Goal: Task Accomplishment & Management: Manage account settings

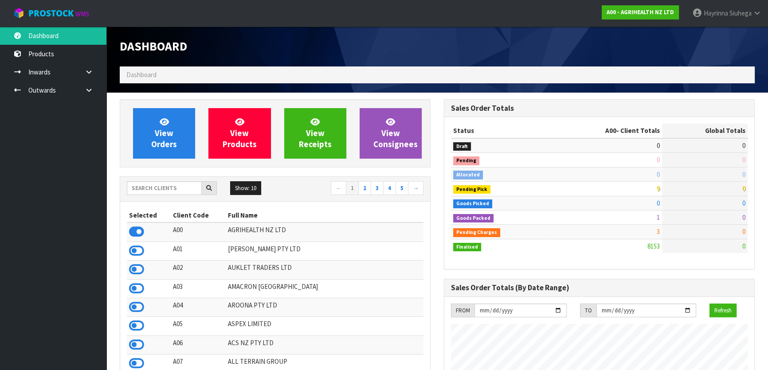
scroll to position [671, 324]
click at [186, 195] on div "Show: 10 5 10 25 50 ← 1 2 3 4 5 →" at bounding box center [275, 189] width 310 height 16
click at [158, 187] on input "text" at bounding box center [164, 188] width 75 height 14
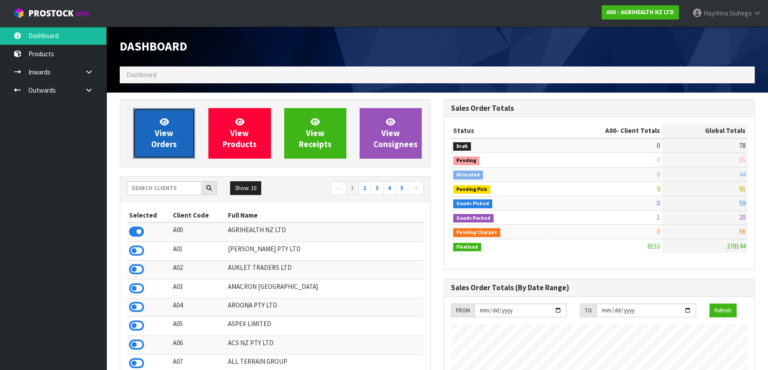
click at [168, 129] on span "View Orders" at bounding box center [164, 133] width 26 height 33
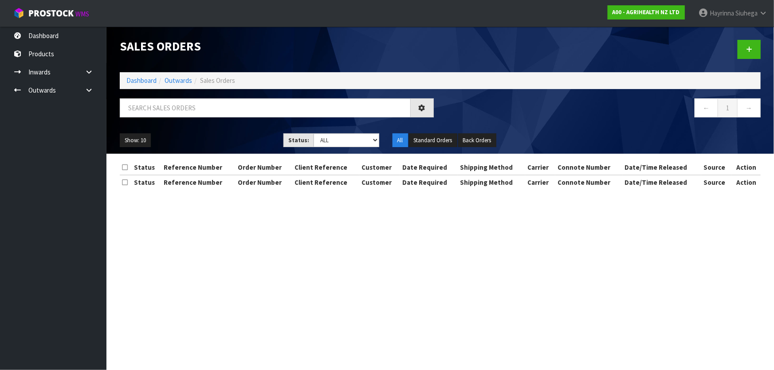
click at [200, 96] on div "Sales Orders Dashboard Outwards Sales Orders ← 1 → Show: 10 5 10 25 50 Status: …" at bounding box center [440, 90] width 654 height 127
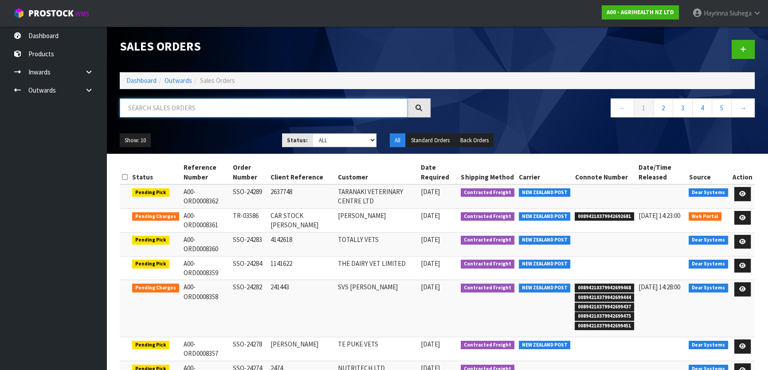
click at [174, 110] on input "text" at bounding box center [264, 107] width 288 height 19
type input "JOB-0409219"
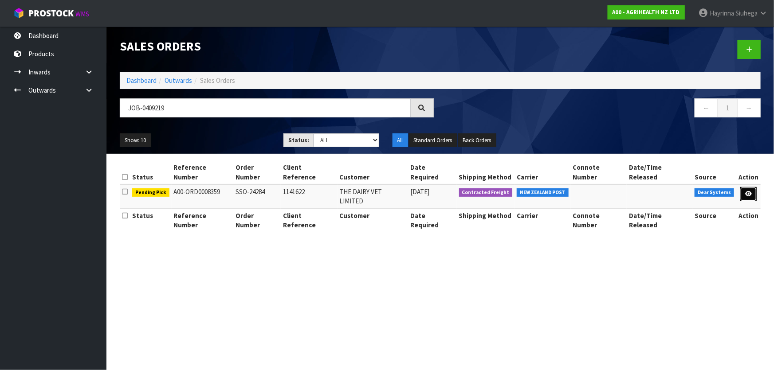
click at [749, 191] on icon at bounding box center [748, 194] width 7 height 6
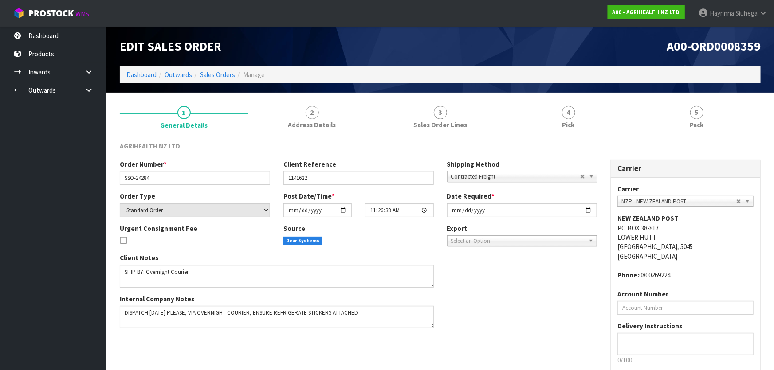
click at [623, 123] on link "4 Pick" at bounding box center [568, 116] width 128 height 35
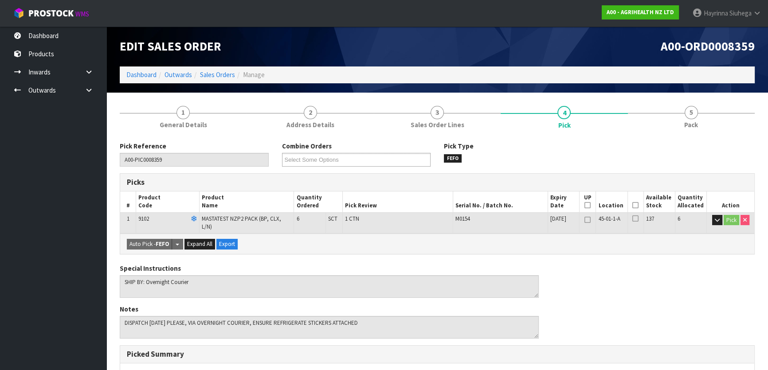
drag, startPoint x: 634, startPoint y: 206, endPoint x: 453, endPoint y: 286, distance: 198.2
click at [633, 206] on icon at bounding box center [636, 205] width 6 height 0
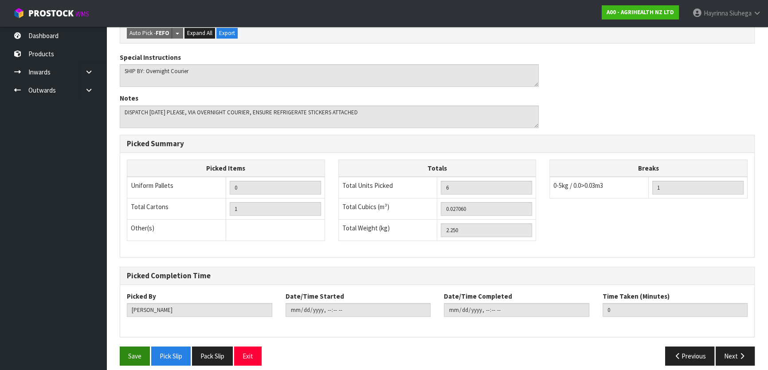
scroll to position [244, 0]
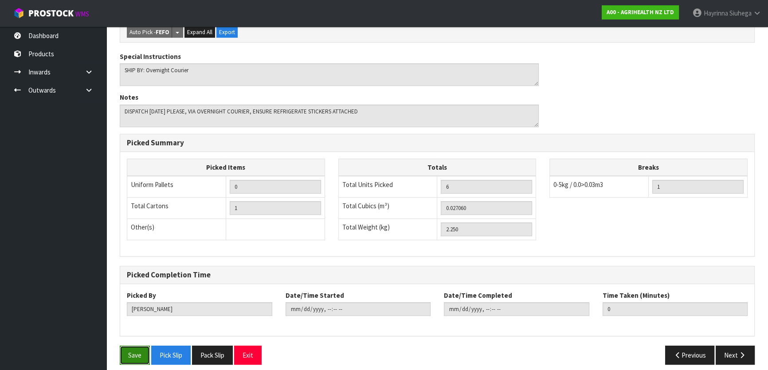
click at [140, 346] on button "Save" at bounding box center [135, 355] width 30 height 19
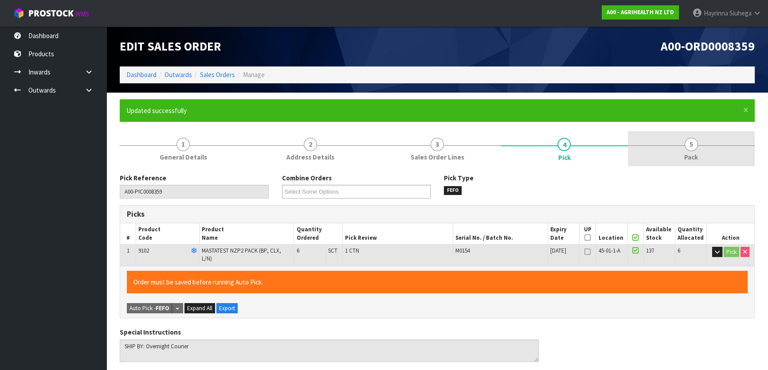
click at [689, 151] on link "5 Pack" at bounding box center [691, 148] width 127 height 35
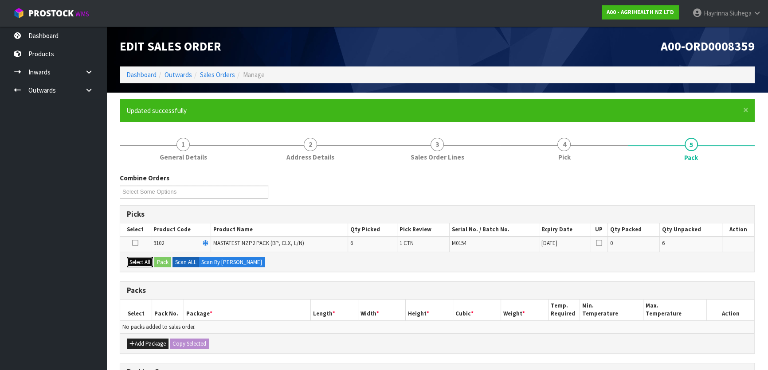
click at [149, 262] on button "Select All" at bounding box center [140, 262] width 26 height 11
click at [160, 261] on button "Pack" at bounding box center [162, 262] width 17 height 11
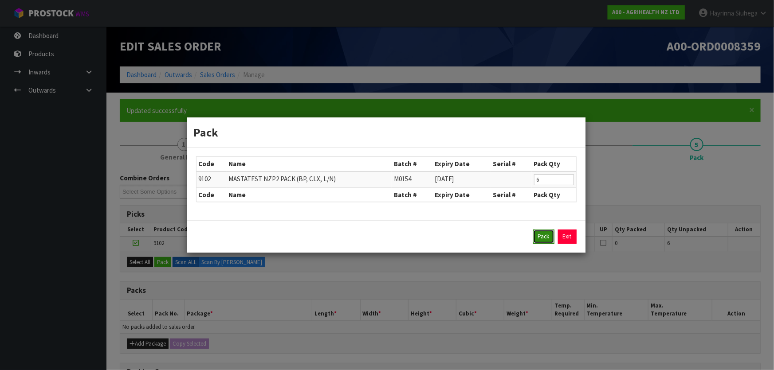
drag, startPoint x: 549, startPoint y: 236, endPoint x: 545, endPoint y: 238, distance: 4.6
click at [547, 237] on button "Pack" at bounding box center [543, 237] width 21 height 14
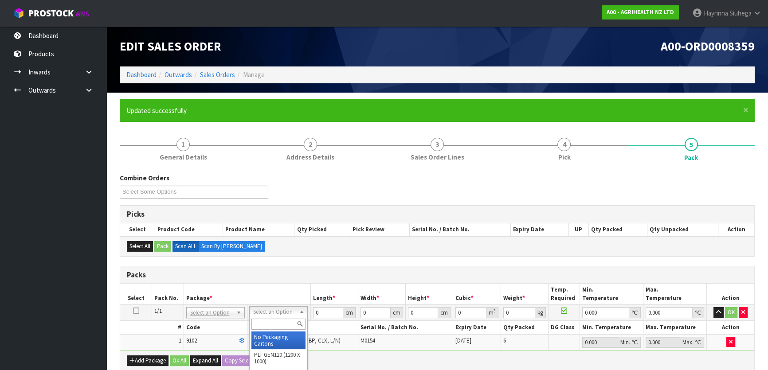
drag, startPoint x: 271, startPoint y: 335, endPoint x: 319, endPoint y: 310, distance: 54.4
click at [314, 312] on input "0" at bounding box center [328, 312] width 30 height 11
drag, startPoint x: 315, startPoint y: 312, endPoint x: 321, endPoint y: 312, distance: 6.2
click at [318, 312] on input "0" at bounding box center [328, 312] width 30 height 11
type input "60"
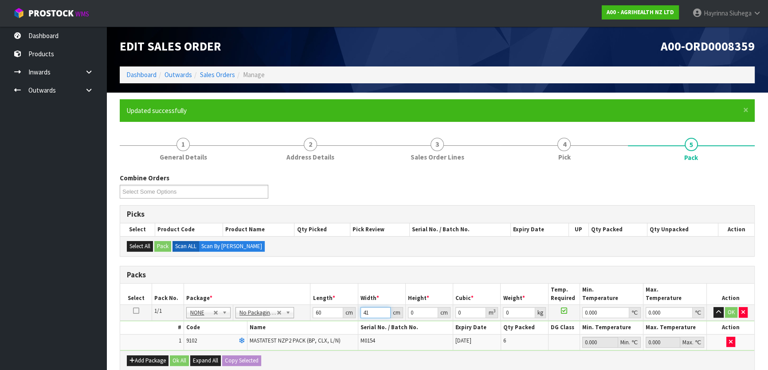
type input "41"
type input "1"
type input "0.00246"
type input "11"
type input "0.02706"
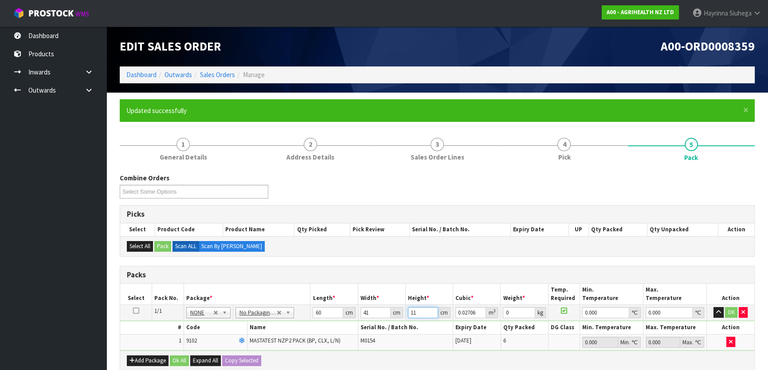
type input "11"
type input "3"
type input "0"
click button "OK" at bounding box center [731, 312] width 12 height 11
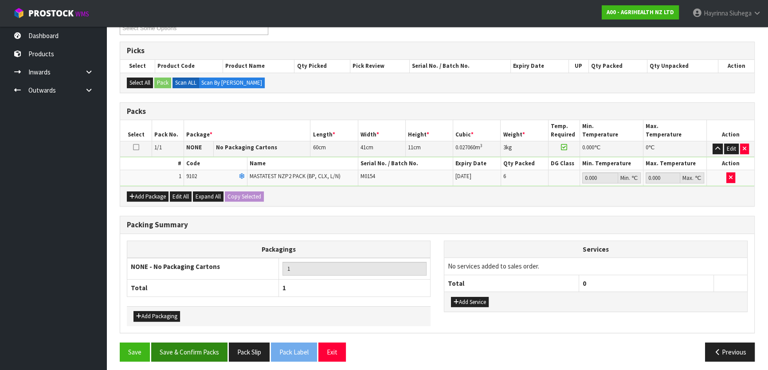
scroll to position [166, 0]
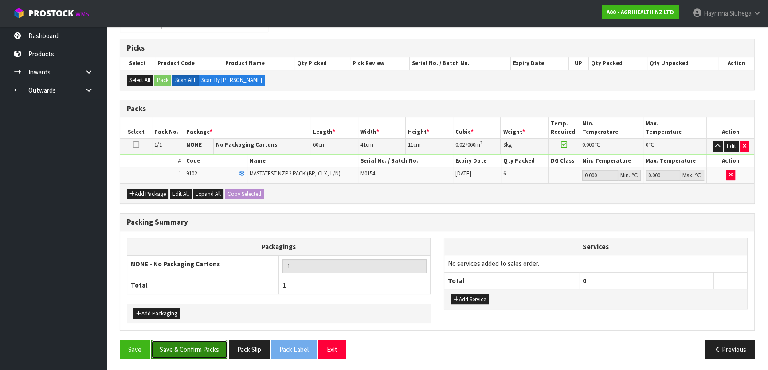
click at [192, 349] on button "Save & Confirm Packs" at bounding box center [189, 349] width 76 height 19
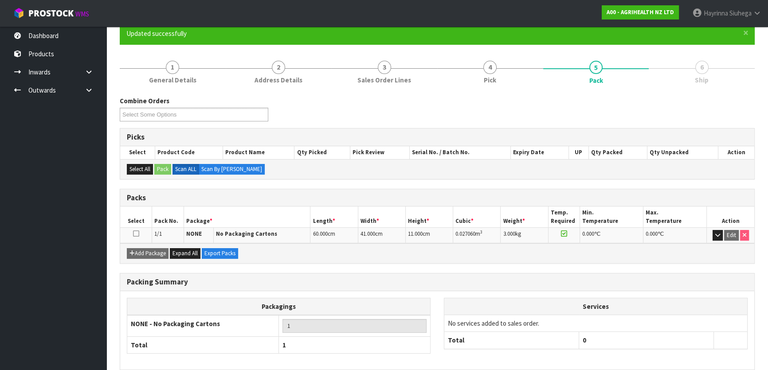
scroll to position [117, 0]
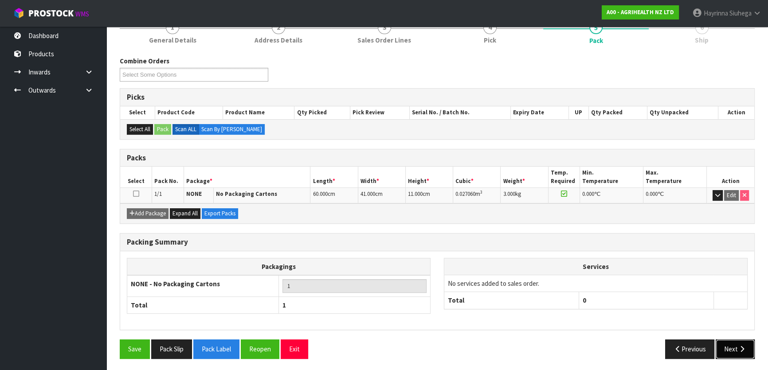
click at [743, 353] on button "Next" at bounding box center [735, 349] width 39 height 19
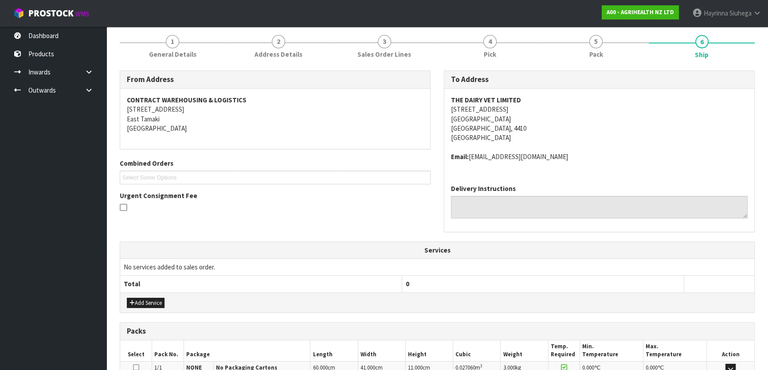
scroll to position [223, 0]
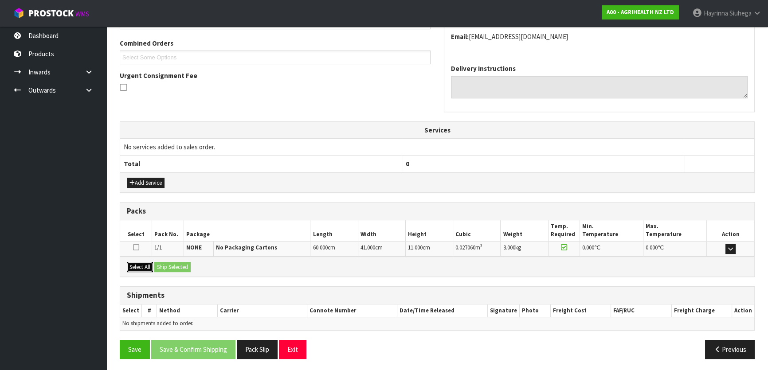
click at [145, 268] on button "Select All" at bounding box center [140, 267] width 26 height 11
click at [168, 265] on button "Ship Selected" at bounding box center [172, 267] width 36 height 11
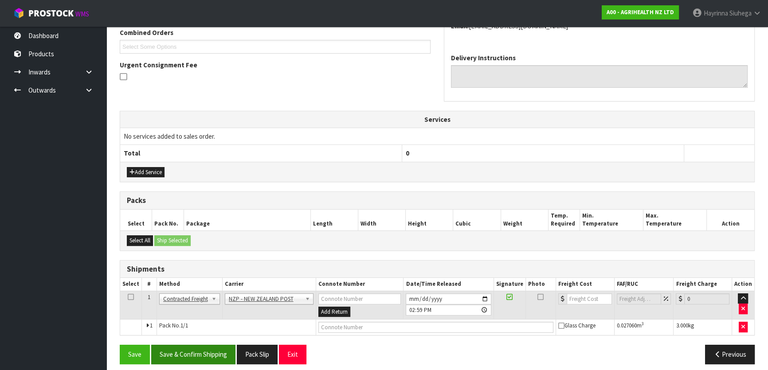
scroll to position [240, 0]
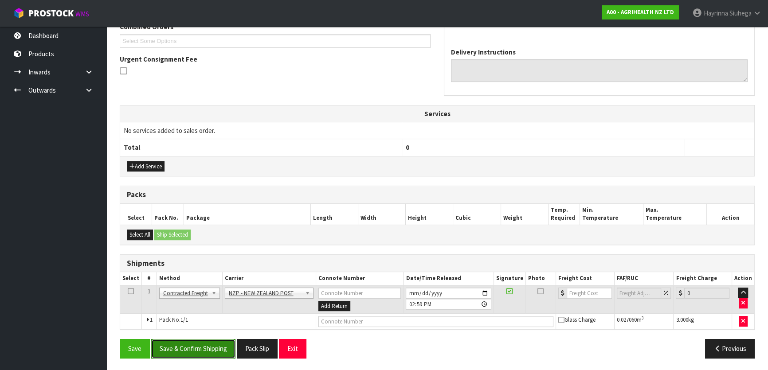
click at [201, 350] on button "Save & Confirm Shipping" at bounding box center [193, 348] width 84 height 19
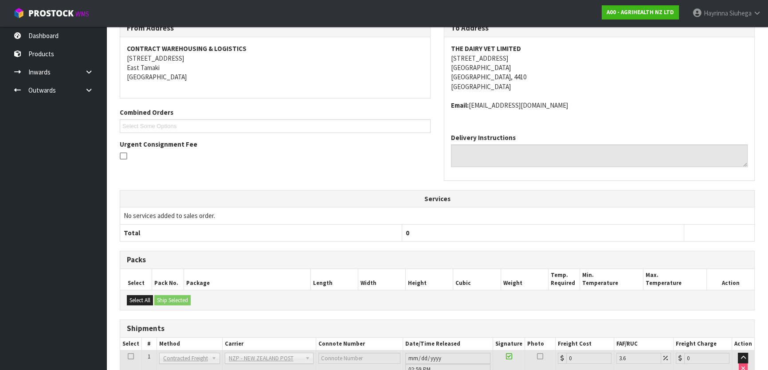
scroll to position [227, 0]
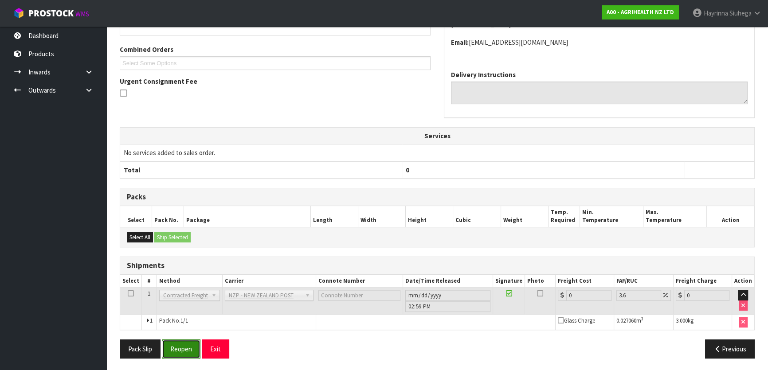
click at [183, 342] on button "Reopen" at bounding box center [181, 349] width 39 height 19
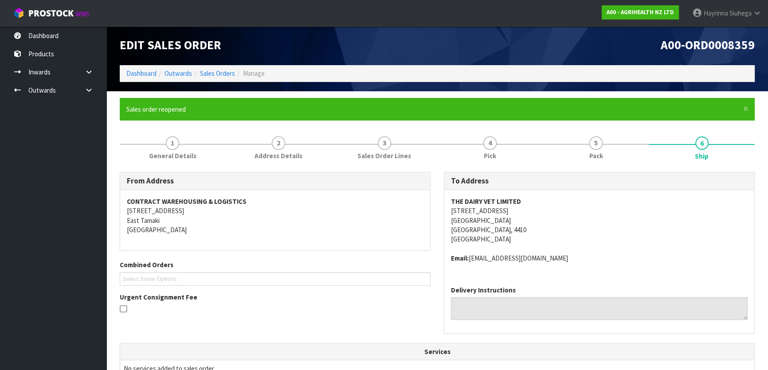
scroll to position [217, 0]
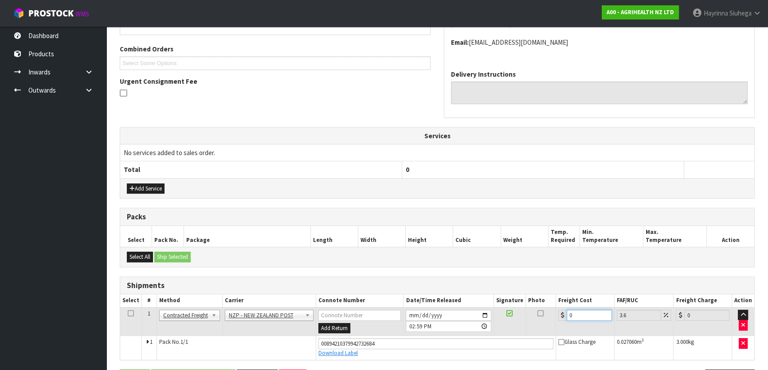
drag, startPoint x: 586, startPoint y: 314, endPoint x: 541, endPoint y: 319, distance: 45.0
click at [541, 319] on tr "1 Client Local Pickup Customer Local Pickup Company Freight Contracted Freight …" at bounding box center [437, 321] width 634 height 29
type input "8"
type input "8.29"
type input "8.4"
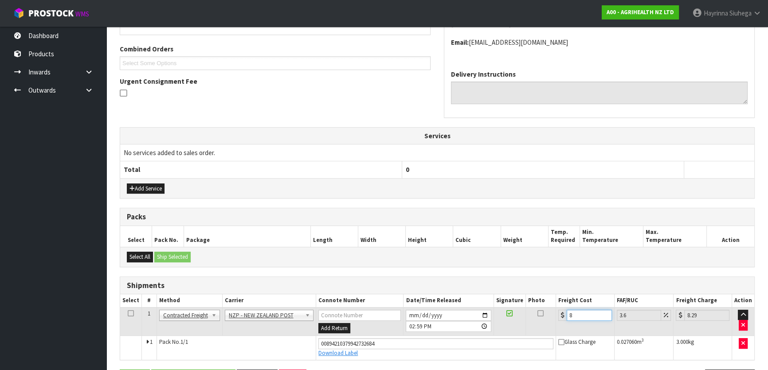
type input "8.7"
type input "8.45"
type input "8.75"
type input "8.45"
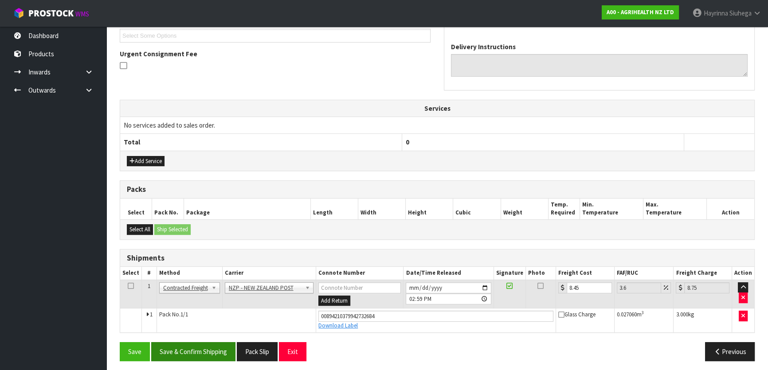
scroll to position [248, 0]
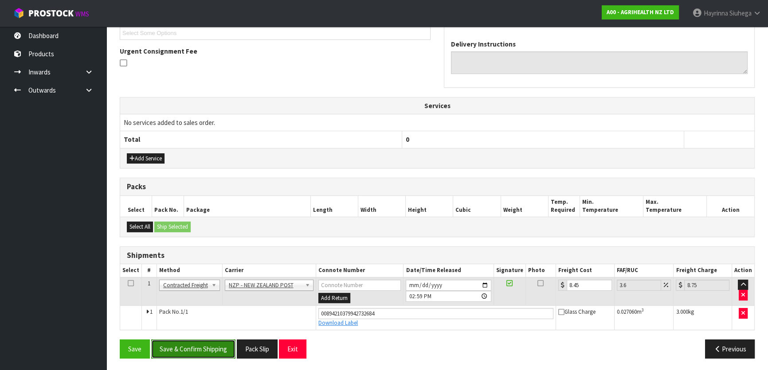
click at [222, 346] on button "Save & Confirm Shipping" at bounding box center [193, 349] width 84 height 19
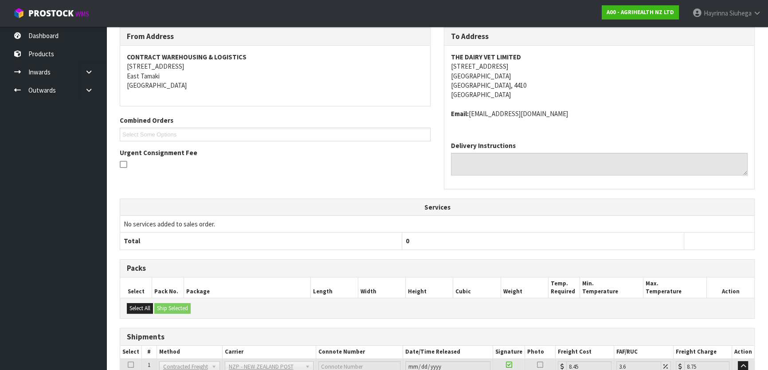
scroll to position [0, 0]
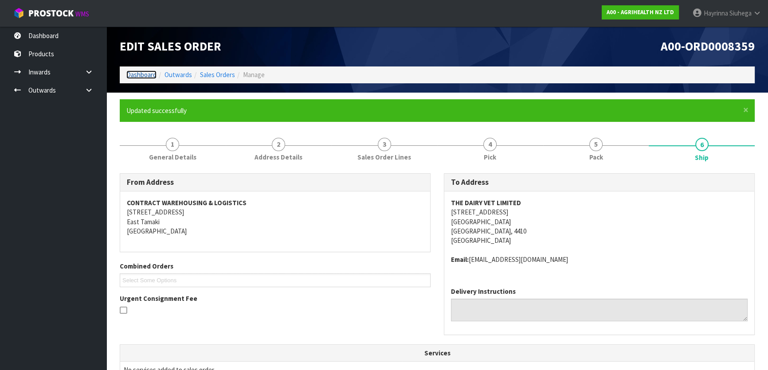
click at [149, 71] on link "Dashboard" at bounding box center [141, 75] width 30 height 8
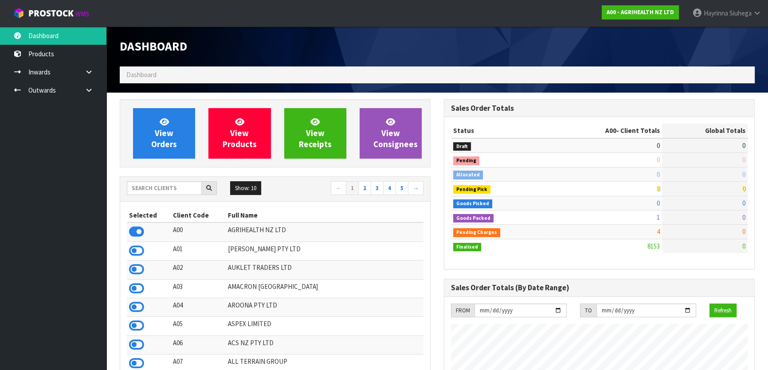
scroll to position [671, 324]
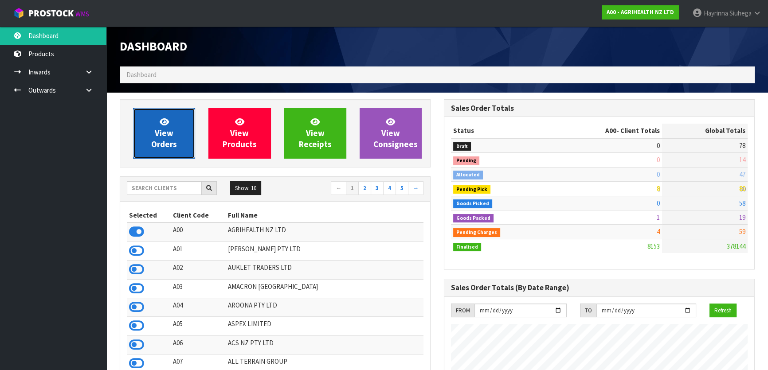
click at [153, 123] on link "View Orders" at bounding box center [164, 133] width 62 height 51
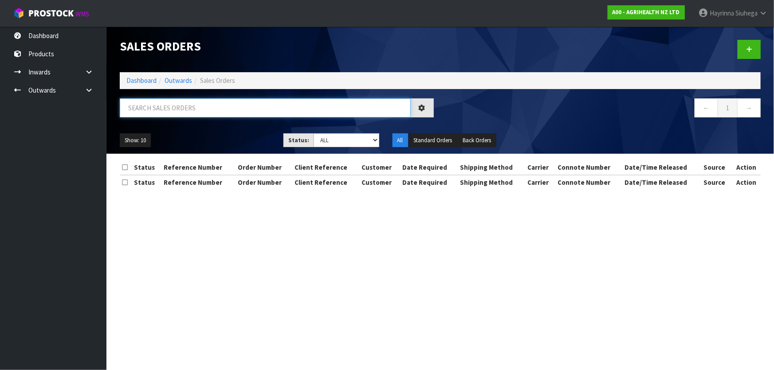
click at [157, 107] on input "text" at bounding box center [265, 107] width 291 height 19
type input "JOB-0409220"
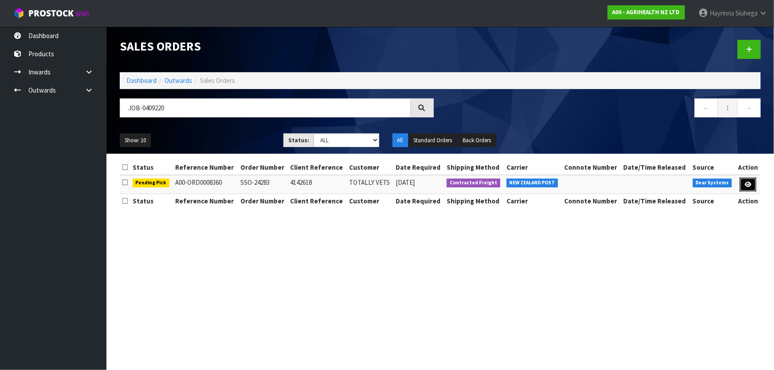
click at [746, 182] on icon at bounding box center [748, 185] width 7 height 6
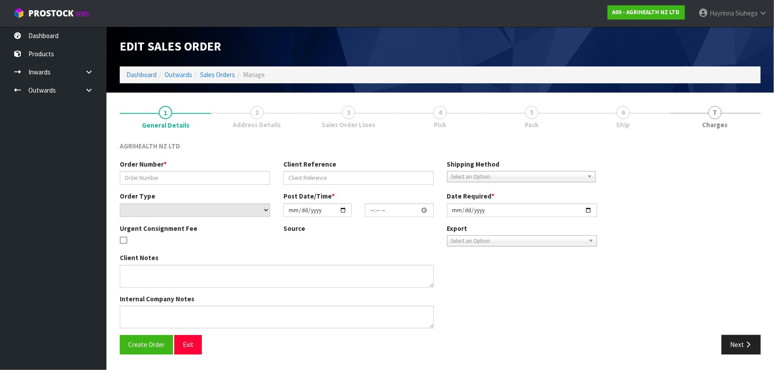
type input "SSO-24283"
type input "4142618"
select select "number:0"
type input "[DATE]"
type input "11:26:39.000"
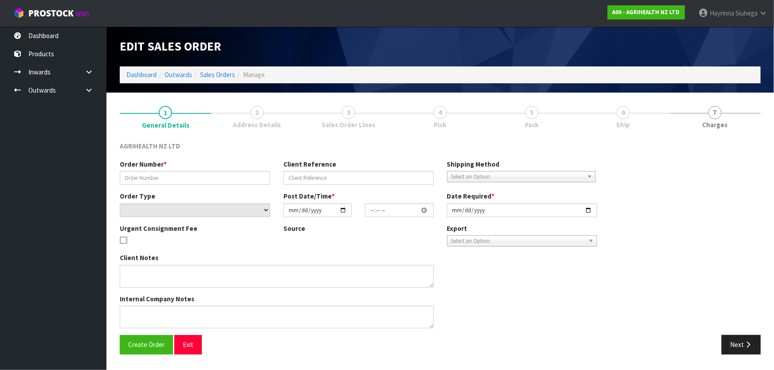
type input "[DATE]"
type textarea "SHIP BY: Overnight Courier"
type textarea "DISPATCH TODAY PLEASE, VIA OVERNIGHT COURIER, ENSURE REFRIGERATE STICKERS ATTAC…"
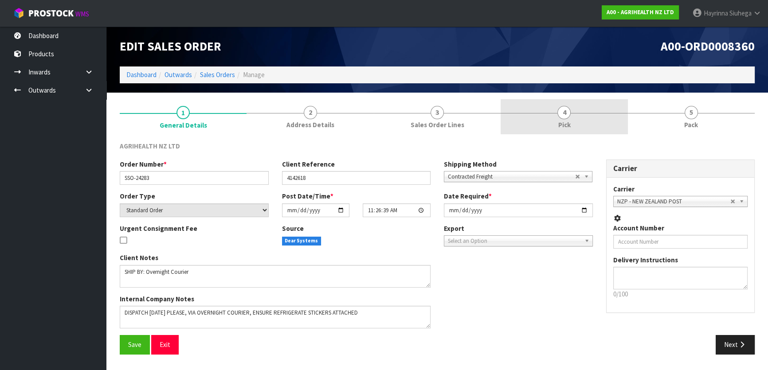
click at [585, 122] on link "4 Pick" at bounding box center [564, 116] width 127 height 35
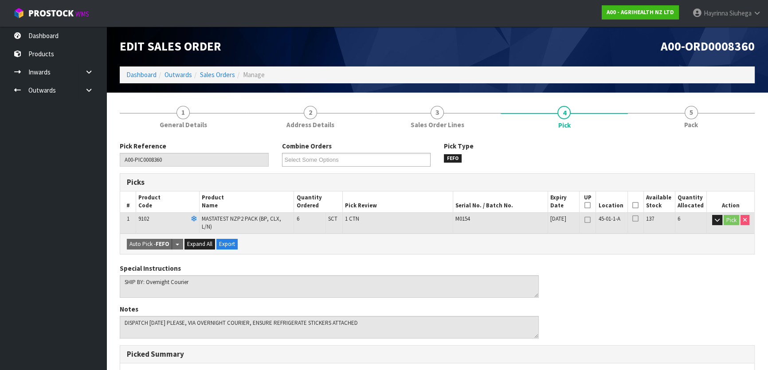
drag, startPoint x: 635, startPoint y: 206, endPoint x: 439, endPoint y: 264, distance: 204.9
click at [635, 206] on icon at bounding box center [636, 205] width 6 height 0
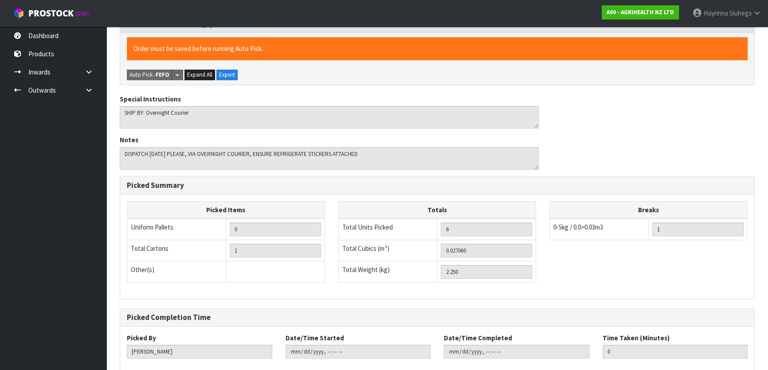
scroll to position [244, 0]
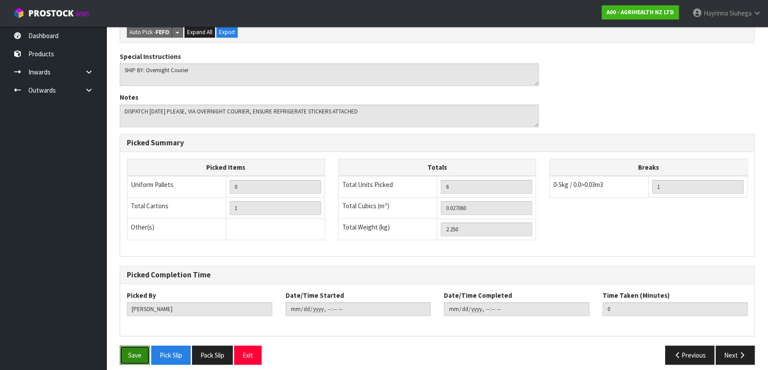
click at [136, 346] on button "Save" at bounding box center [135, 355] width 30 height 19
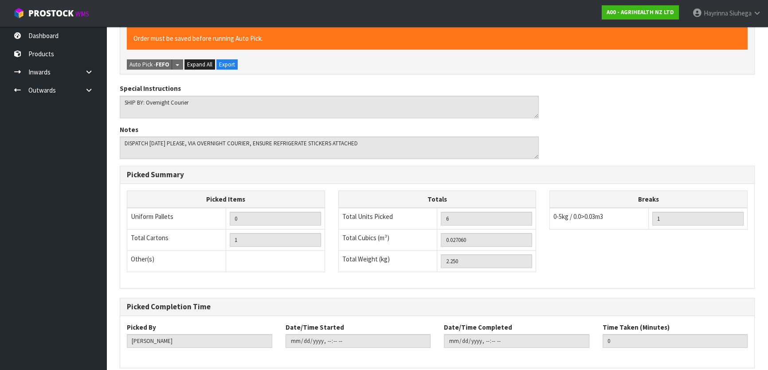
scroll to position [0, 0]
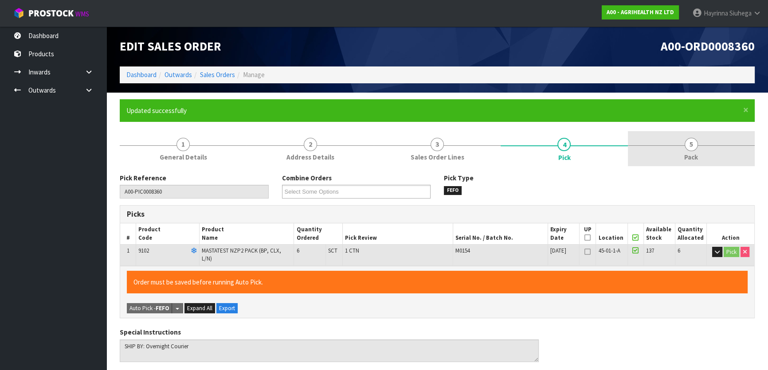
type input "[PERSON_NAME]"
type input "2025-08-25T15:02:11"
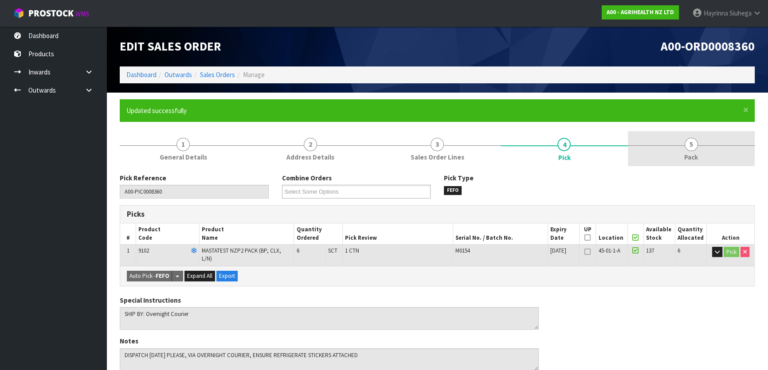
click at [671, 143] on link "5 Pack" at bounding box center [691, 148] width 127 height 35
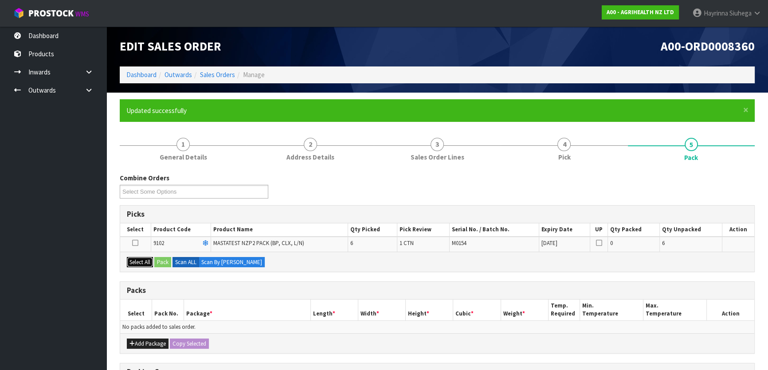
click at [142, 261] on button "Select All" at bounding box center [140, 262] width 26 height 11
click at [159, 260] on button "Pack" at bounding box center [162, 262] width 17 height 11
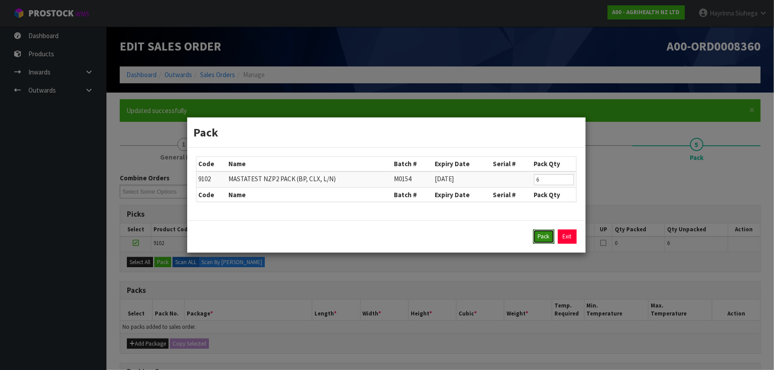
drag, startPoint x: 544, startPoint y: 237, endPoint x: 539, endPoint y: 239, distance: 5.8
click at [542, 237] on button "Pack" at bounding box center [543, 237] width 21 height 14
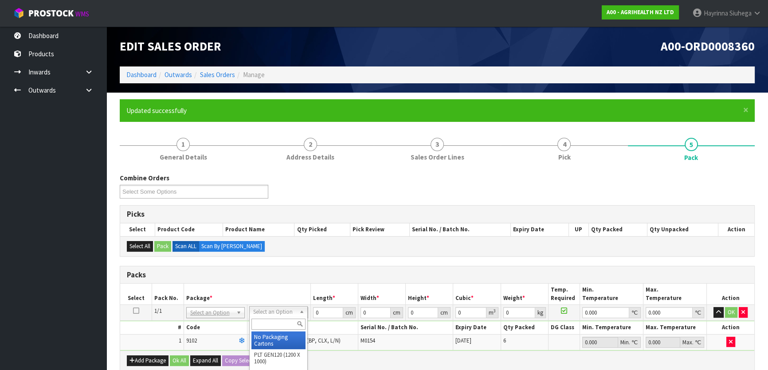
drag, startPoint x: 275, startPoint y: 335, endPoint x: 298, endPoint y: 330, distance: 23.7
drag, startPoint x: 317, startPoint y: 313, endPoint x: 312, endPoint y: 315, distance: 5.2
click at [313, 315] on input "0" at bounding box center [328, 312] width 30 height 11
type input "60"
type input "40"
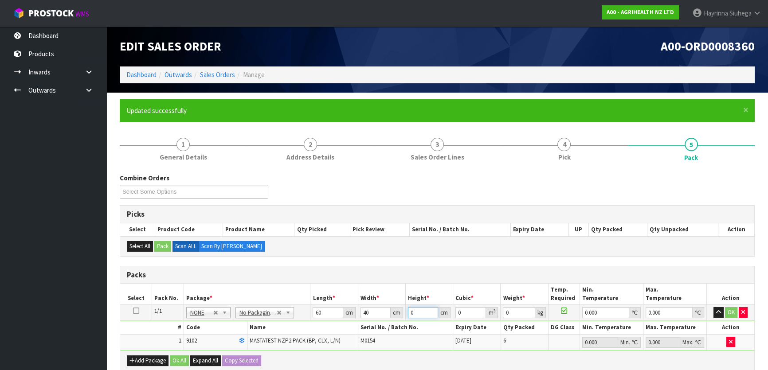
type input "1"
type input "0.0024"
type input "11"
type input "0.0264"
type input "11"
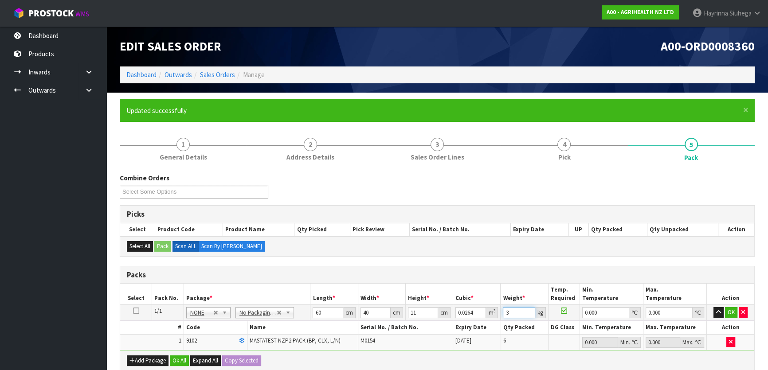
type input "3"
type input "0"
click button "OK" at bounding box center [731, 312] width 12 height 11
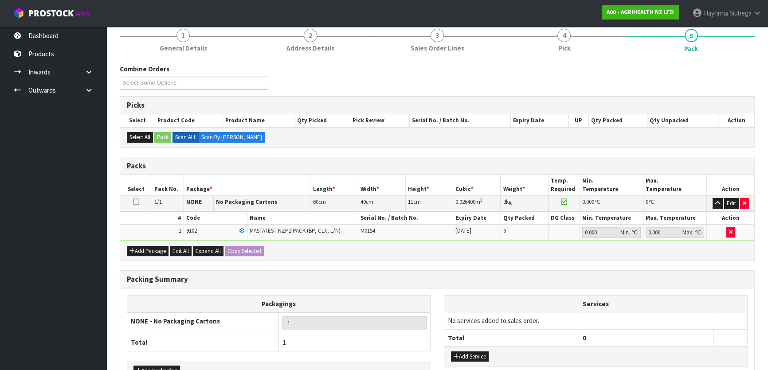
scroll to position [166, 0]
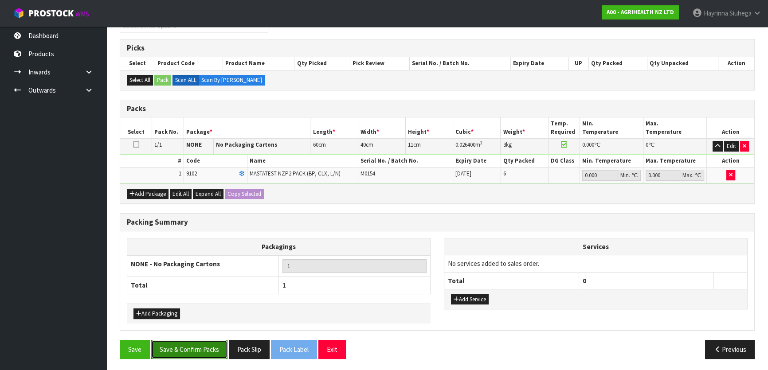
click at [204, 346] on button "Save & Confirm Packs" at bounding box center [189, 349] width 76 height 19
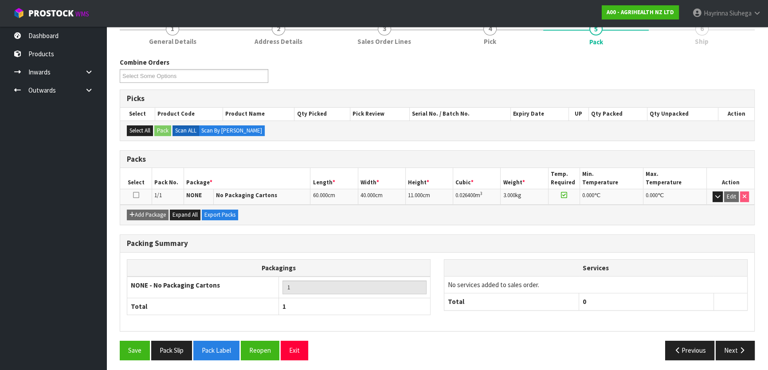
scroll to position [117, 0]
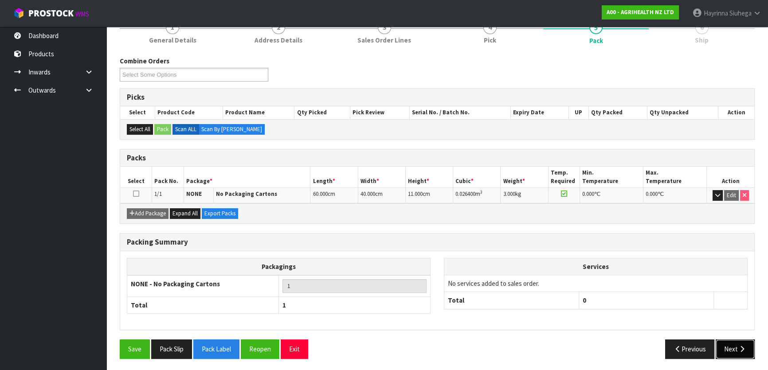
click at [746, 346] on icon "button" at bounding box center [742, 349] width 8 height 7
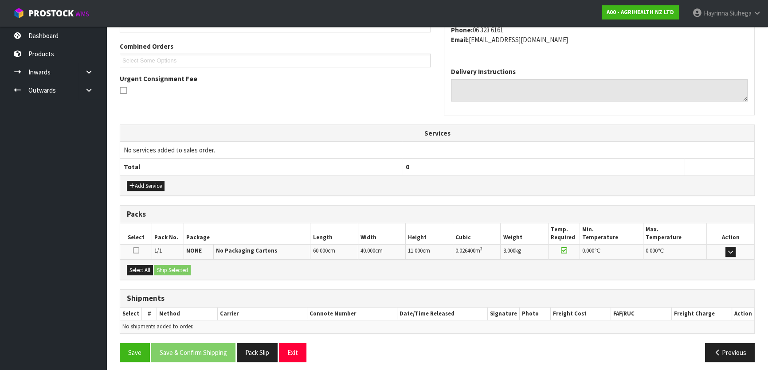
scroll to position [223, 0]
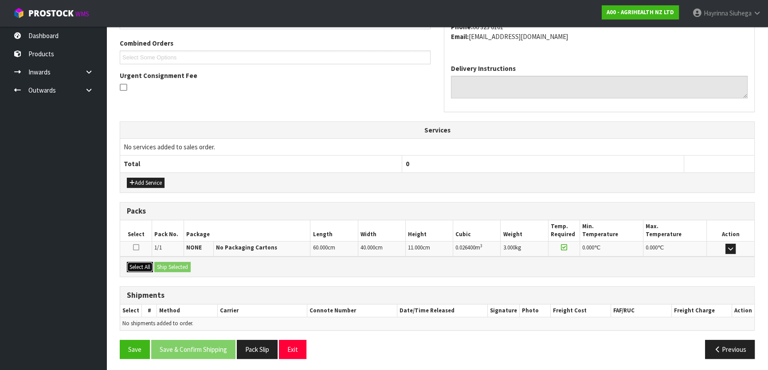
drag, startPoint x: 147, startPoint y: 268, endPoint x: 167, endPoint y: 264, distance: 20.4
click at [148, 268] on button "Select All" at bounding box center [140, 267] width 26 height 11
click at [167, 263] on button "Ship Selected" at bounding box center [172, 267] width 36 height 11
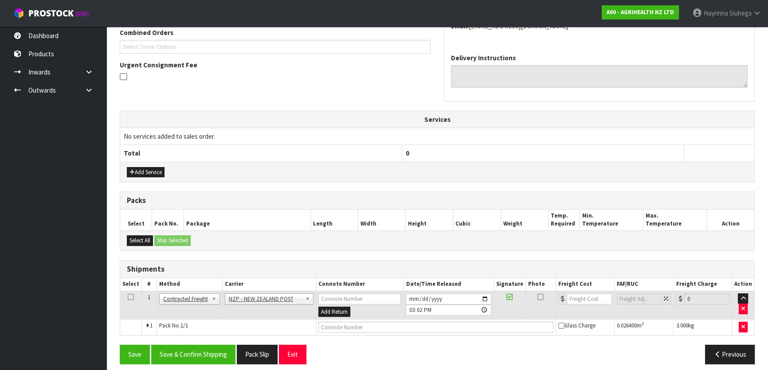
scroll to position [240, 0]
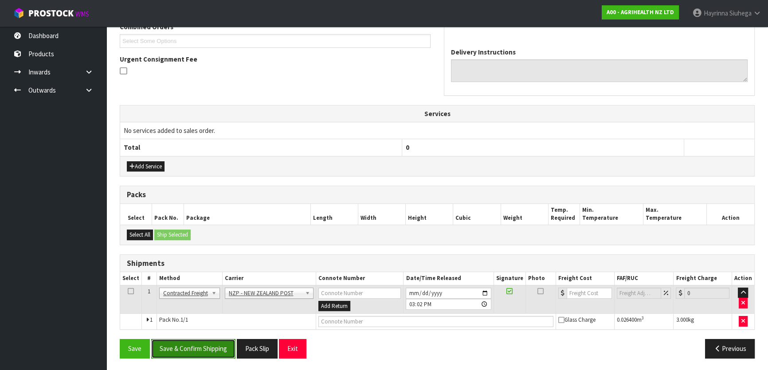
click at [194, 351] on button "Save & Confirm Shipping" at bounding box center [193, 348] width 84 height 19
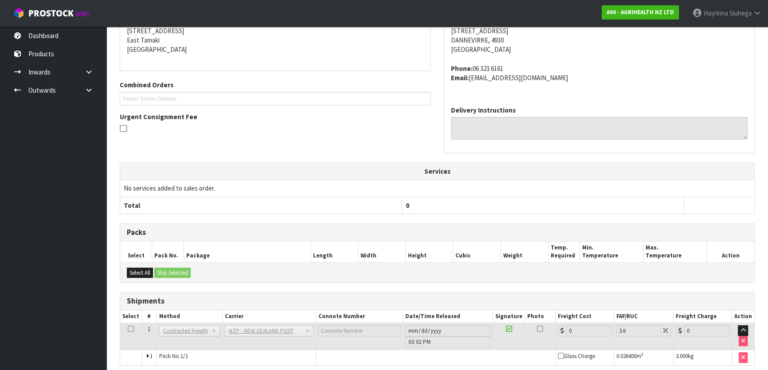
scroll to position [227, 0]
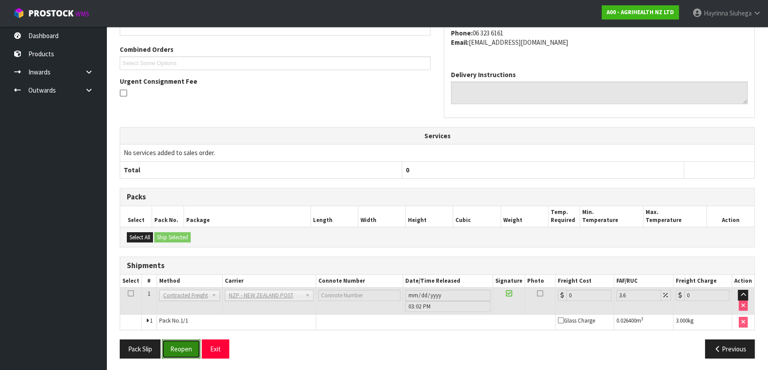
click at [173, 353] on button "Reopen" at bounding box center [181, 349] width 39 height 19
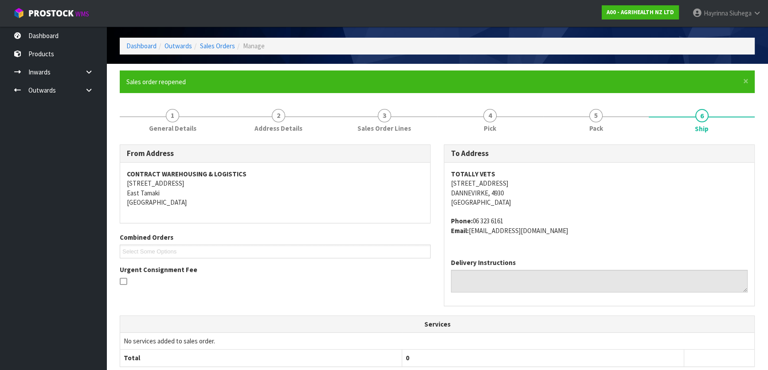
scroll to position [217, 0]
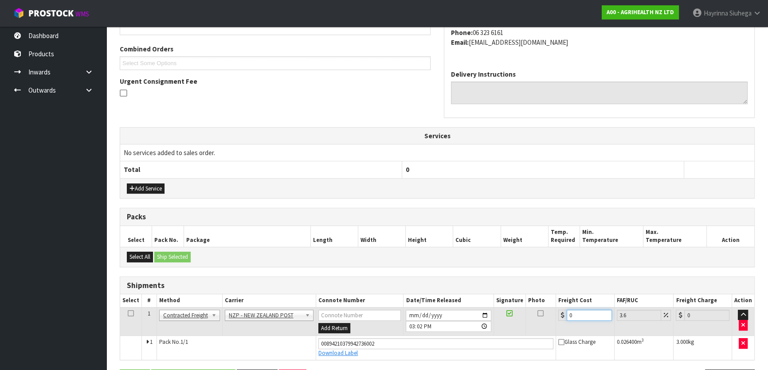
drag, startPoint x: 580, startPoint y: 317, endPoint x: 562, endPoint y: 315, distance: 18.2
click at [563, 315] on div "0" at bounding box center [586, 315] width 54 height 11
type input "8"
type input "8.29"
type input "8.4"
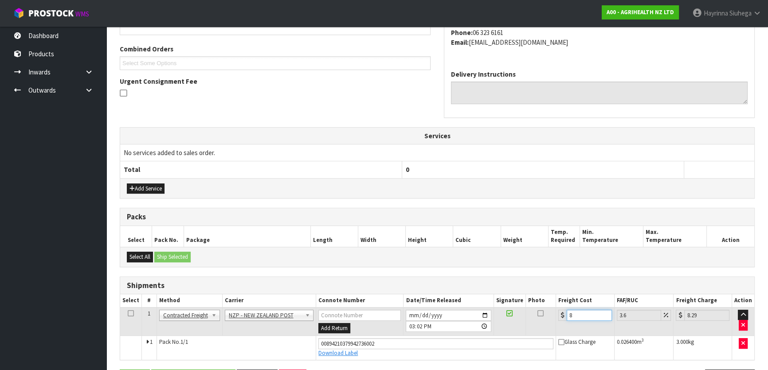
type input "8.7"
type input "8.45"
type input "8.75"
type input "8.45"
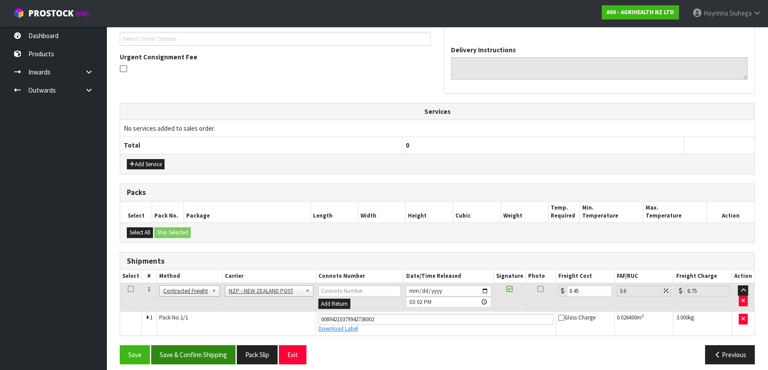
scroll to position [248, 0]
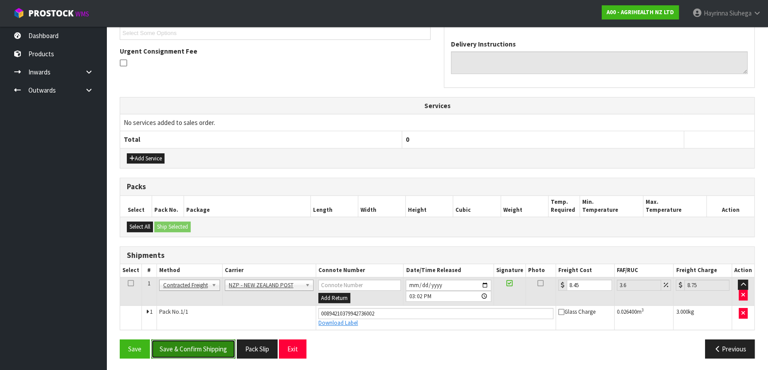
click at [217, 343] on button "Save & Confirm Shipping" at bounding box center [193, 349] width 84 height 19
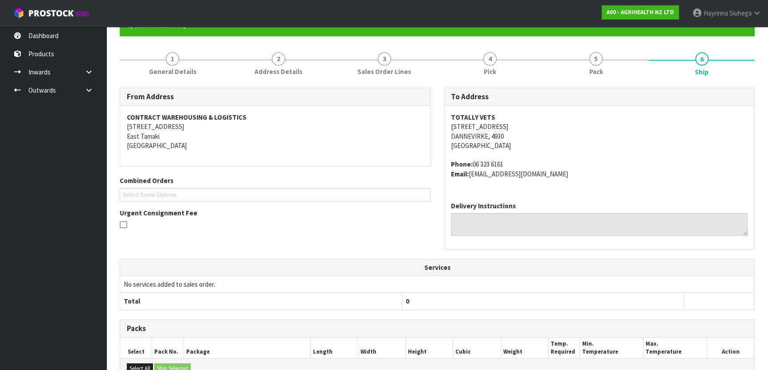
scroll to position [0, 0]
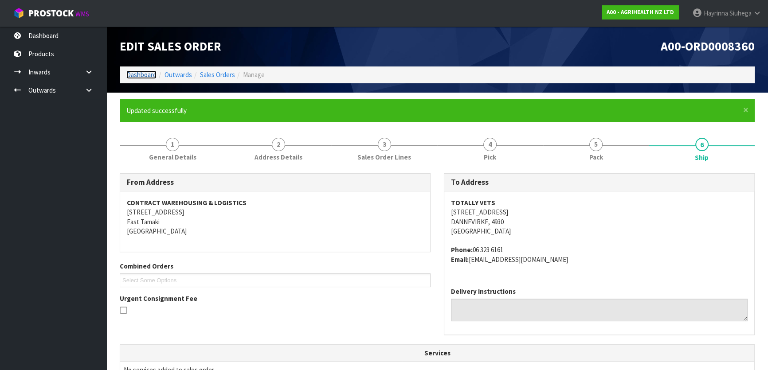
click at [146, 72] on link "Dashboard" at bounding box center [141, 75] width 30 height 8
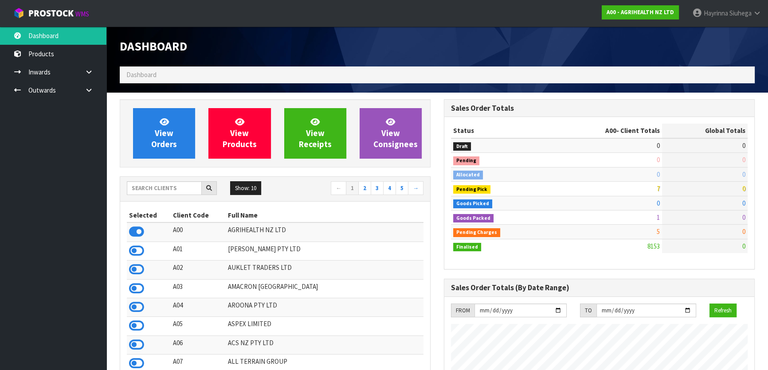
scroll to position [671, 324]
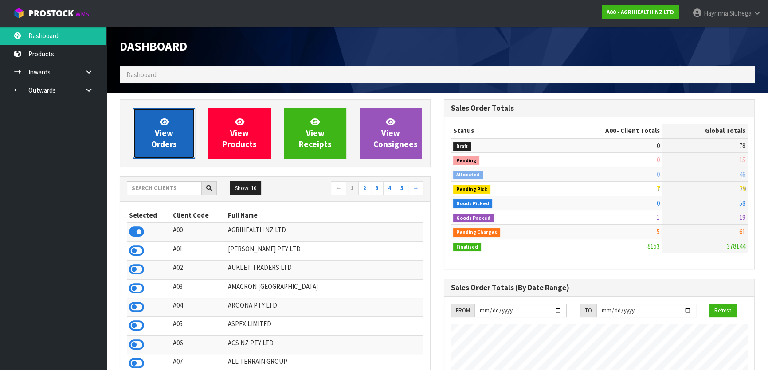
click at [157, 116] on link "View Orders" at bounding box center [164, 133] width 62 height 51
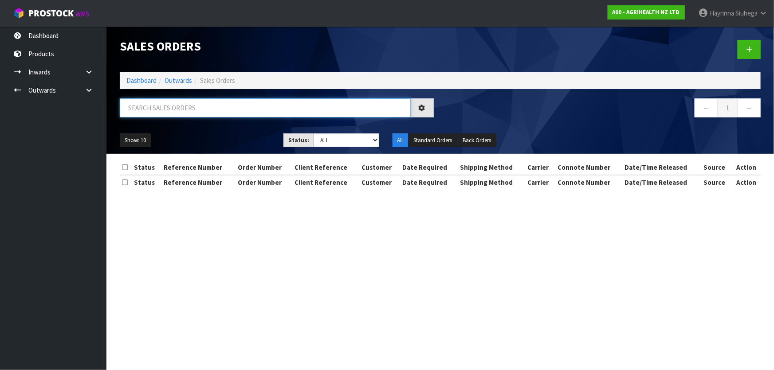
click at [172, 102] on input "text" at bounding box center [265, 107] width 291 height 19
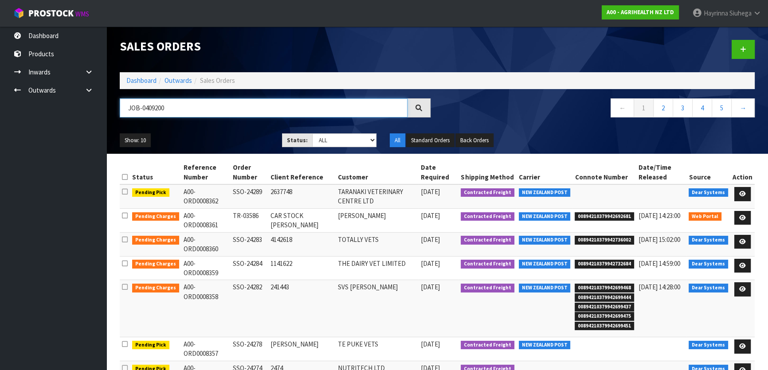
type input "JOB-0409200"
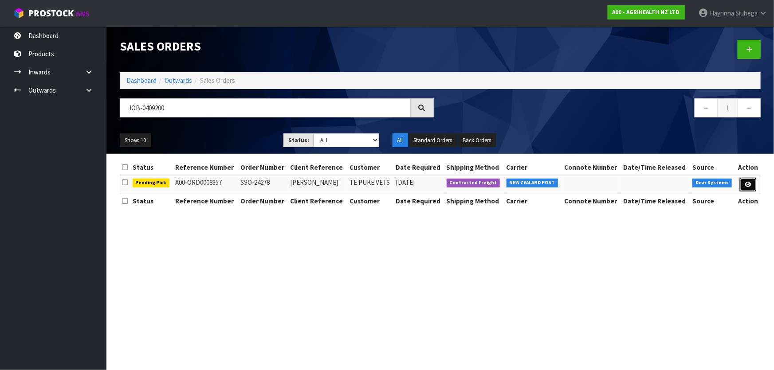
click at [749, 182] on icon at bounding box center [748, 185] width 7 height 6
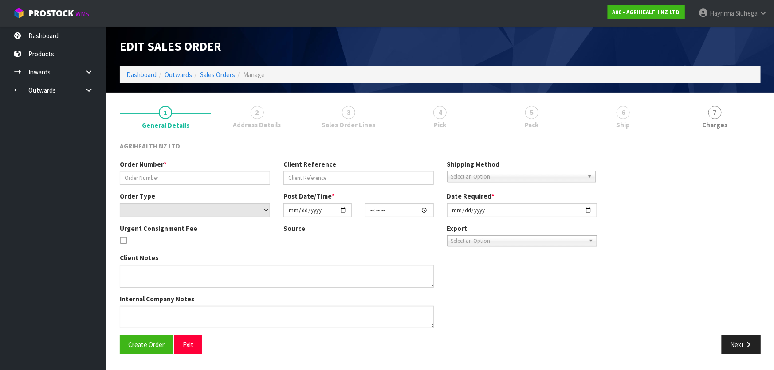
type input "SSO-24278"
type input "[PERSON_NAME]"
select select "number:0"
type input "[DATE]"
type input "10:18:21.000"
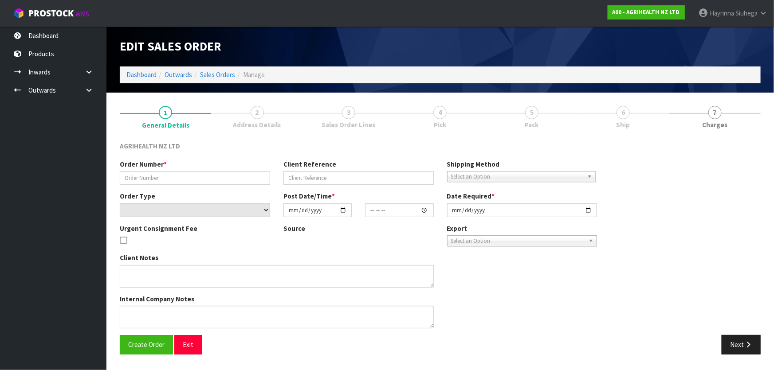
type input "[DATE]"
type textarea "SHIP BY: Overnight Courier"
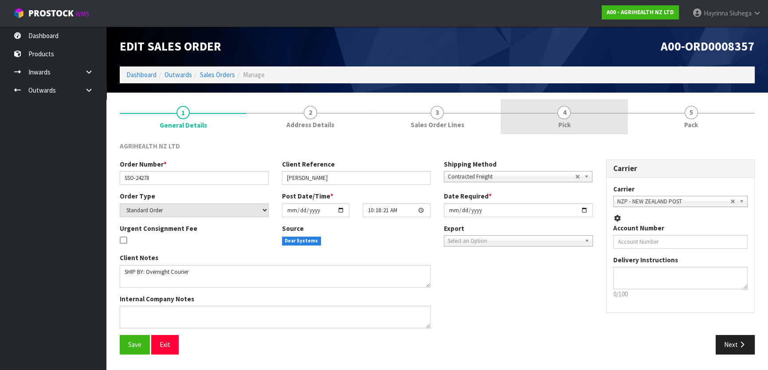
click at [586, 118] on link "4 Pick" at bounding box center [564, 116] width 127 height 35
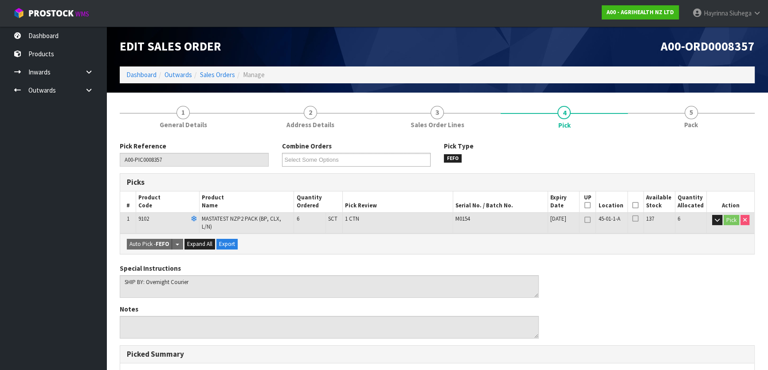
click at [633, 205] on icon at bounding box center [636, 205] width 6 height 0
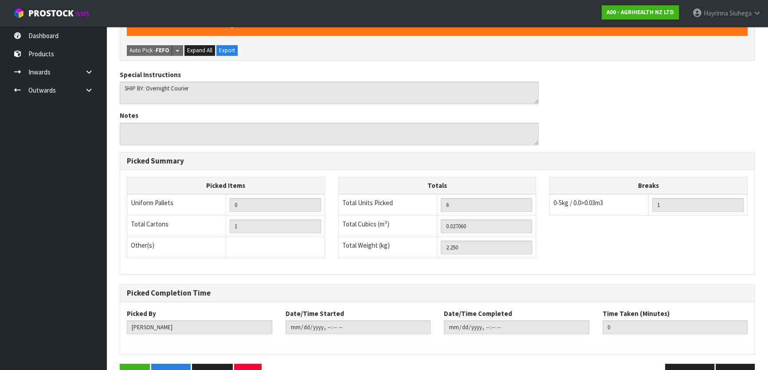
scroll to position [244, 0]
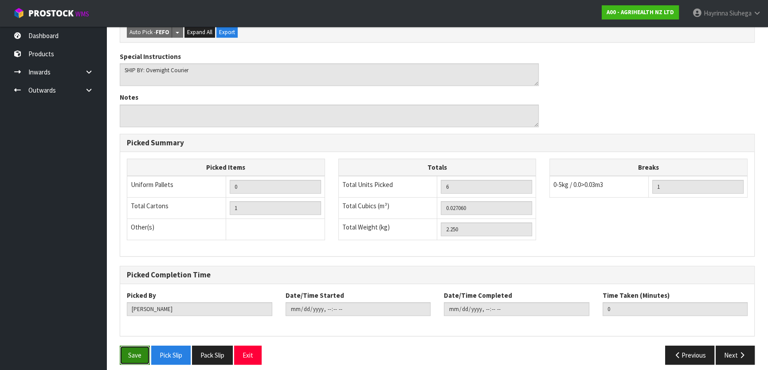
click at [133, 346] on button "Save" at bounding box center [135, 355] width 30 height 19
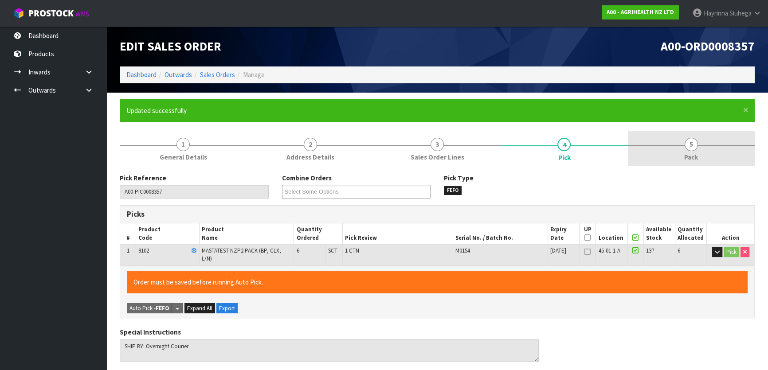
type input "[PERSON_NAME]"
type input "2025-08-25T15:05:34"
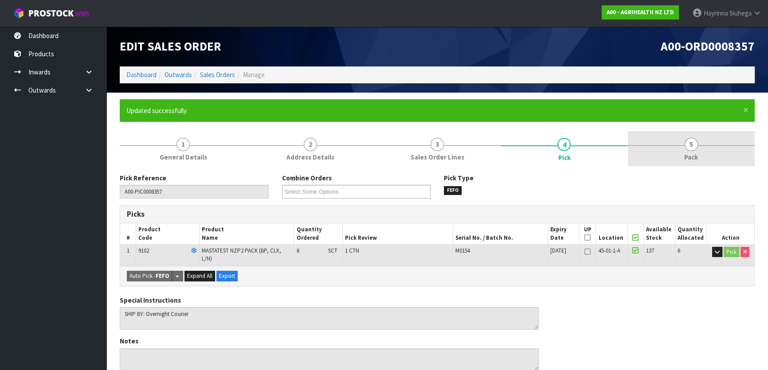
click at [687, 140] on span "5" at bounding box center [691, 144] width 13 height 13
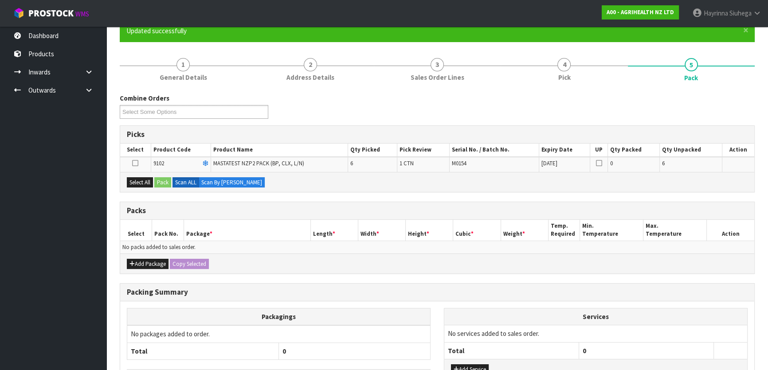
scroll to position [121, 0]
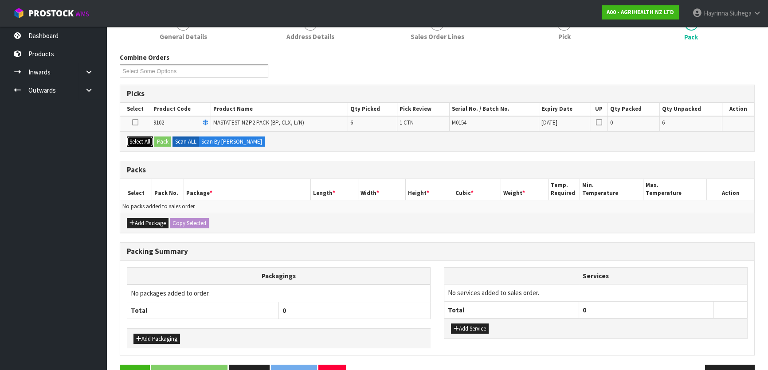
click at [146, 143] on button "Select All" at bounding box center [140, 142] width 26 height 11
click at [161, 142] on button "Pack" at bounding box center [162, 142] width 17 height 11
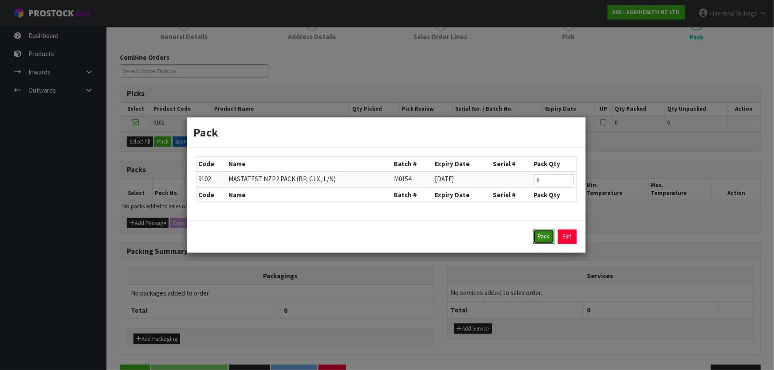
click at [539, 237] on button "Pack" at bounding box center [543, 237] width 21 height 14
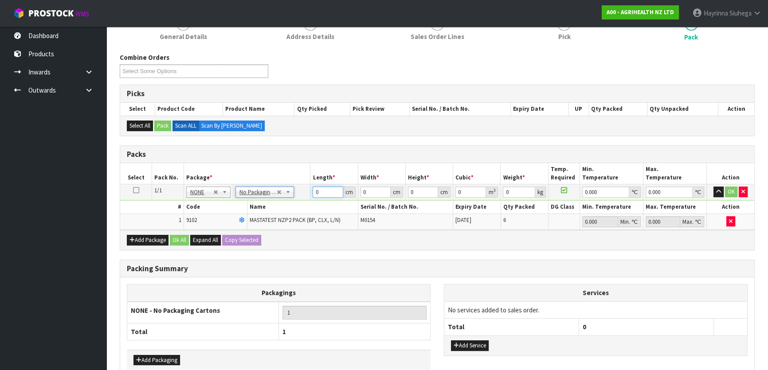
click at [314, 194] on input "0" at bounding box center [328, 192] width 30 height 11
type input "60"
type input "40"
type input "1"
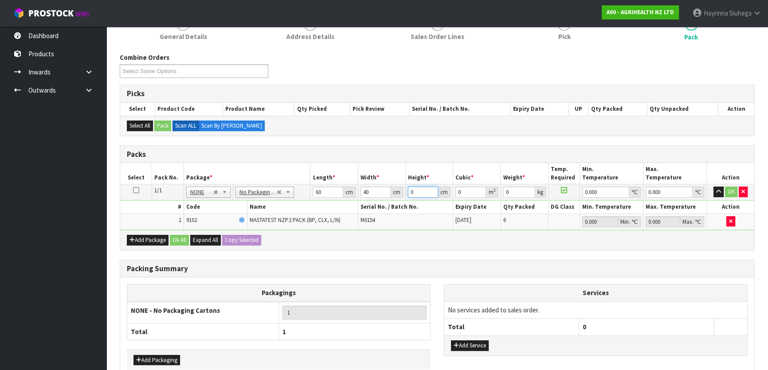
type input "0.0024"
type input "11"
type input "0.0264"
type input "11"
type input "3"
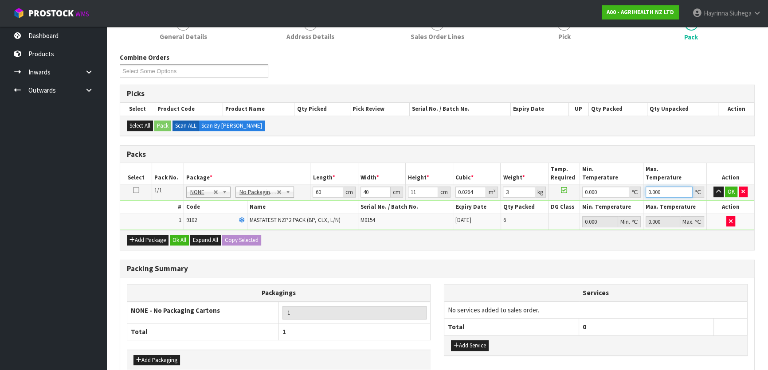
type input "0"
click button "OK" at bounding box center [731, 192] width 12 height 11
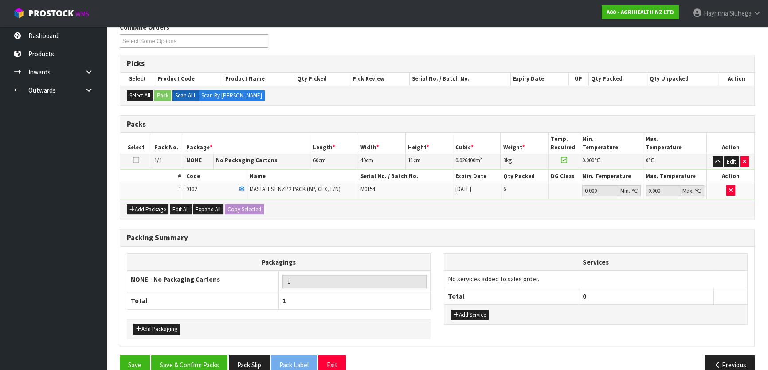
scroll to position [166, 0]
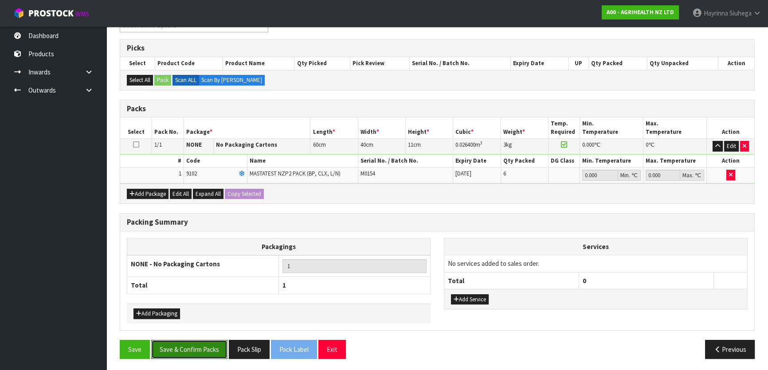
click at [206, 347] on button "Save & Confirm Packs" at bounding box center [189, 349] width 76 height 19
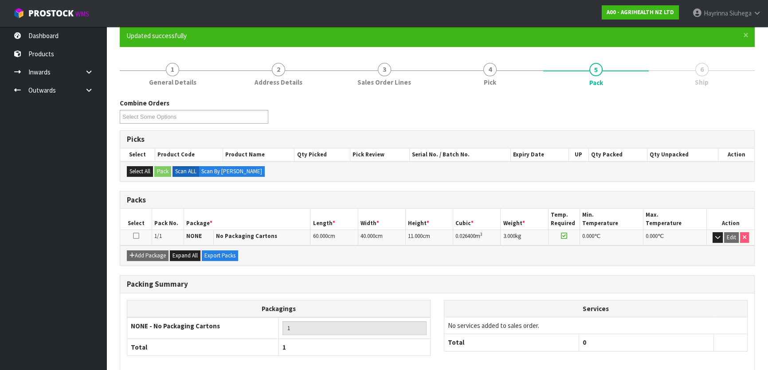
scroll to position [117, 0]
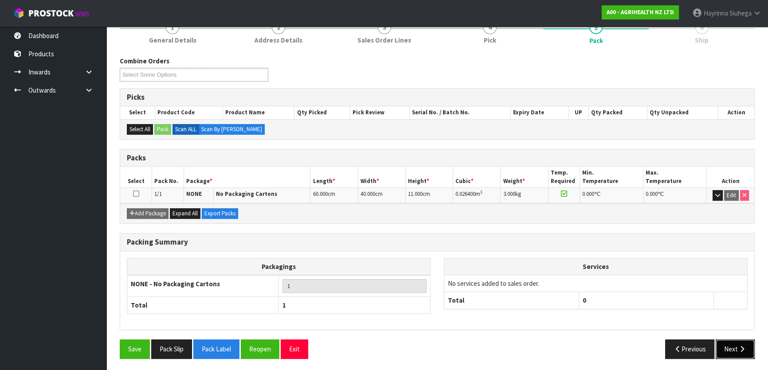
click at [746, 345] on button "Next" at bounding box center [735, 349] width 39 height 19
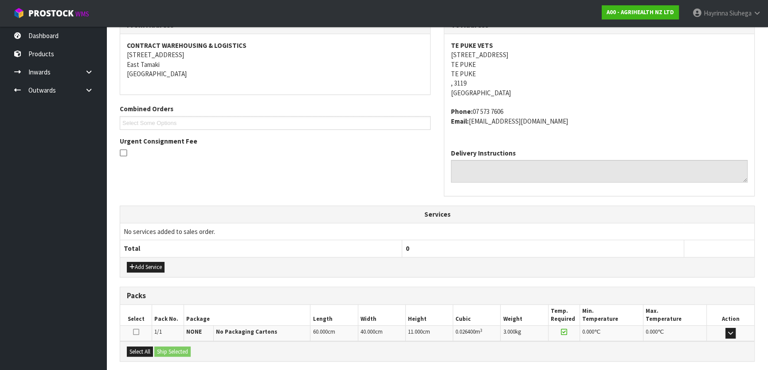
scroll to position [243, 0]
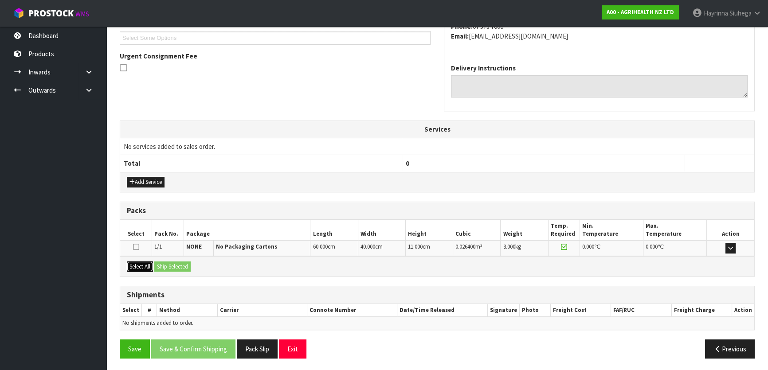
drag, startPoint x: 140, startPoint y: 264, endPoint x: 169, endPoint y: 264, distance: 28.4
click at [141, 264] on button "Select All" at bounding box center [140, 267] width 26 height 11
click at [177, 264] on button "Ship Selected" at bounding box center [172, 267] width 36 height 11
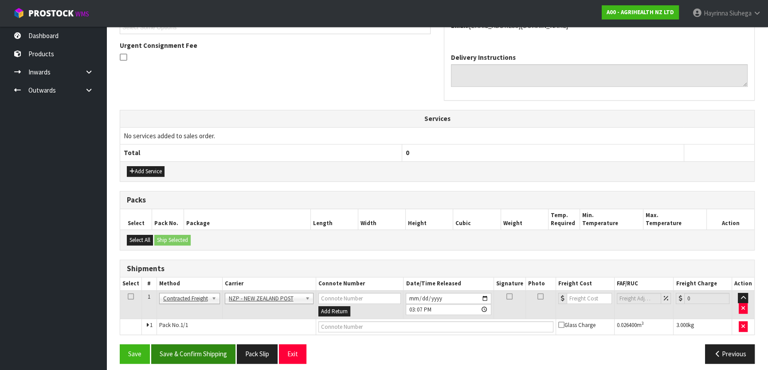
scroll to position [258, 0]
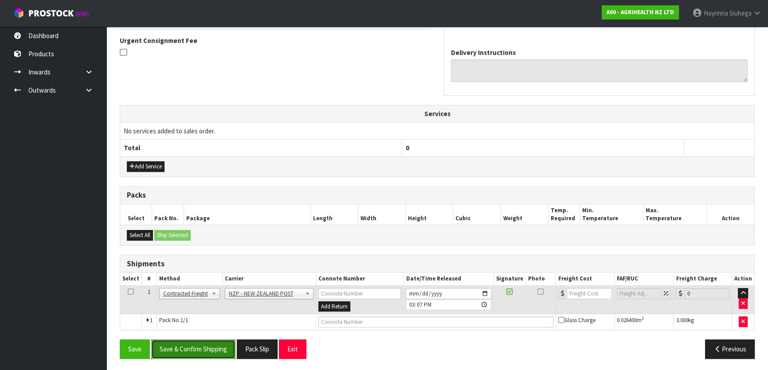
click at [204, 344] on button "Save & Confirm Shipping" at bounding box center [193, 349] width 84 height 19
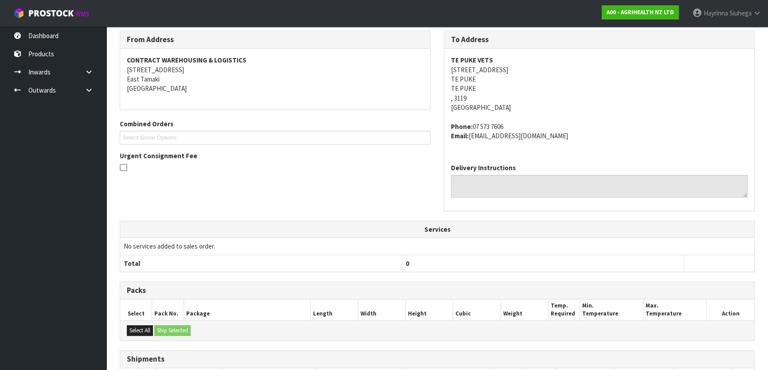
scroll to position [246, 0]
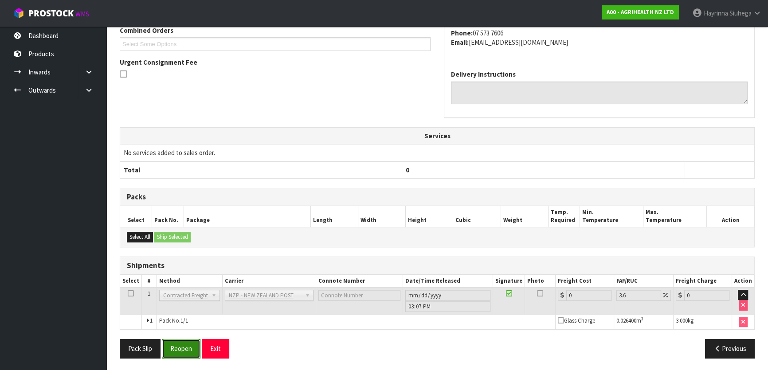
click at [189, 350] on button "Reopen" at bounding box center [181, 348] width 39 height 19
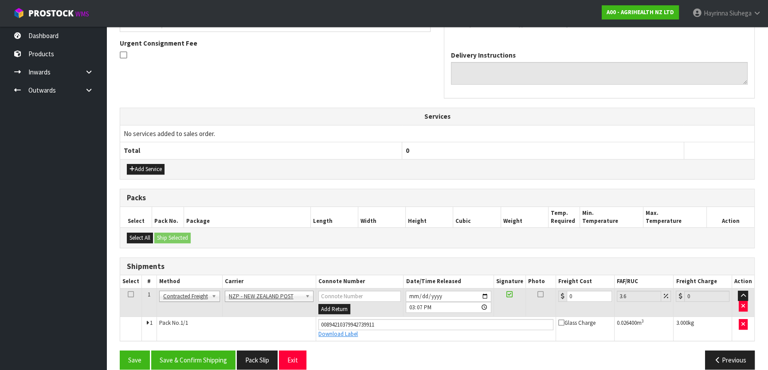
scroll to position [266, 0]
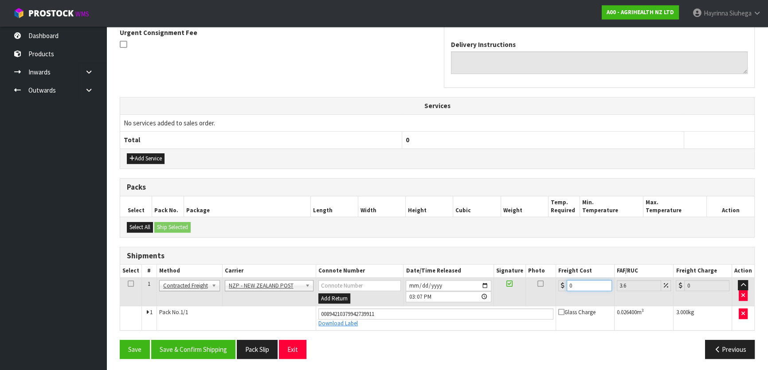
click at [501, 278] on tr "1 Client Local Pickup Customer Local Pickup Company Freight Contracted Freight …" at bounding box center [437, 292] width 634 height 29
type input "8"
type input "8.29"
type input "8.4"
type input "8.7"
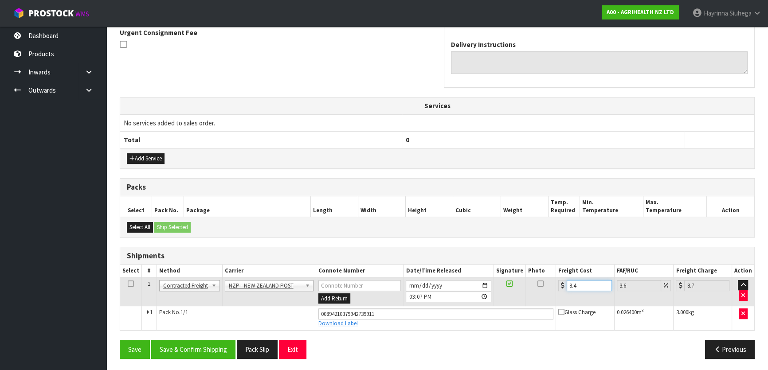
type input "8.45"
type input "8.75"
type input "8.45"
click at [120, 340] on button "Save" at bounding box center [135, 349] width 30 height 19
click at [217, 341] on button "Save & Confirm Shipping" at bounding box center [193, 349] width 84 height 19
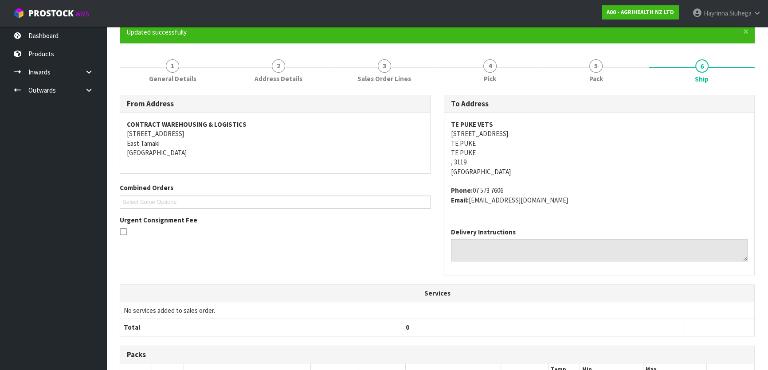
scroll to position [0, 0]
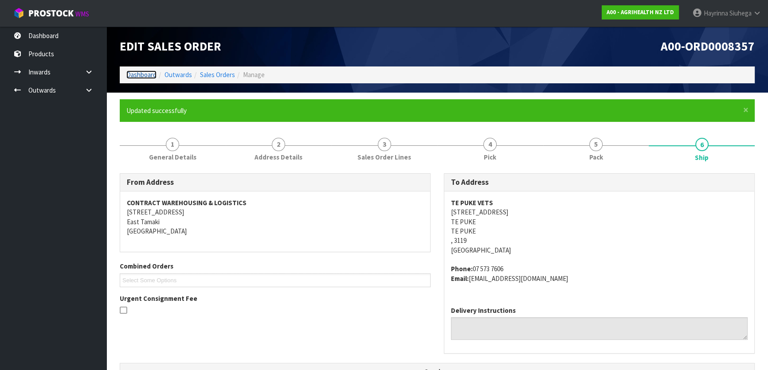
click at [144, 76] on link "Dashboard" at bounding box center [141, 75] width 30 height 8
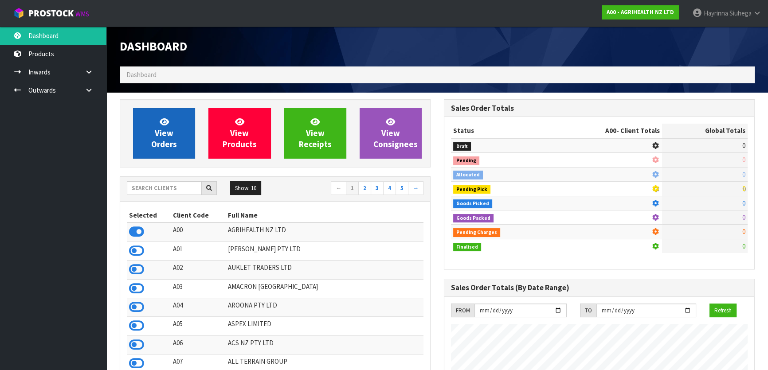
scroll to position [671, 324]
click at [173, 124] on link "View Orders" at bounding box center [164, 133] width 62 height 51
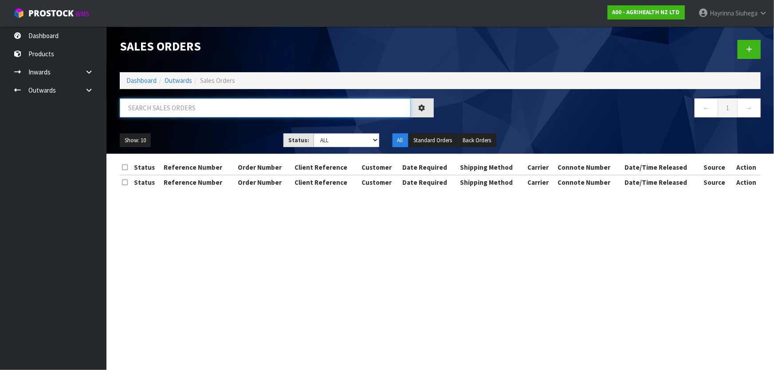
click at [186, 110] on input "text" at bounding box center [265, 107] width 291 height 19
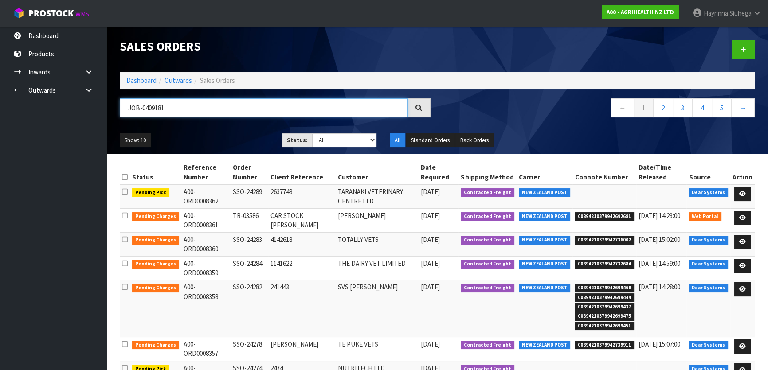
type input "JOB-0409181"
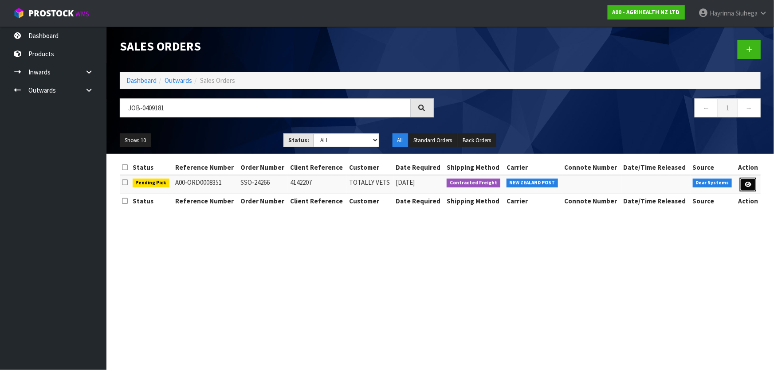
click at [742, 182] on link at bounding box center [748, 185] width 16 height 14
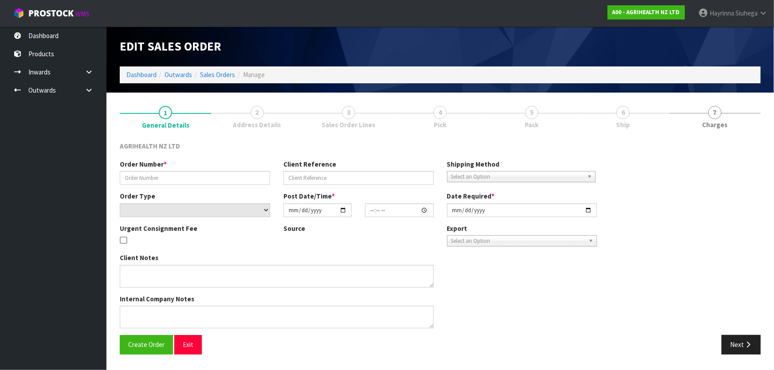
type input "SSO-24266"
type input "4142207"
select select "number:0"
type input "[DATE]"
type input "09:32:32.000"
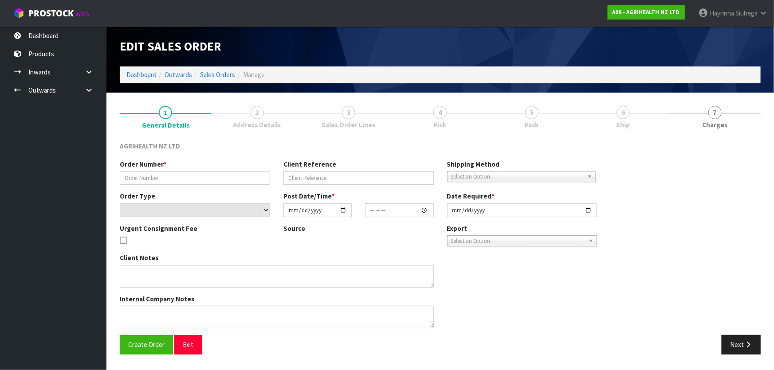
type input "[DATE]"
type textarea "SHIP BY: Overnight Courier"
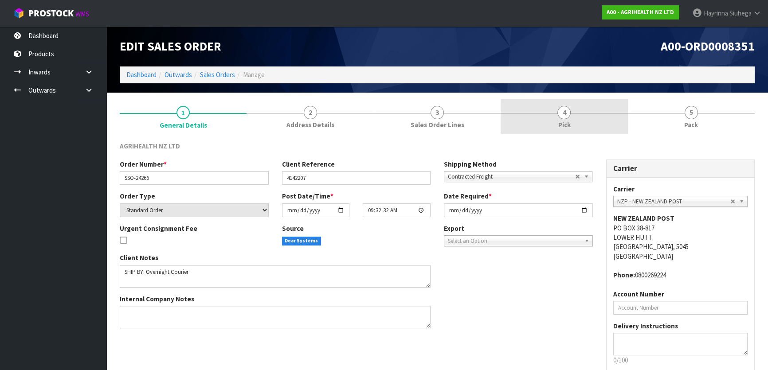
click at [586, 115] on link "4 Pick" at bounding box center [564, 116] width 127 height 35
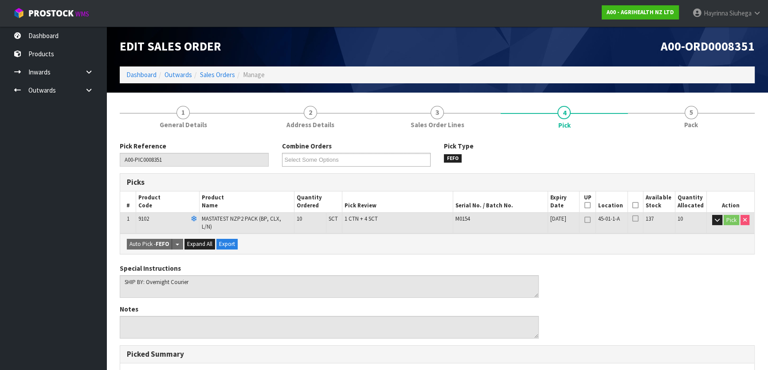
drag, startPoint x: 634, startPoint y: 205, endPoint x: 442, endPoint y: 294, distance: 212.2
click at [633, 205] on icon at bounding box center [636, 205] width 6 height 0
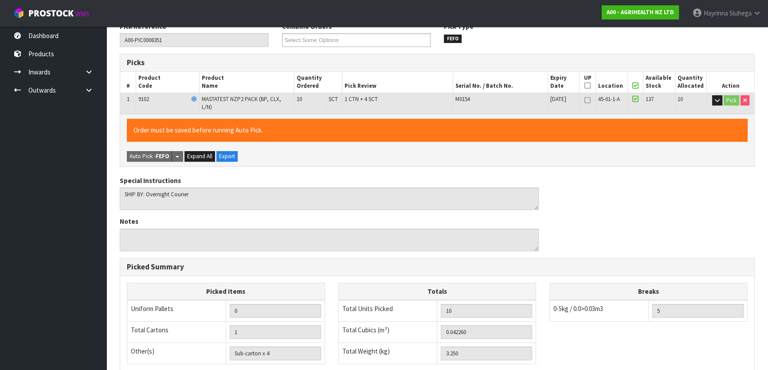
scroll to position [244, 0]
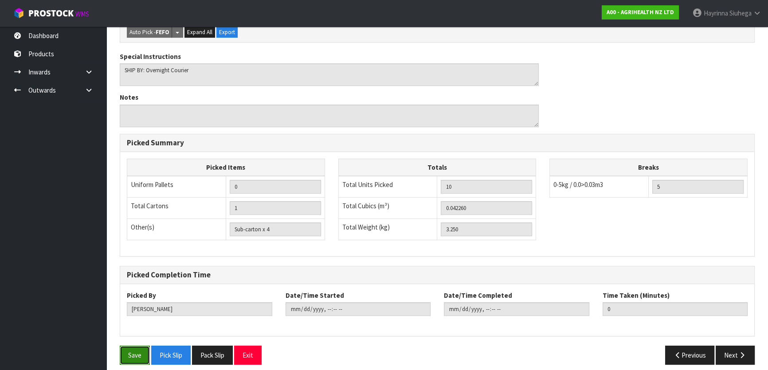
click at [139, 346] on button "Save" at bounding box center [135, 355] width 30 height 19
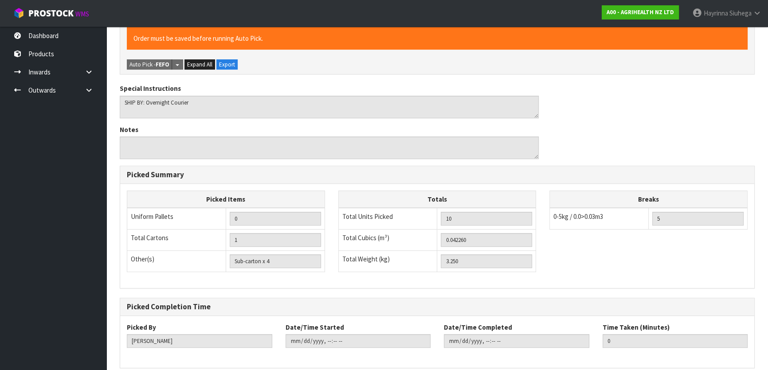
scroll to position [0, 0]
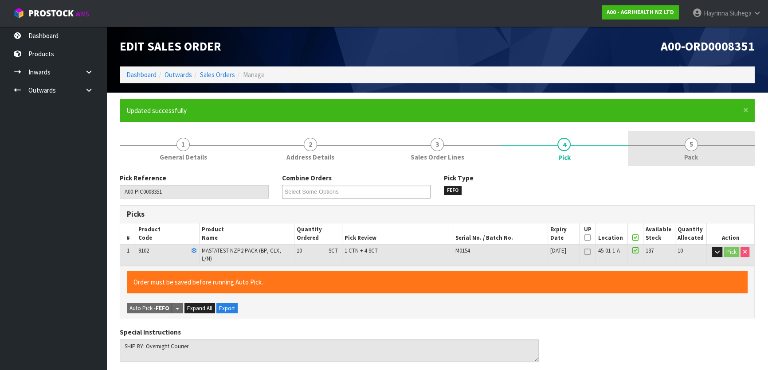
type input "[PERSON_NAME]"
type input "2025-08-25T15:10:13"
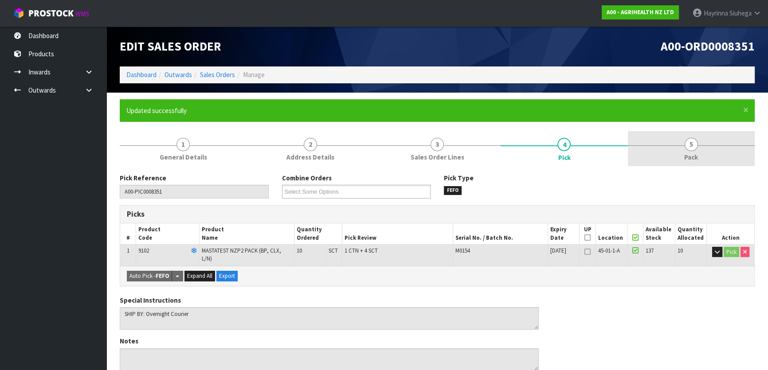
click at [699, 149] on link "5 Pack" at bounding box center [691, 148] width 127 height 35
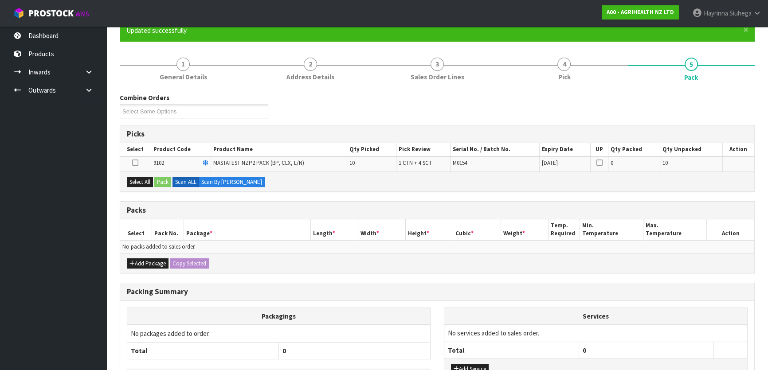
scroll to position [146, 0]
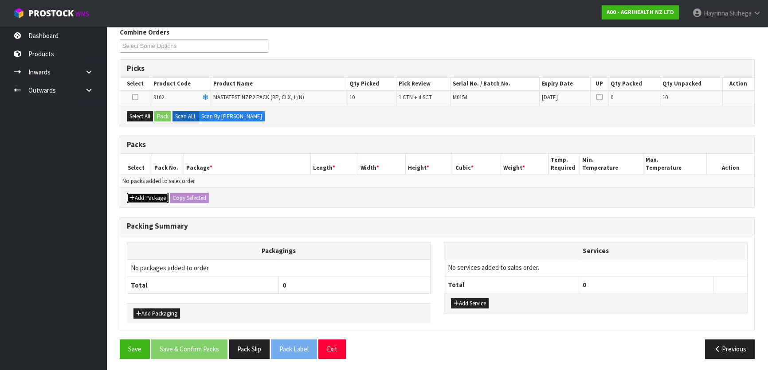
click at [134, 195] on icon "button" at bounding box center [132, 198] width 5 height 6
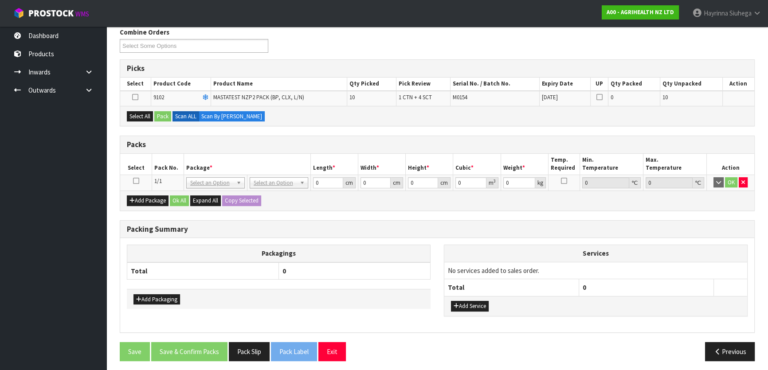
click at [136, 181] on icon at bounding box center [136, 181] width 6 height 0
click at [136, 118] on button "Select All" at bounding box center [140, 116] width 26 height 11
click at [159, 111] on button "Pack" at bounding box center [162, 116] width 17 height 11
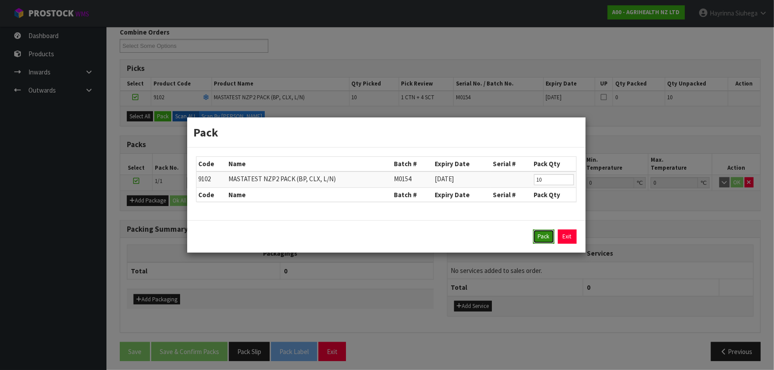
click at [537, 240] on button "Pack" at bounding box center [543, 237] width 21 height 14
type input "0.000"
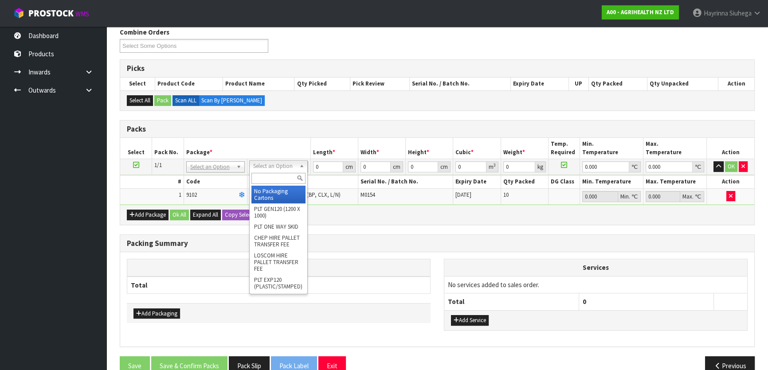
drag, startPoint x: 285, startPoint y: 162, endPoint x: 279, endPoint y: 178, distance: 17.1
drag, startPoint x: 277, startPoint y: 191, endPoint x: 277, endPoint y: 185, distance: 6.2
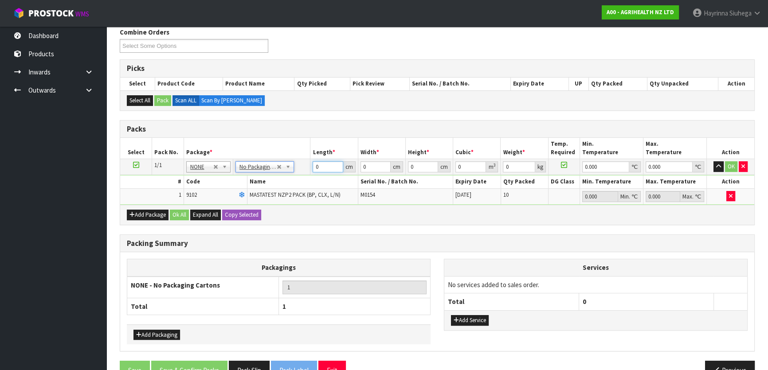
click at [314, 164] on input "0" at bounding box center [328, 166] width 30 height 11
type input "60"
type input "40"
type input "2"
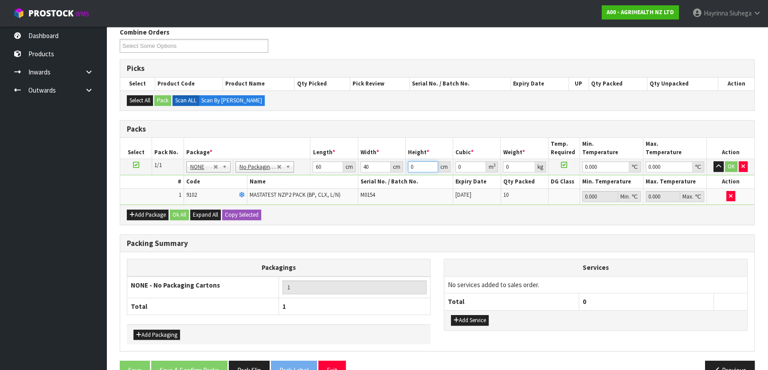
type input "0.0048"
type input "21"
type input "0.0504"
type input "21"
type input "4"
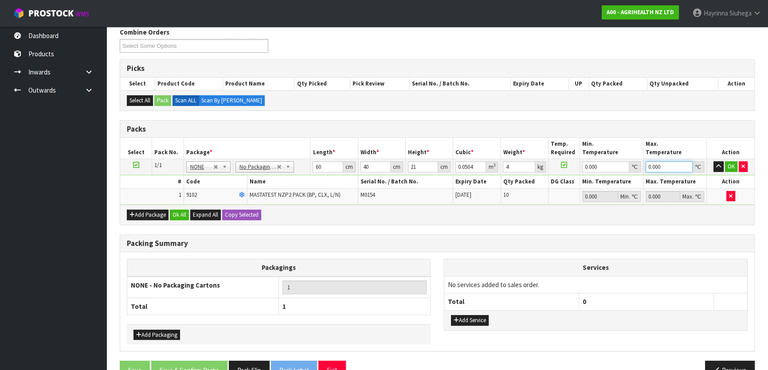
type input "0"
click button "OK" at bounding box center [731, 166] width 12 height 11
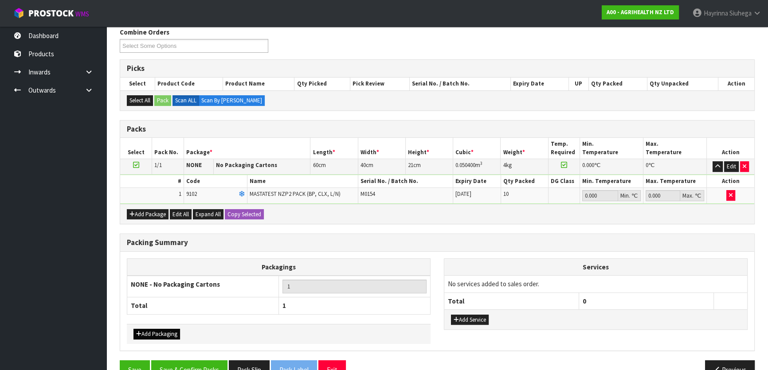
scroll to position [166, 0]
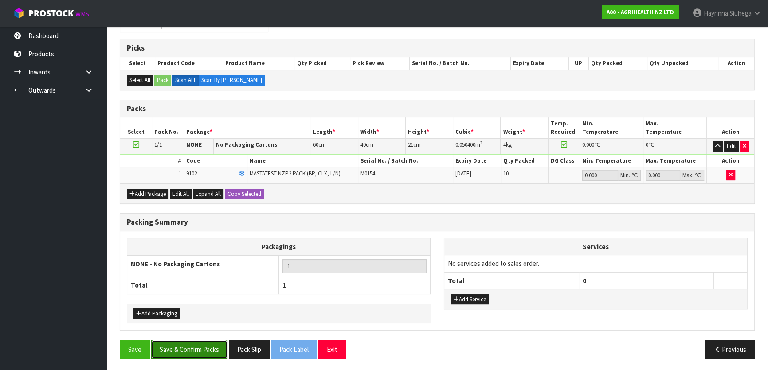
click at [178, 340] on button "Save & Confirm Packs" at bounding box center [189, 349] width 76 height 19
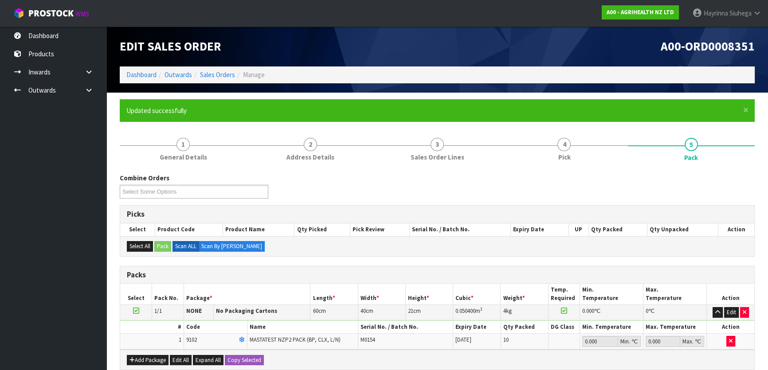
scroll to position [117, 0]
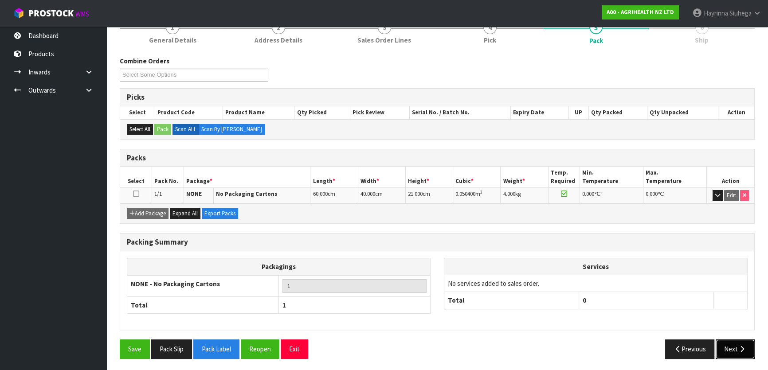
click at [747, 349] on button "Next" at bounding box center [735, 349] width 39 height 19
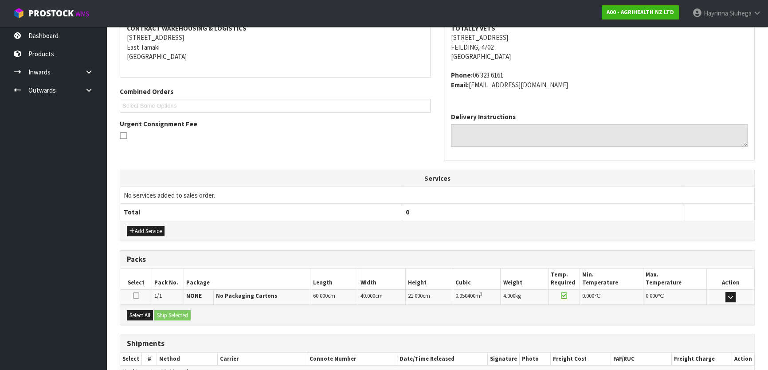
scroll to position [223, 0]
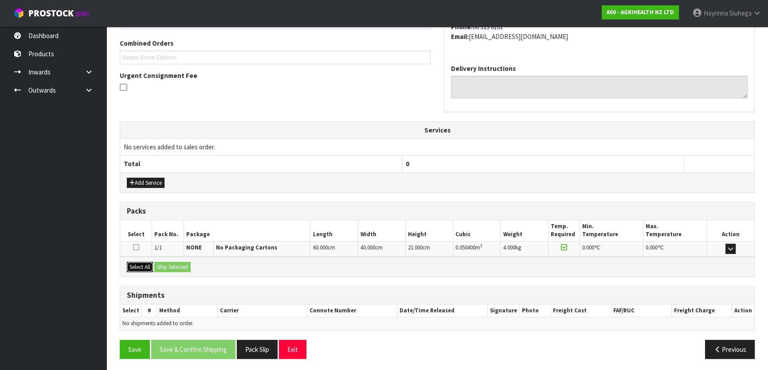
drag, startPoint x: 149, startPoint y: 267, endPoint x: 177, endPoint y: 268, distance: 28.4
click at [149, 267] on button "Select All" at bounding box center [140, 267] width 26 height 11
click at [177, 268] on button "Ship Selected" at bounding box center [172, 267] width 36 height 11
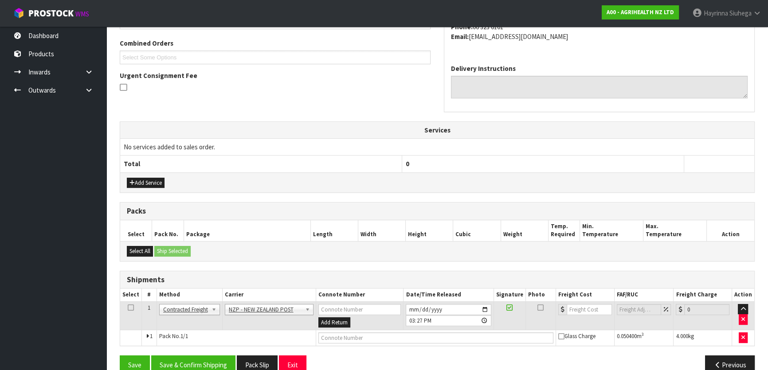
scroll to position [240, 0]
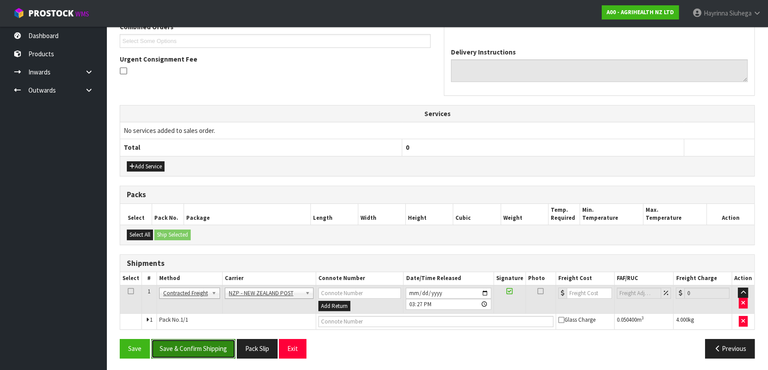
click at [188, 352] on button "Save & Confirm Shipping" at bounding box center [193, 348] width 84 height 19
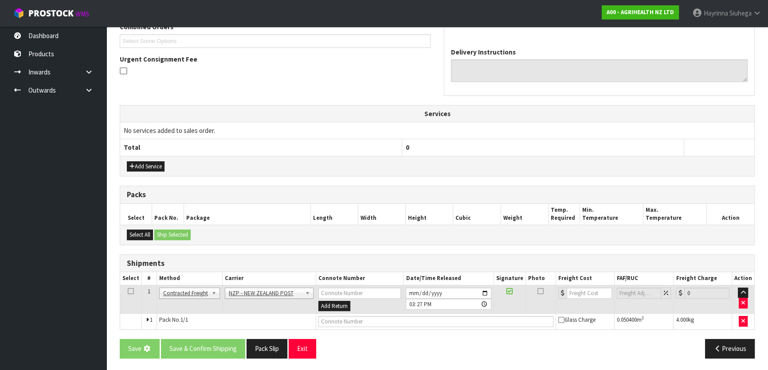
scroll to position [0, 0]
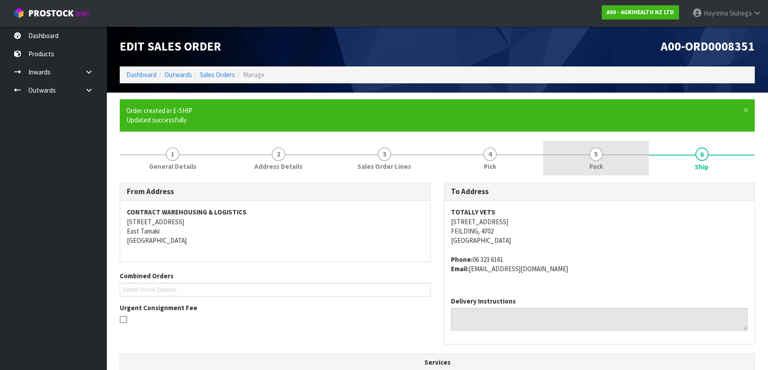
click at [601, 167] on span "Pack" at bounding box center [597, 166] width 14 height 9
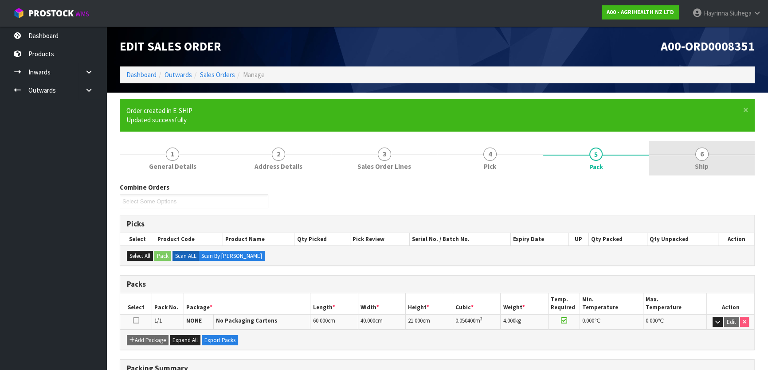
click at [685, 162] on link "6 Ship" at bounding box center [702, 158] width 106 height 35
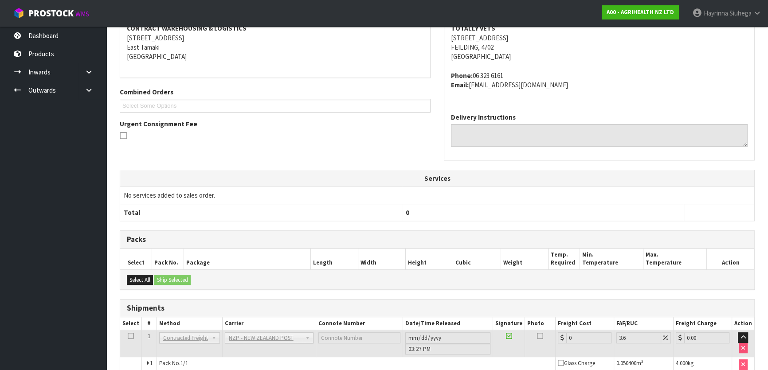
scroll to position [227, 0]
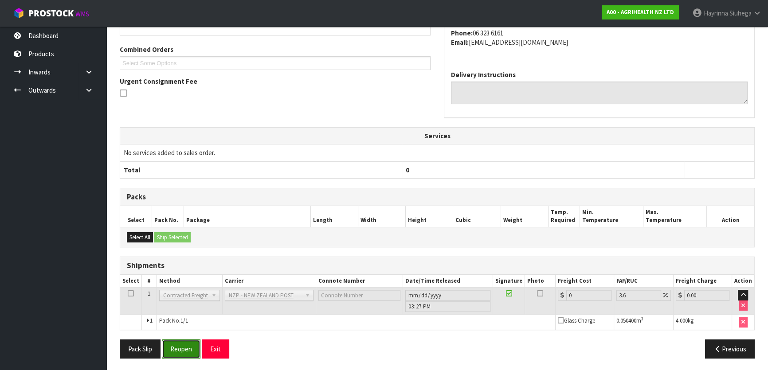
click at [189, 350] on button "Reopen" at bounding box center [181, 349] width 39 height 19
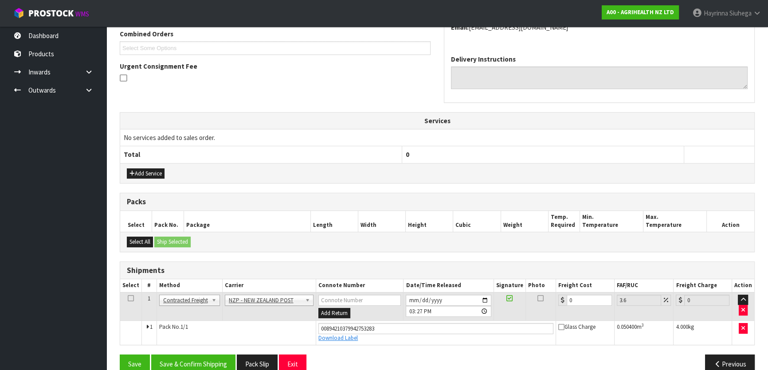
scroll to position [248, 0]
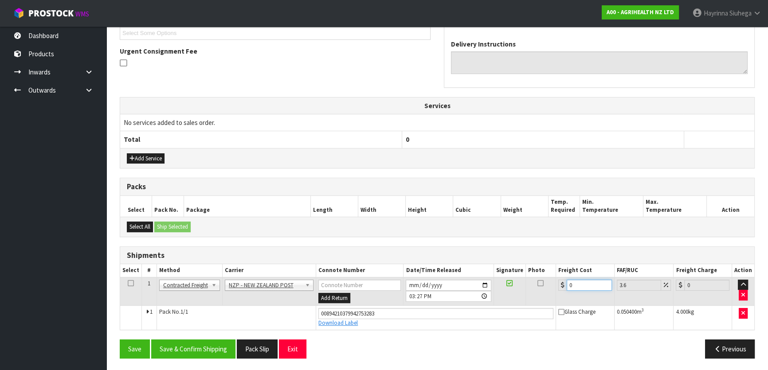
type input "1"
type input "1.04"
drag, startPoint x: 603, startPoint y: 283, endPoint x: 532, endPoint y: 285, distance: 70.6
type input "1"
click at [567, 285] on input "1" at bounding box center [589, 285] width 45 height 11
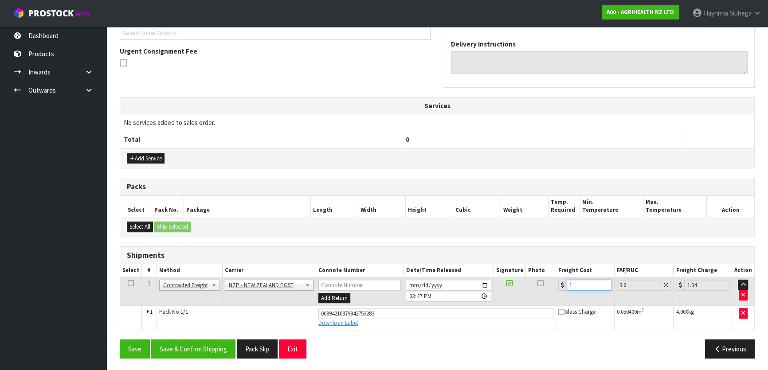
type input "0"
type input "8"
type input "8.29"
type input "8.4"
type input "8.7"
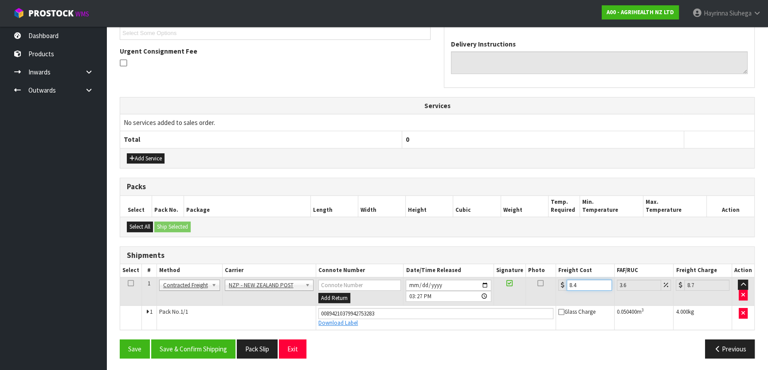
type input "8.45"
type input "8.75"
type input "8.45"
click at [120, 340] on button "Save" at bounding box center [135, 349] width 30 height 19
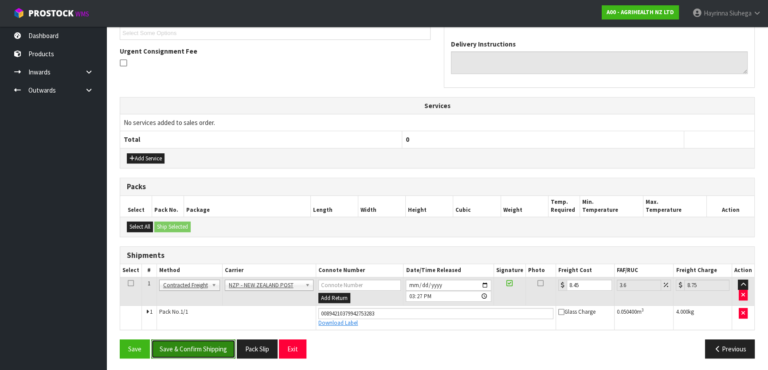
click at [203, 349] on button "Save & Confirm Shipping" at bounding box center [193, 349] width 84 height 19
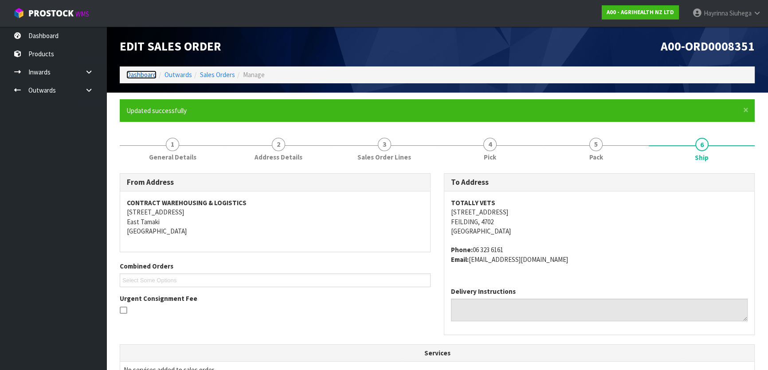
click at [140, 72] on link "Dashboard" at bounding box center [141, 75] width 30 height 8
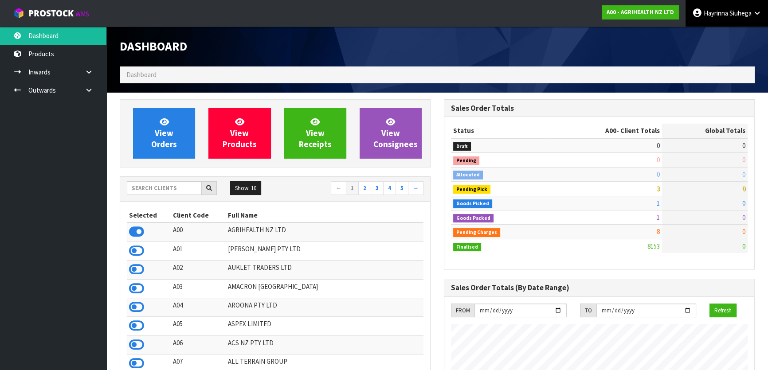
scroll to position [671, 324]
click at [150, 186] on input "text" at bounding box center [164, 188] width 75 height 14
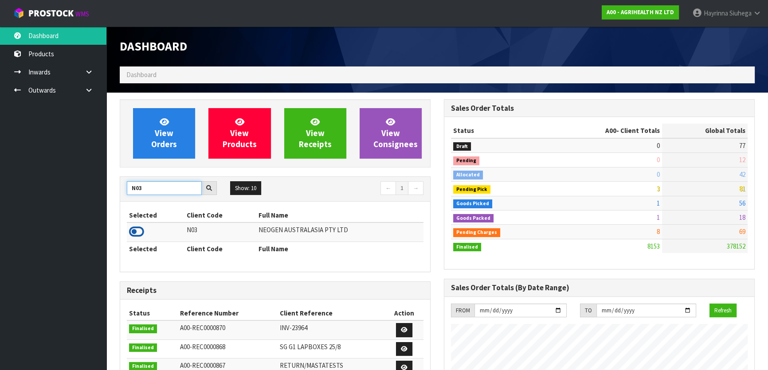
type input "N03"
click at [138, 233] on icon at bounding box center [136, 231] width 15 height 13
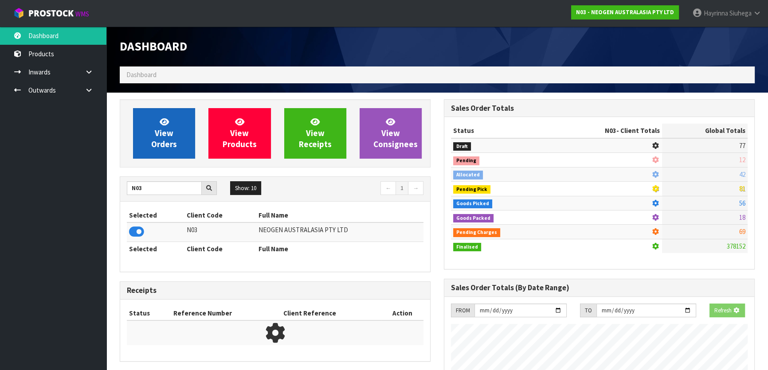
scroll to position [690, 324]
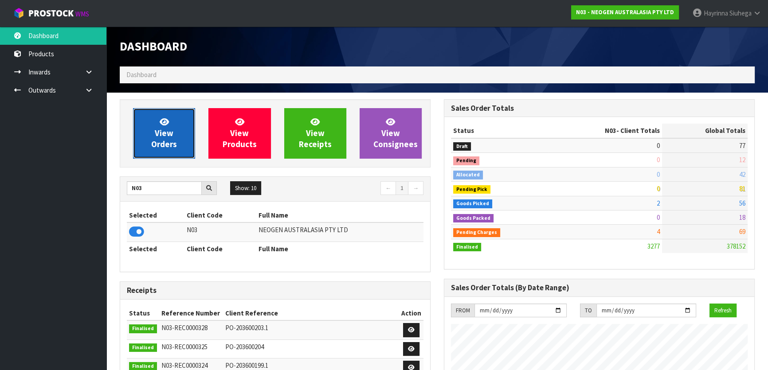
click at [173, 129] on span "View Orders" at bounding box center [164, 133] width 26 height 33
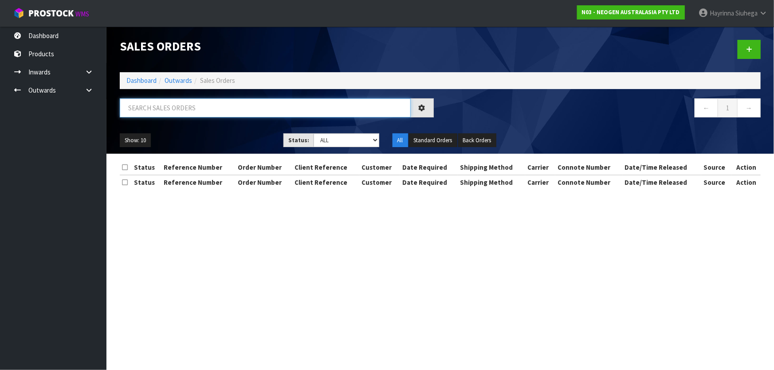
click at [182, 112] on input "text" at bounding box center [265, 107] width 291 height 19
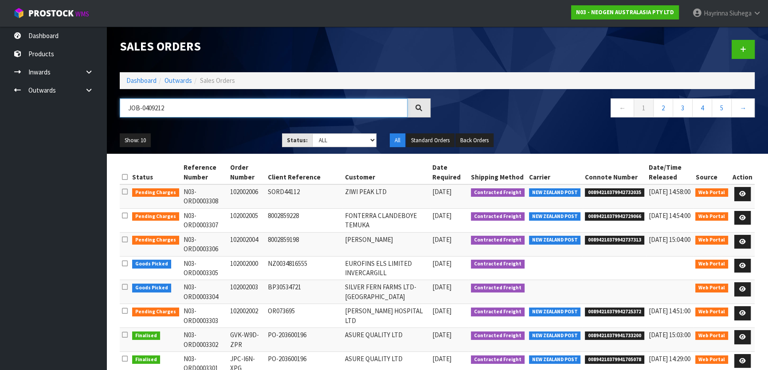
type input "JOB-0409212"
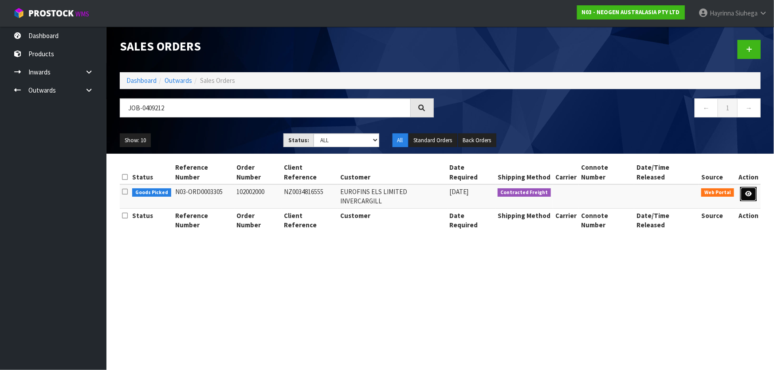
click at [749, 187] on link at bounding box center [748, 194] width 16 height 14
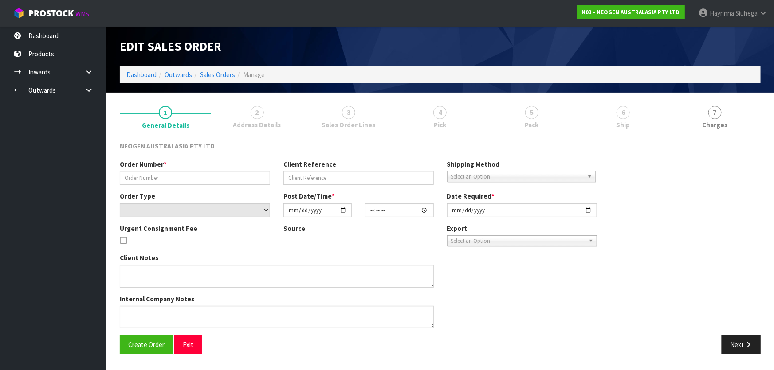
type input "102002000"
type input "NZ0034816555"
select select "number:0"
type input "[DATE]"
type input "11:00:00.000"
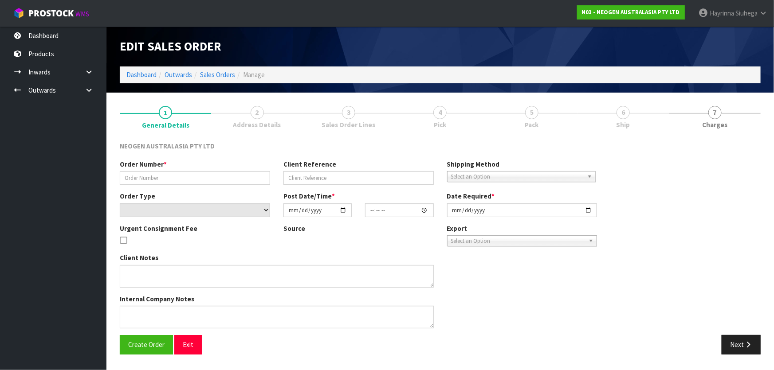
type input "[DATE]"
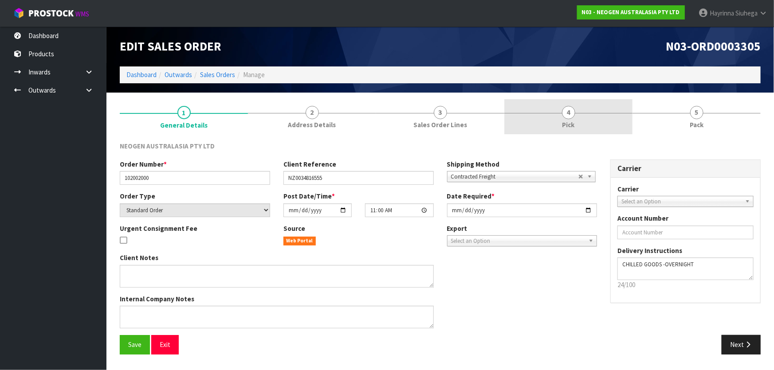
click at [610, 122] on link "4 Pick" at bounding box center [568, 116] width 128 height 35
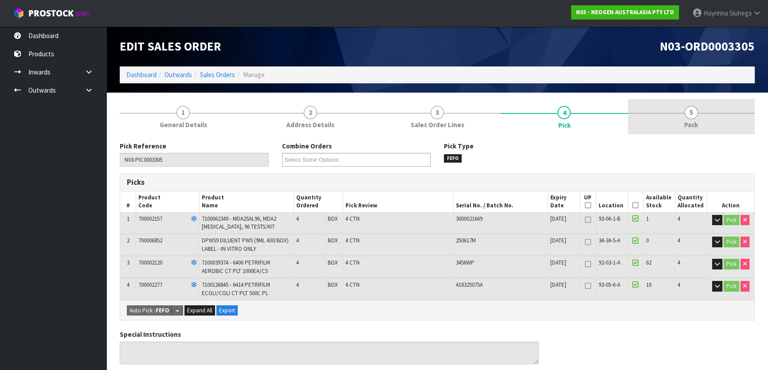
click at [698, 115] on link "5 Pack" at bounding box center [691, 116] width 127 height 35
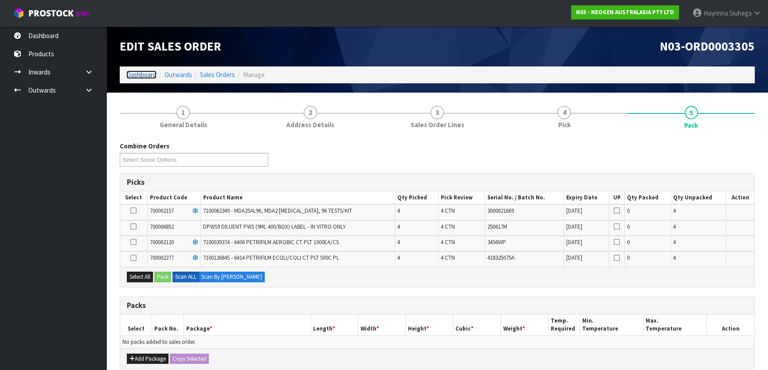
click at [146, 77] on link "Dashboard" at bounding box center [141, 75] width 30 height 8
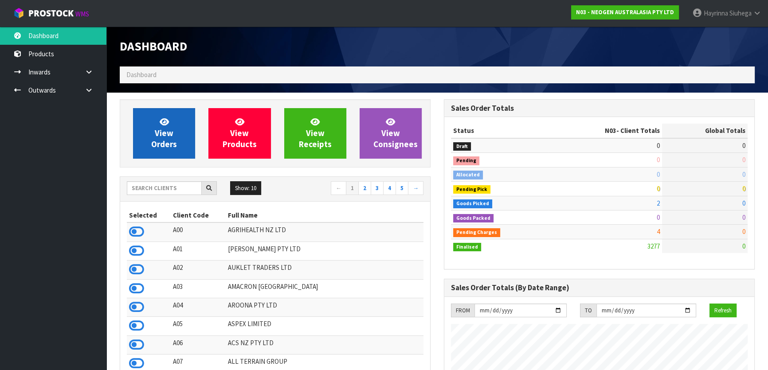
scroll to position [690, 324]
click at [154, 127] on link "View Orders" at bounding box center [164, 133] width 62 height 51
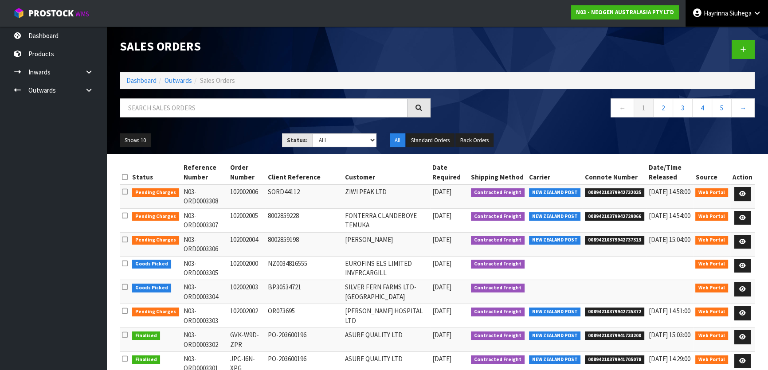
click at [704, 17] on span "Hayrinna" at bounding box center [716, 13] width 24 height 8
click at [720, 35] on link "Logout" at bounding box center [733, 35] width 70 height 12
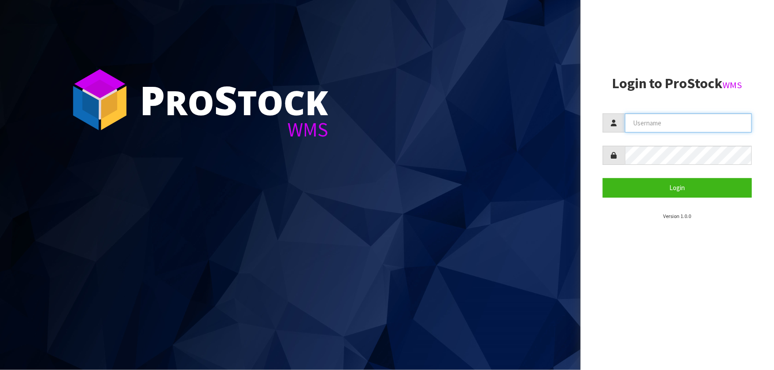
click at [658, 123] on input "text" at bounding box center [688, 123] width 127 height 19
type input "Hayrinna"
click at [603, 178] on button "Login" at bounding box center [677, 187] width 149 height 19
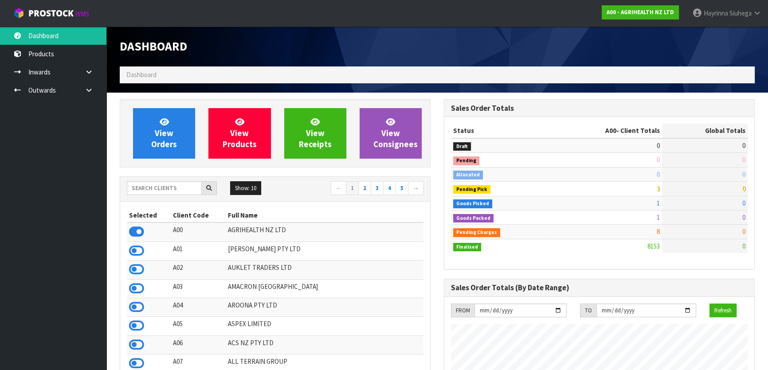
scroll to position [671, 324]
click at [147, 187] on input "text" at bounding box center [164, 188] width 75 height 14
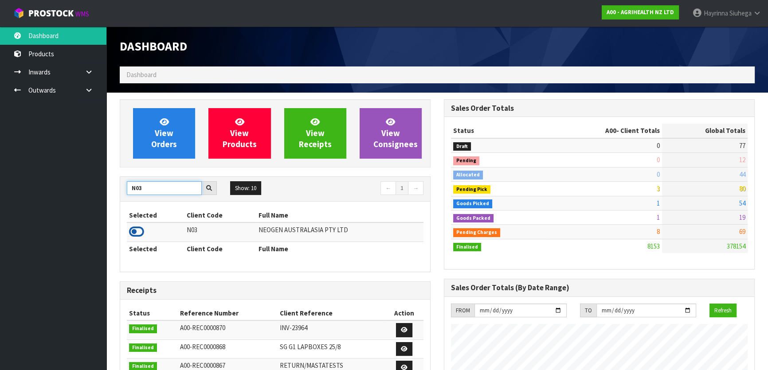
type input "N03"
click at [134, 229] on icon at bounding box center [136, 231] width 15 height 13
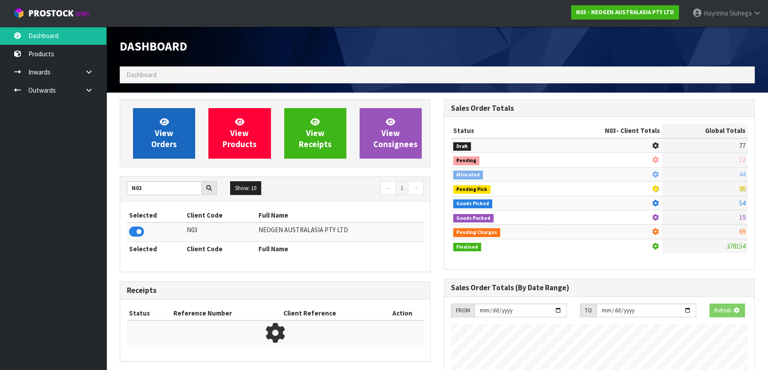
scroll to position [552, 324]
click at [171, 134] on span "View Orders" at bounding box center [164, 133] width 26 height 33
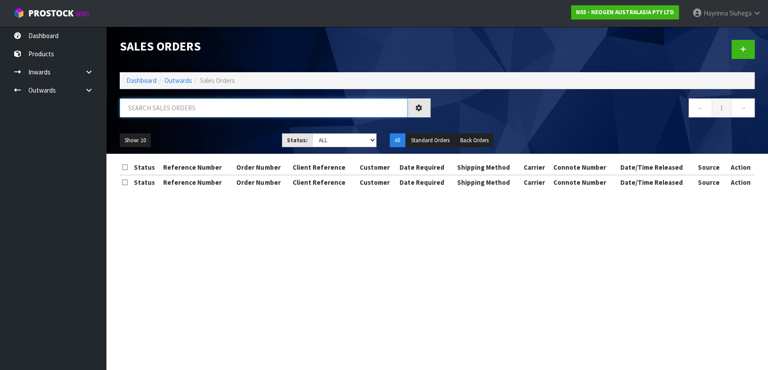
click at [180, 107] on input "text" at bounding box center [264, 107] width 288 height 19
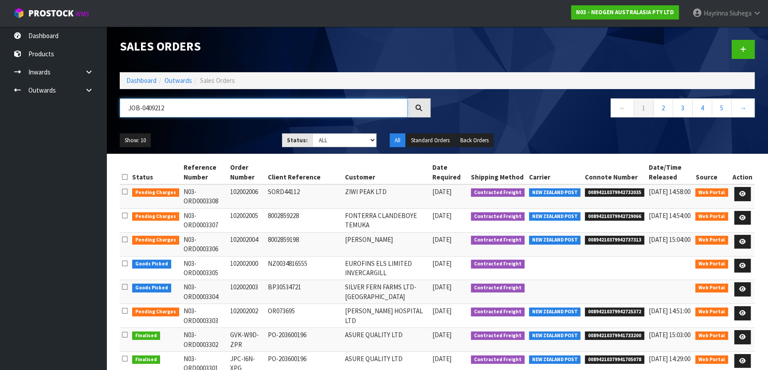
type input "JOB-0409212"
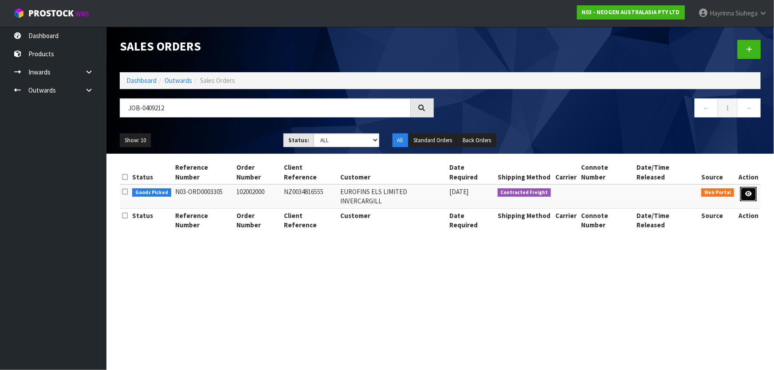
click at [747, 191] on icon at bounding box center [748, 194] width 7 height 6
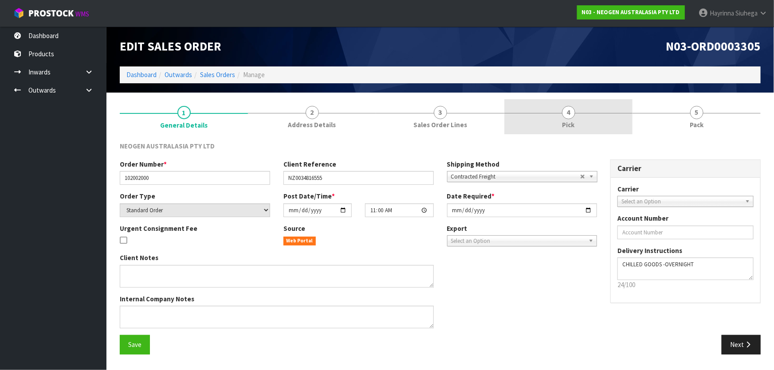
click at [582, 114] on link "4 Pick" at bounding box center [568, 116] width 128 height 35
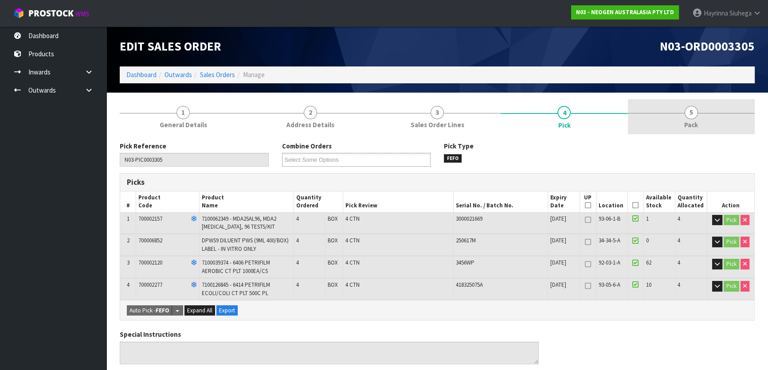
click at [679, 111] on link "5 Pack" at bounding box center [691, 116] width 127 height 35
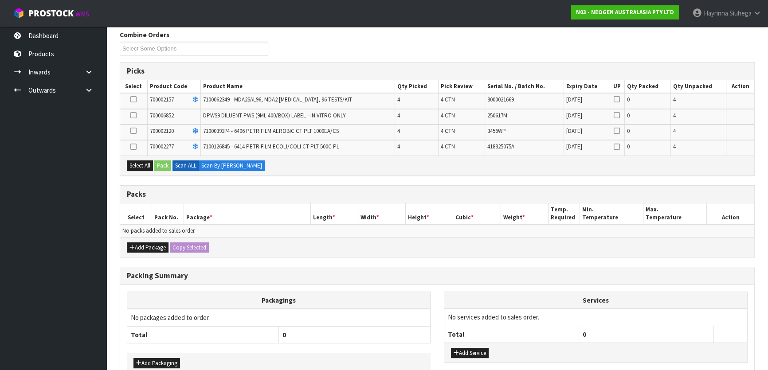
scroll to position [121, 0]
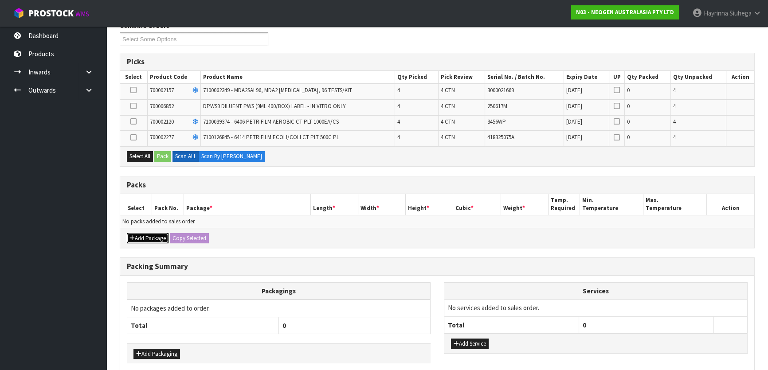
click at [142, 238] on button "Add Package" at bounding box center [148, 238] width 42 height 11
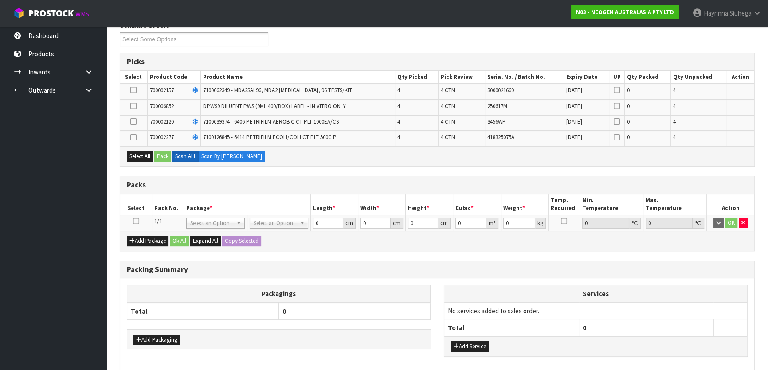
click at [138, 221] on icon at bounding box center [136, 221] width 6 height 0
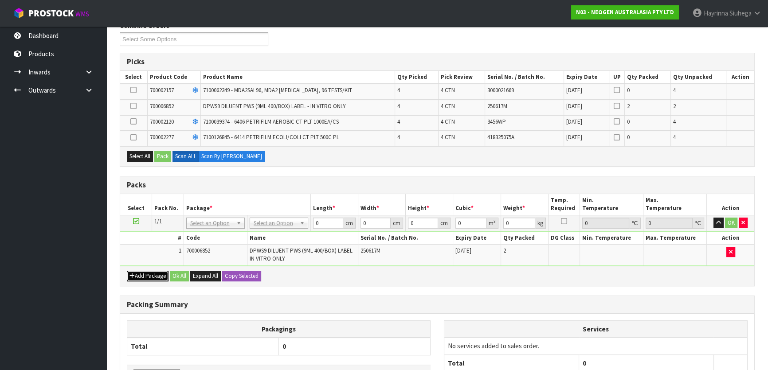
click at [146, 275] on button "Add Package" at bounding box center [148, 276] width 42 height 11
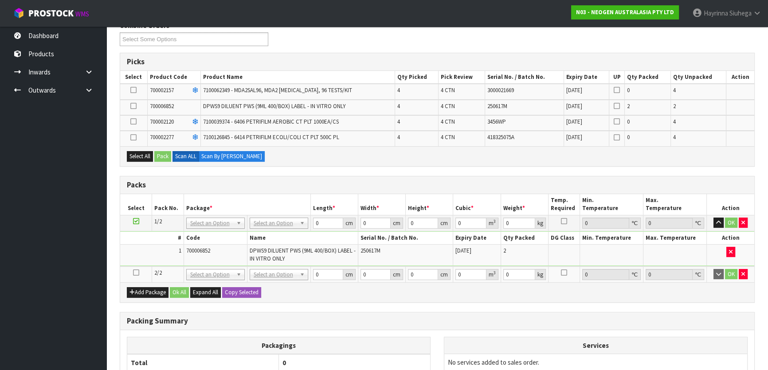
click at [136, 273] on icon at bounding box center [136, 273] width 6 height 0
click at [546, 169] on div "Combine Orders N03-ORD0003304 N03-ORD0003305 Select Some Options Picks Select P…" at bounding box center [437, 241] width 635 height 440
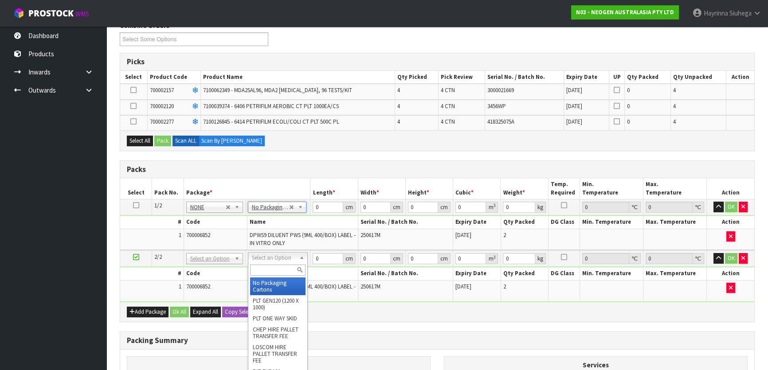
type input "2"
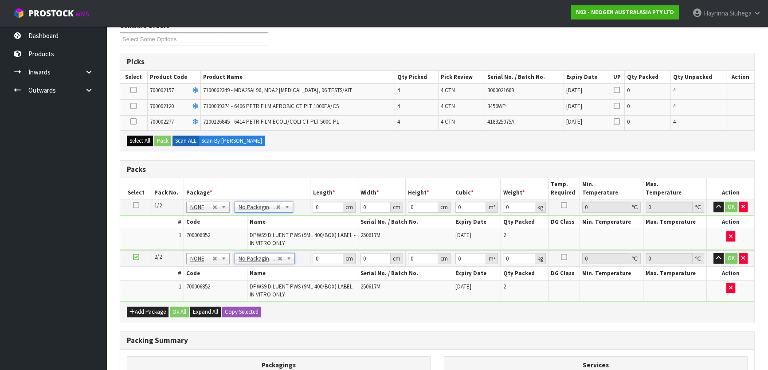
drag, startPoint x: 134, startPoint y: 118, endPoint x: 148, endPoint y: 138, distance: 23.9
click at [134, 122] on icon at bounding box center [133, 122] width 6 height 0
click at [0, 0] on input "checkbox" at bounding box center [0, 0] width 0 height 0
click at [168, 143] on button "Pack" at bounding box center [162, 141] width 17 height 11
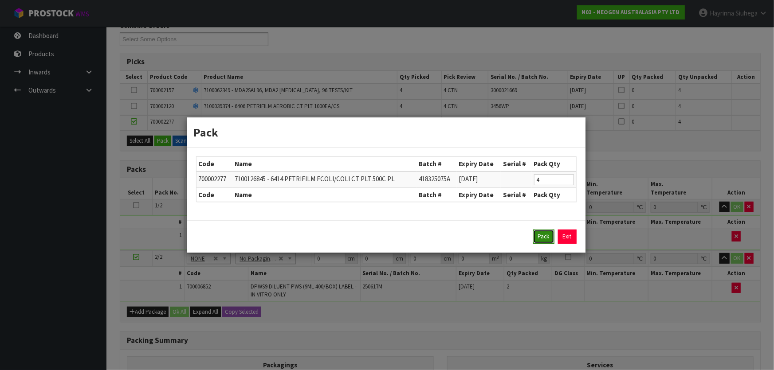
click at [542, 235] on button "Pack" at bounding box center [543, 237] width 21 height 14
type input "0.000"
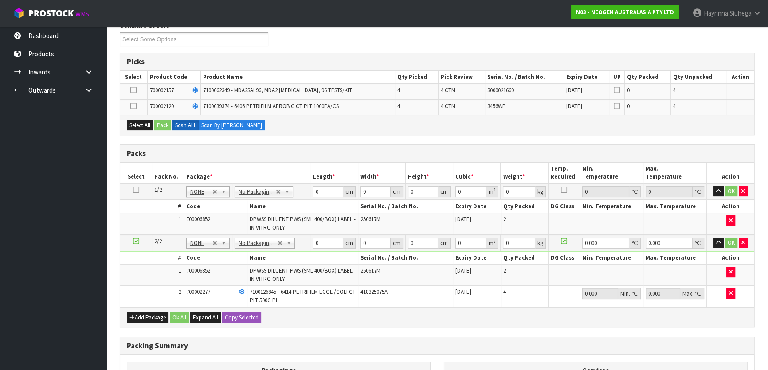
drag, startPoint x: 133, startPoint y: 88, endPoint x: 164, endPoint y: 108, distance: 36.9
click at [135, 90] on icon at bounding box center [133, 90] width 6 height 0
click at [0, 0] on input "checkbox" at bounding box center [0, 0] width 0 height 0
click at [166, 124] on button "Pack" at bounding box center [162, 125] width 17 height 11
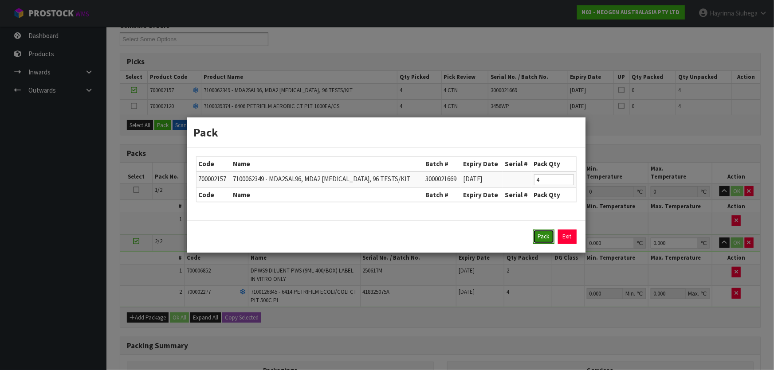
click at [543, 236] on button "Pack" at bounding box center [543, 237] width 21 height 14
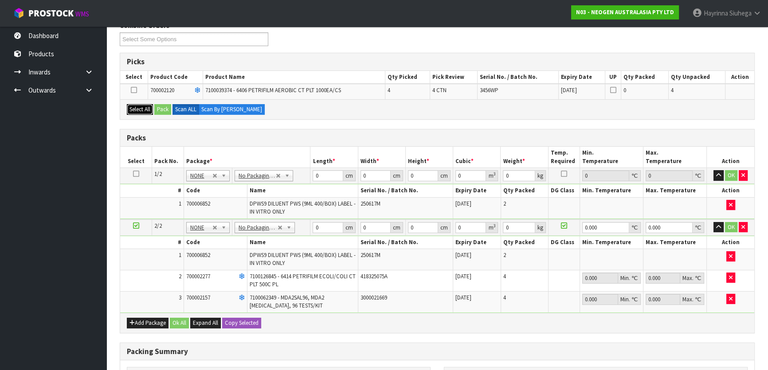
click at [146, 107] on button "Select All" at bounding box center [140, 109] width 26 height 11
click at [165, 108] on button "Pack" at bounding box center [162, 109] width 17 height 11
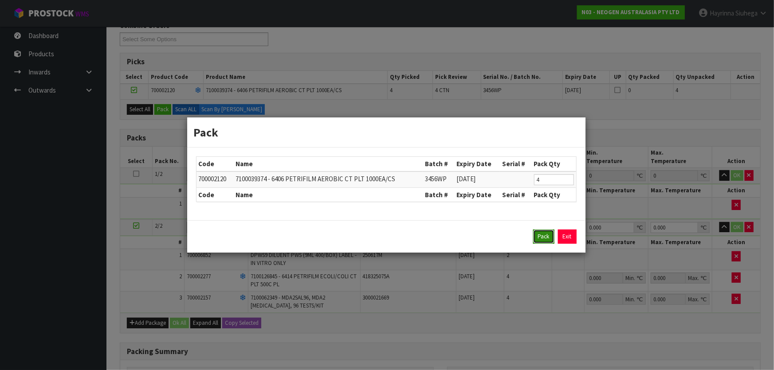
click at [542, 236] on button "Pack" at bounding box center [543, 237] width 21 height 14
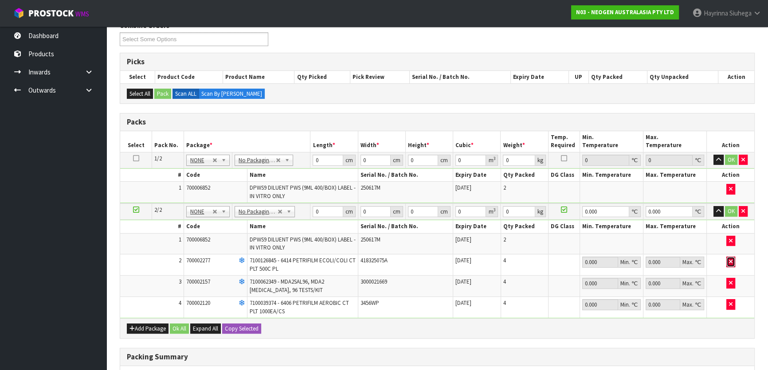
click at [730, 261] on icon "button" at bounding box center [731, 262] width 4 height 6
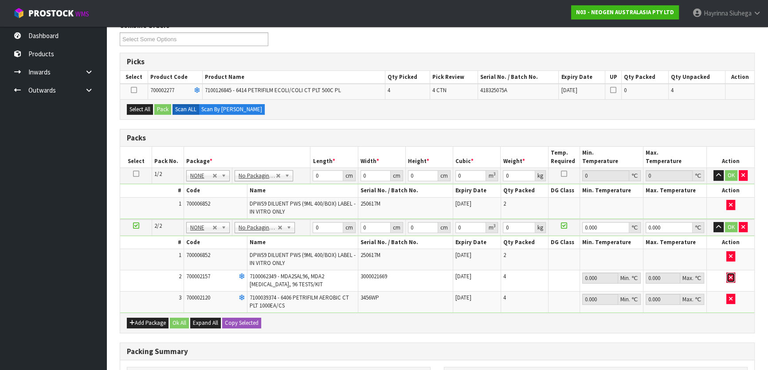
click at [730, 278] on icon "button" at bounding box center [731, 278] width 4 height 6
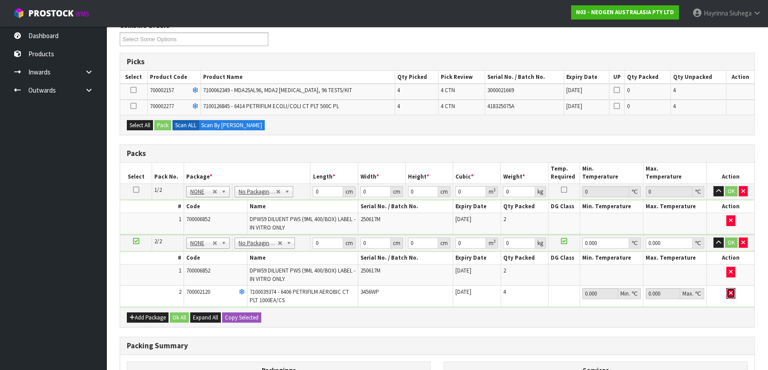
drag, startPoint x: 731, startPoint y: 289, endPoint x: 517, endPoint y: 295, distance: 213.9
click at [729, 291] on icon "button" at bounding box center [731, 294] width 4 height 6
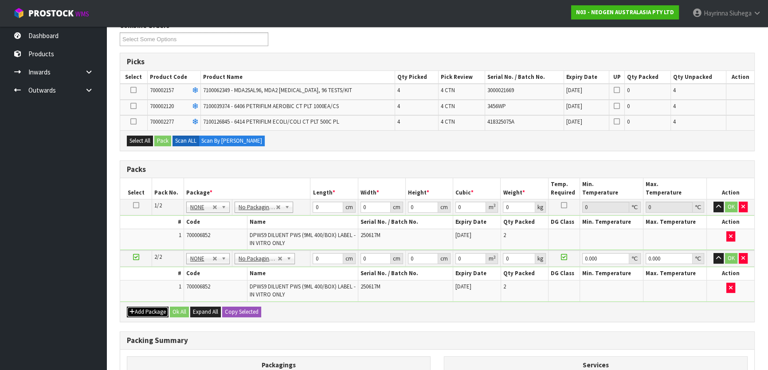
click at [140, 308] on button "Add Package" at bounding box center [148, 312] width 42 height 11
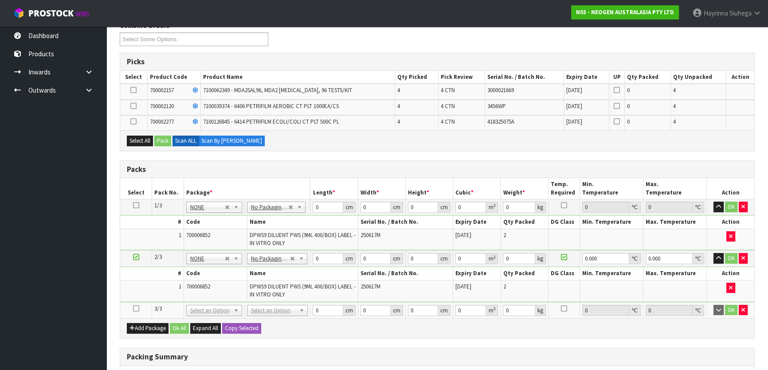
click at [137, 309] on icon at bounding box center [136, 309] width 6 height 0
drag, startPoint x: 145, startPoint y: 142, endPoint x: 162, endPoint y: 143, distance: 17.0
click at [146, 142] on button "Select All" at bounding box center [140, 141] width 26 height 11
click at [162, 143] on button "Pack" at bounding box center [162, 141] width 17 height 11
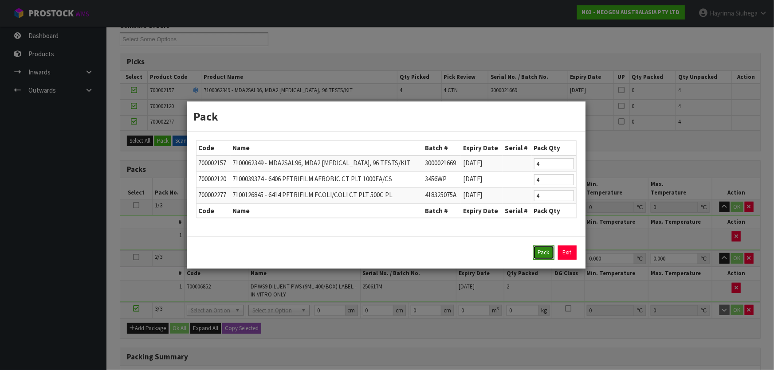
click at [538, 249] on button "Pack" at bounding box center [543, 253] width 21 height 14
type input "0.000"
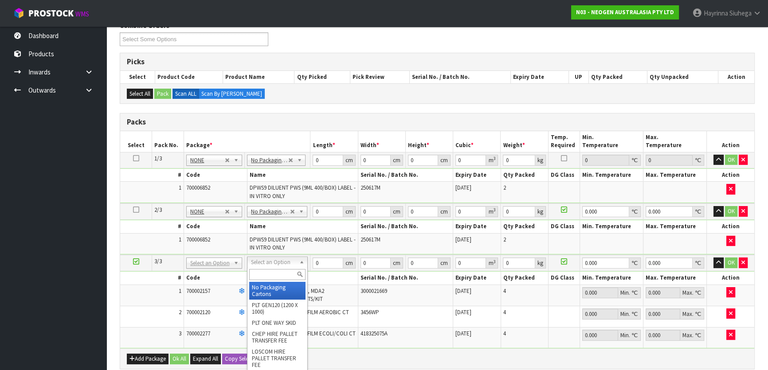
drag, startPoint x: 268, startPoint y: 271, endPoint x: 269, endPoint y: 266, distance: 5.6
click at [268, 271] on input "text" at bounding box center [277, 274] width 56 height 11
type input "CTN9"
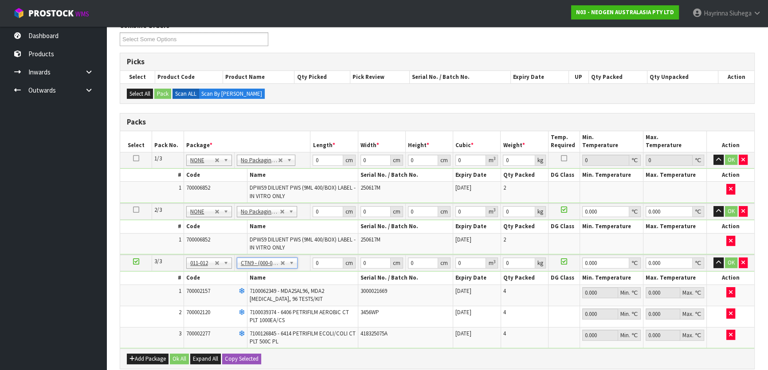
type input "51"
type input "38"
type input "58.5"
type input "0.113373"
type input "16.2"
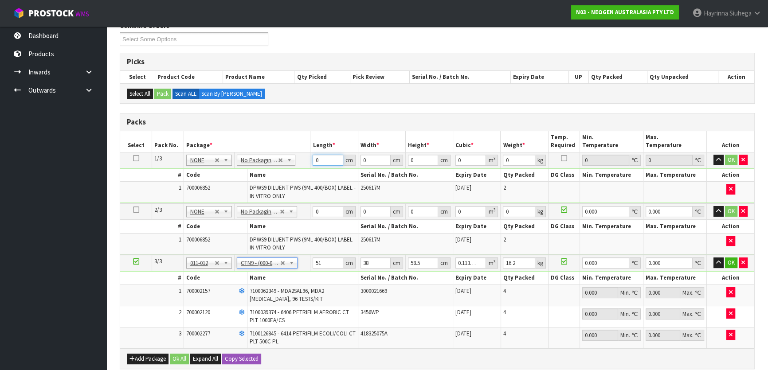
click at [313, 161] on input "0" at bounding box center [328, 160] width 30 height 11
type input "60"
type input "37"
type input "3"
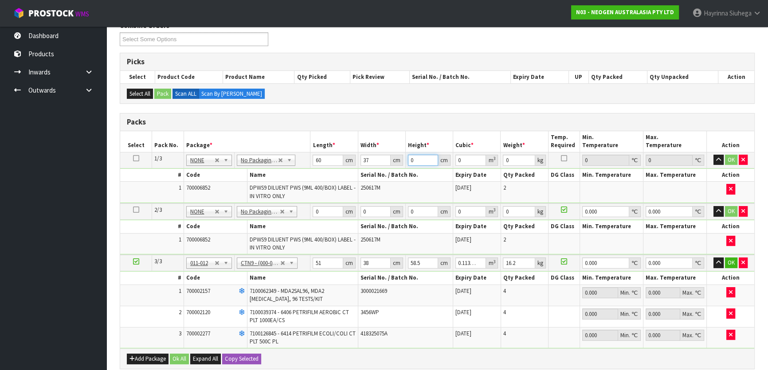
type input "0.00666"
type input "35"
type input "0.0777"
type input "35"
type input "19"
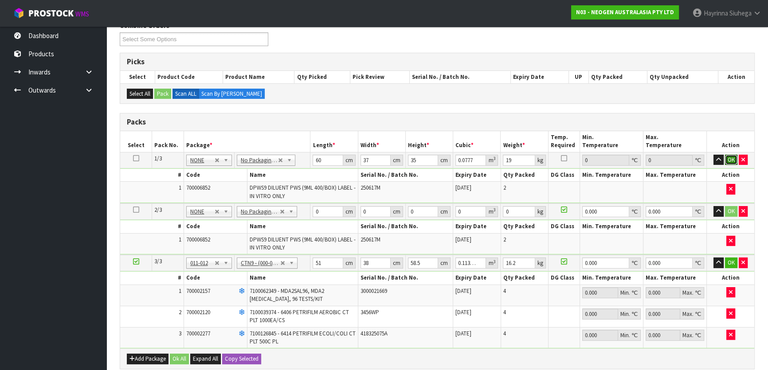
click button "OK" at bounding box center [731, 160] width 12 height 11
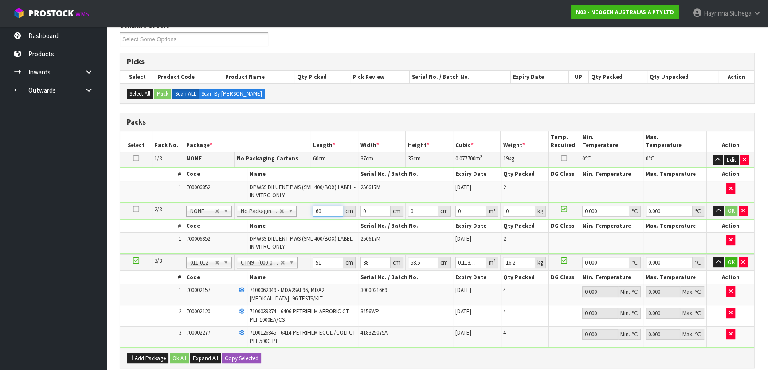
type input "60"
type input "37"
type input "3"
type input "0.00666"
type input "35"
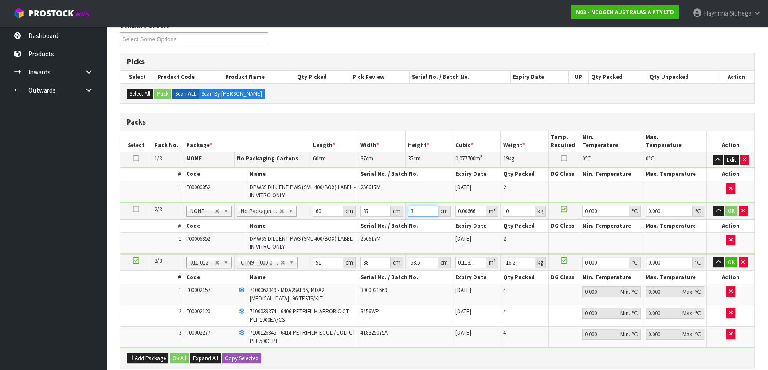
type input "0.0777"
type input "35"
type input "19"
type input "0"
type input "5"
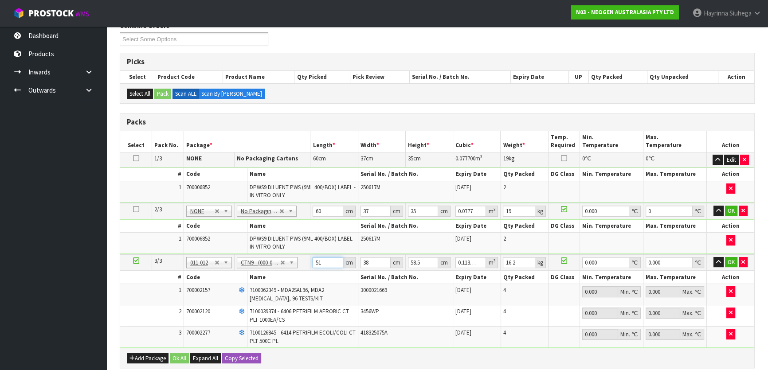
type input "0.011115"
type input "52"
type input "0.115596"
type input "52"
type input "3"
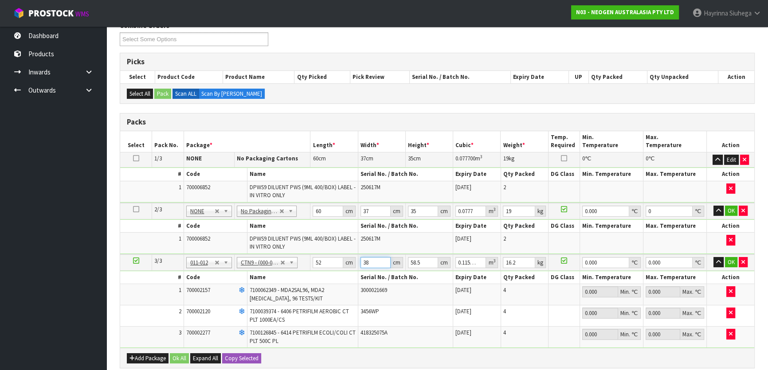
type input "0.009126"
type input "39"
type input "0.118638"
type input "39"
type input "5"
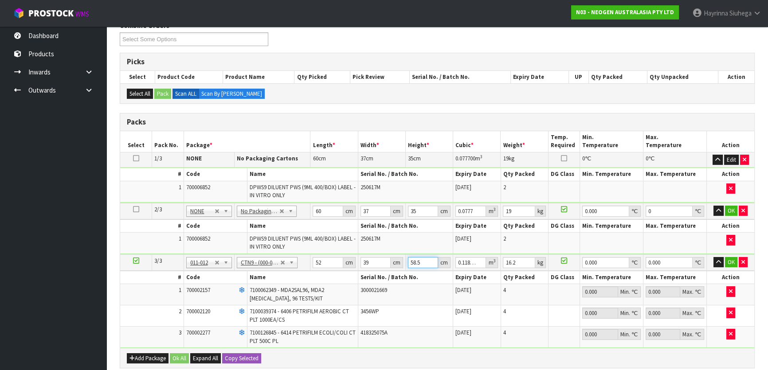
type input "0.01014"
type input "51"
type input "0.103428"
type input "51"
type input "18"
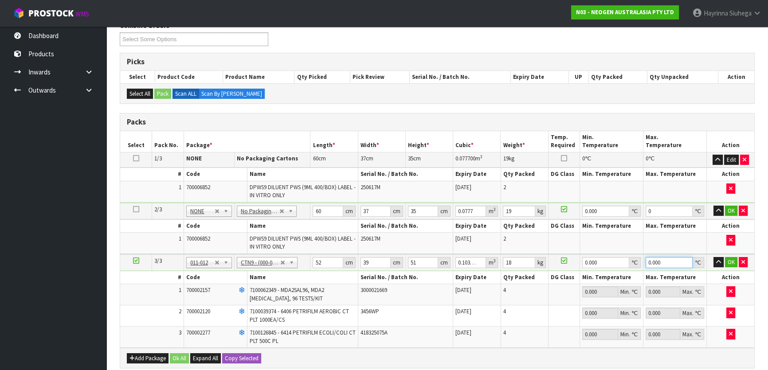
type input "0"
click button "OK" at bounding box center [731, 262] width 12 height 11
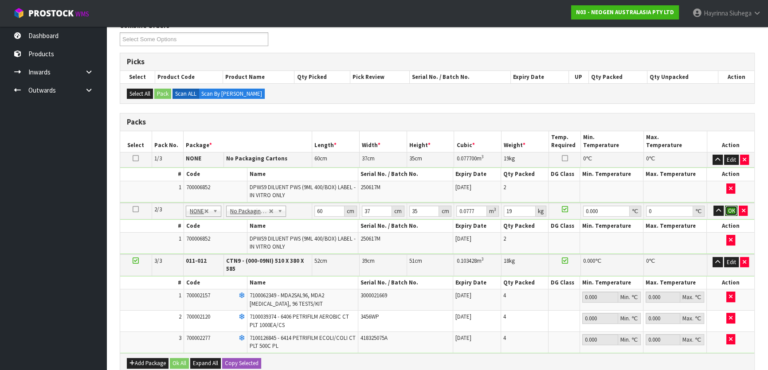
drag, startPoint x: 729, startPoint y: 207, endPoint x: 537, endPoint y: 286, distance: 207.7
click at [728, 207] on button "OK" at bounding box center [731, 211] width 12 height 11
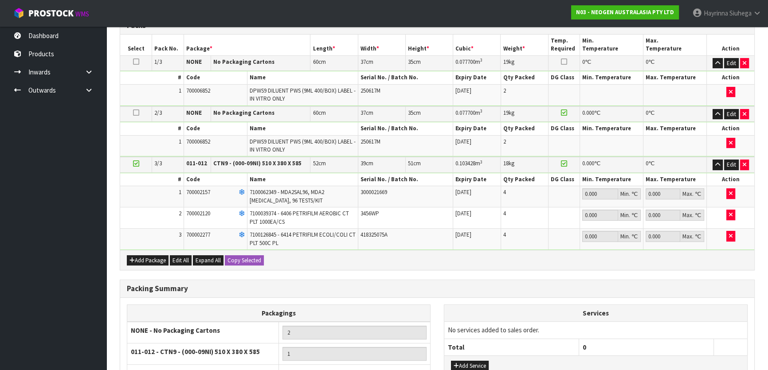
scroll to position [304, 0]
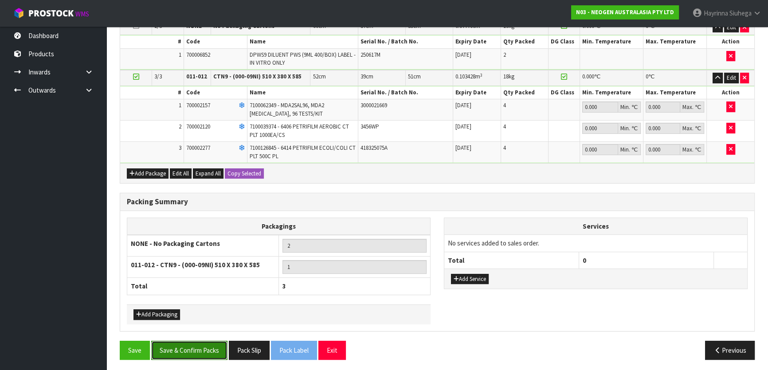
click at [207, 350] on button "Save & Confirm Packs" at bounding box center [189, 350] width 76 height 19
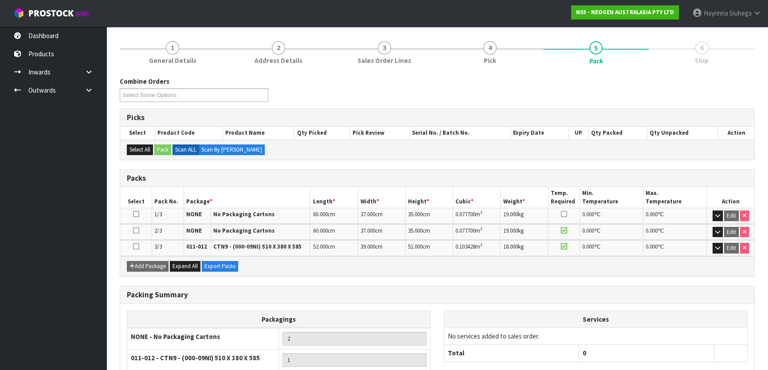
scroll to position [170, 0]
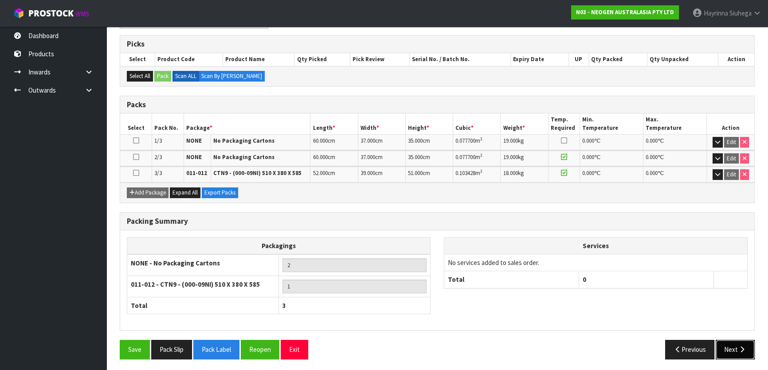
drag, startPoint x: 733, startPoint y: 342, endPoint x: 291, endPoint y: 319, distance: 442.4
click at [732, 342] on button "Next" at bounding box center [735, 349] width 39 height 19
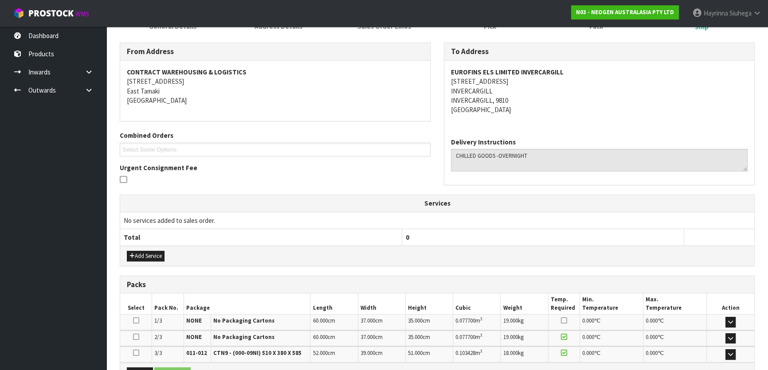
scroll to position [236, 0]
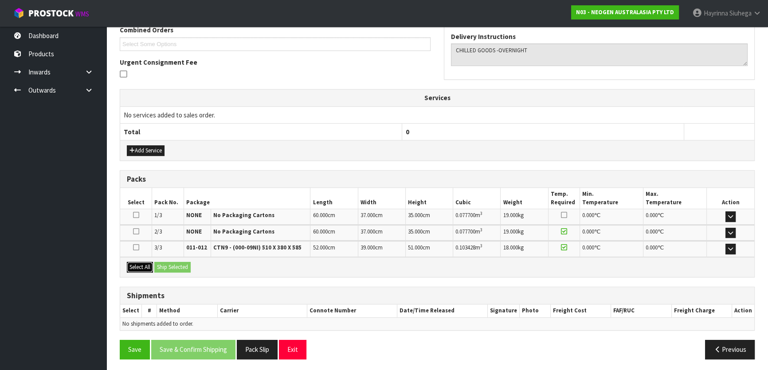
click at [141, 262] on button "Select All" at bounding box center [140, 267] width 26 height 11
click at [166, 266] on button "Ship Selected" at bounding box center [172, 267] width 36 height 11
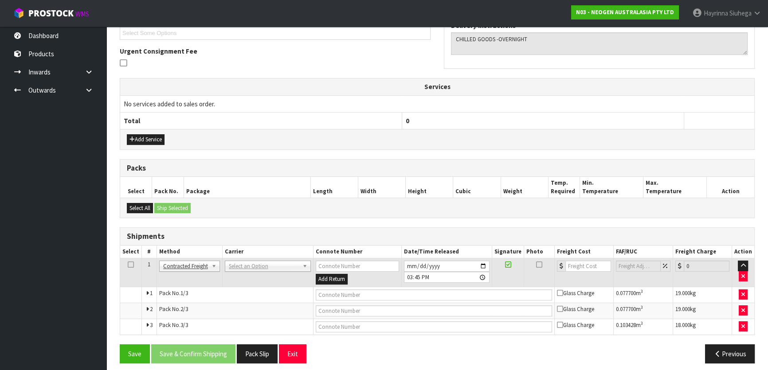
scroll to position [252, 0]
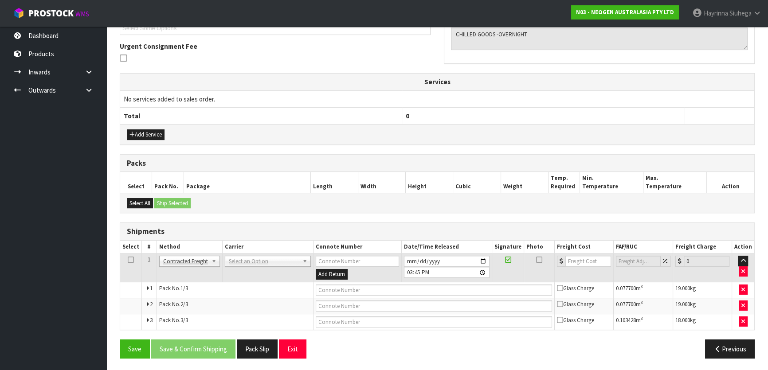
drag, startPoint x: 256, startPoint y: 272, endPoint x: 244, endPoint y: 255, distance: 20.8
click at [251, 266] on td "ANGEL - ANGEL TRANSPORT [PERSON_NAME] REMOVALS DEAEXPAKL - DEADLINE EXPRESS COU…" at bounding box center [267, 268] width 91 height 29
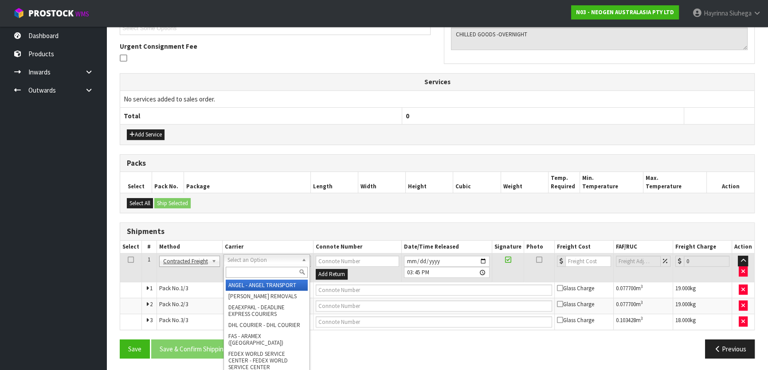
click at [250, 270] on input "text" at bounding box center [267, 272] width 82 height 11
type input "NZP"
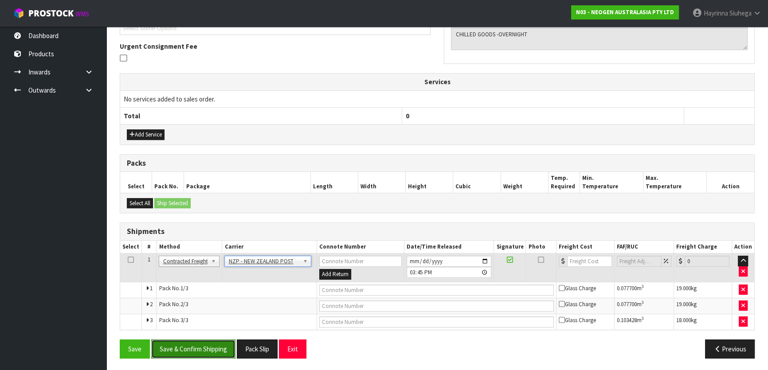
click at [219, 340] on button "Save & Confirm Shipping" at bounding box center [193, 349] width 84 height 19
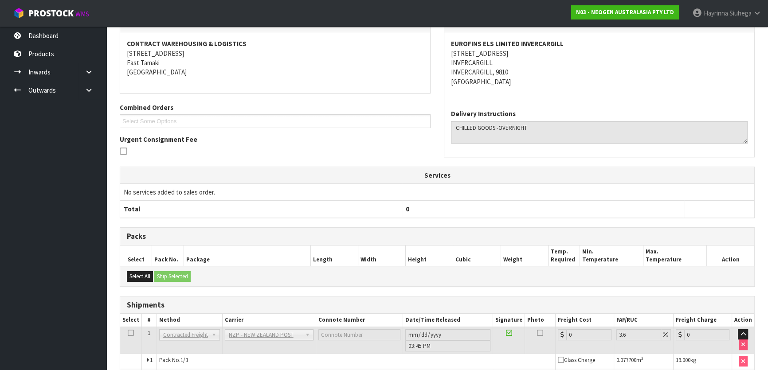
scroll to position [238, 0]
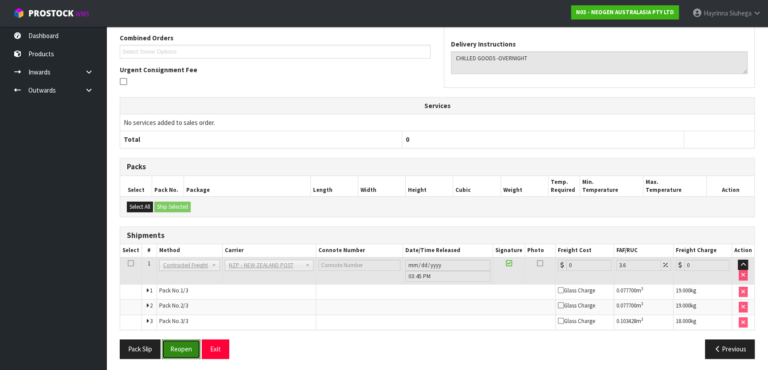
click at [191, 345] on button "Reopen" at bounding box center [181, 349] width 39 height 19
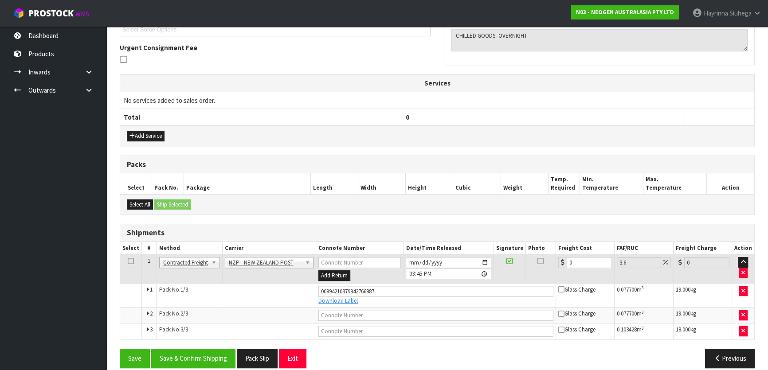
scroll to position [260, 0]
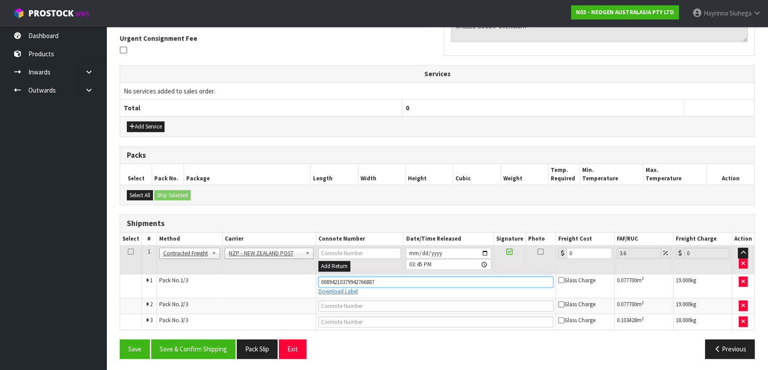
drag, startPoint x: 395, startPoint y: 283, endPoint x: 200, endPoint y: 293, distance: 195.5
click at [200, 293] on tr "1 Pack No. 1/3 00894210379942766887 Download Label Glass Charge 0.077700 m 3 19…" at bounding box center [437, 286] width 634 height 24
click at [744, 279] on icon "button" at bounding box center [744, 282] width 4 height 6
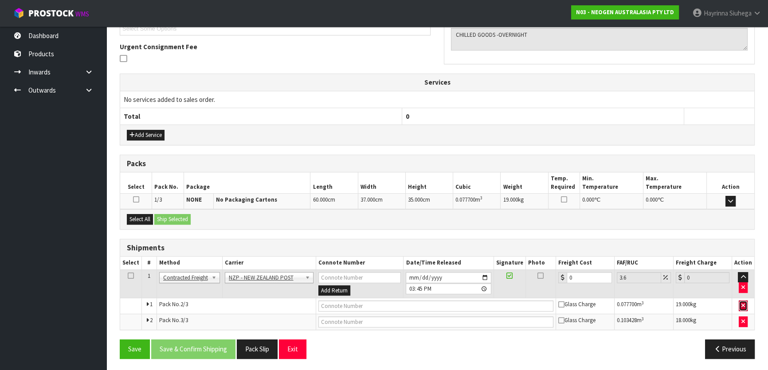
click at [741, 302] on button "button" at bounding box center [743, 306] width 9 height 11
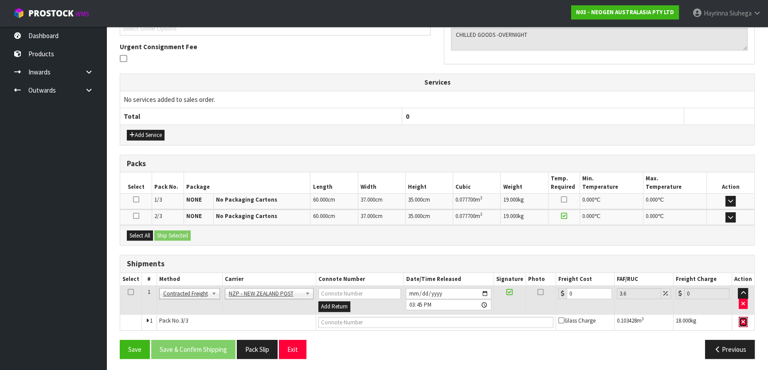
click at [745, 320] on icon "button" at bounding box center [744, 322] width 4 height 6
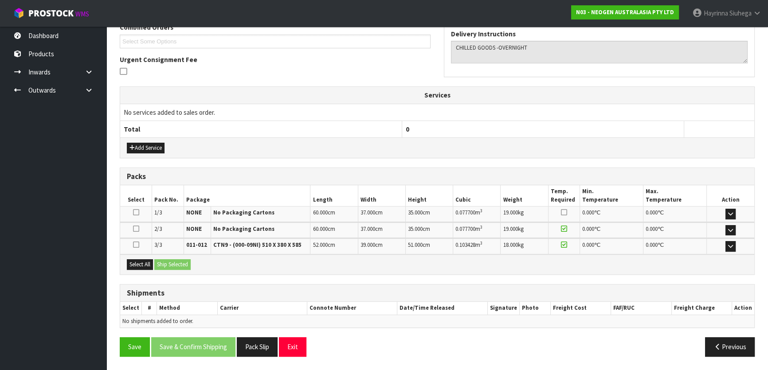
scroll to position [236, 0]
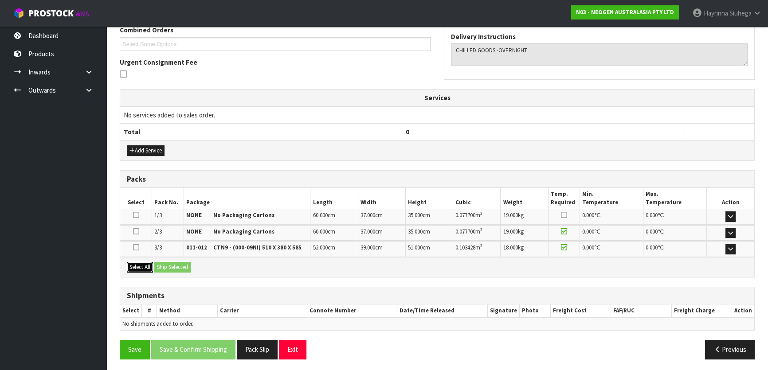
click at [142, 263] on button "Select All" at bounding box center [140, 267] width 26 height 11
click at [175, 263] on button "Ship Selected" at bounding box center [172, 267] width 36 height 11
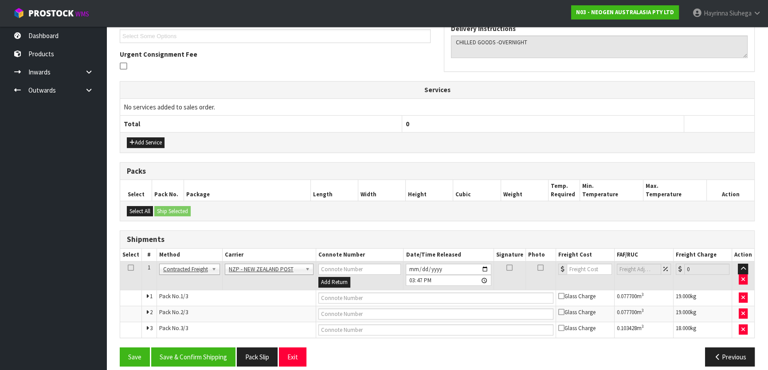
scroll to position [252, 0]
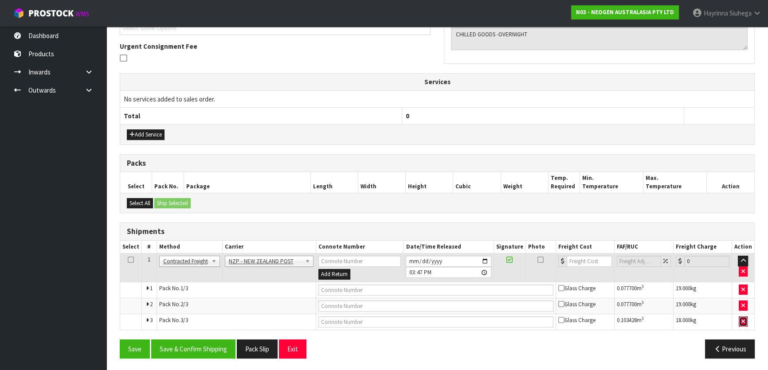
drag, startPoint x: 744, startPoint y: 319, endPoint x: 744, endPoint y: 313, distance: 6.3
click at [744, 319] on icon "button" at bounding box center [744, 322] width 4 height 6
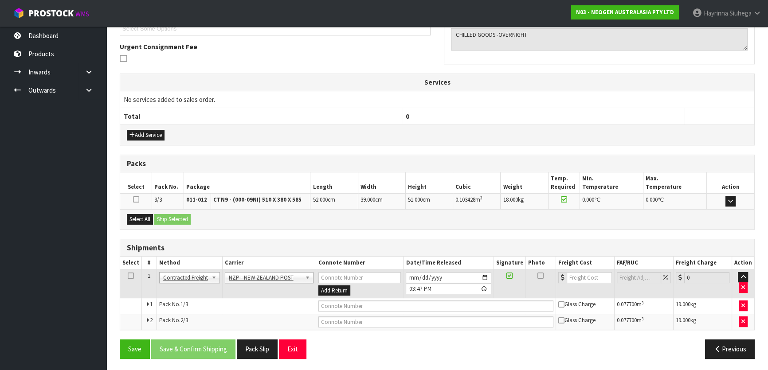
click at [744, 315] on td at bounding box center [743, 323] width 23 height 16
click at [746, 320] on button "button" at bounding box center [743, 322] width 9 height 11
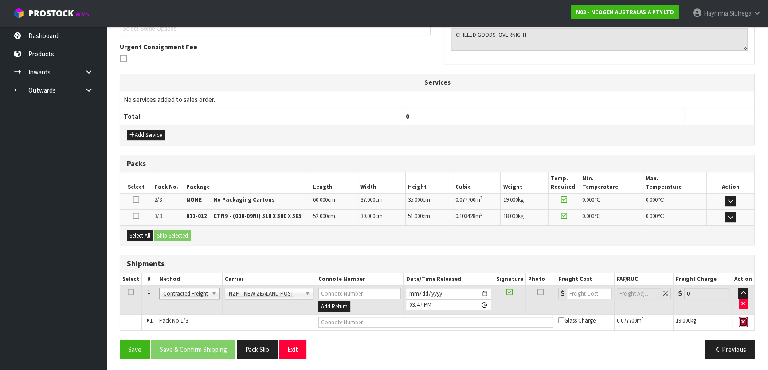
click at [746, 318] on button "button" at bounding box center [743, 322] width 9 height 11
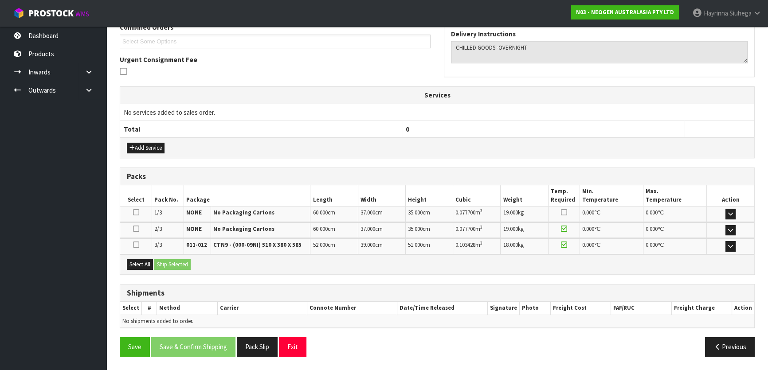
scroll to position [236, 0]
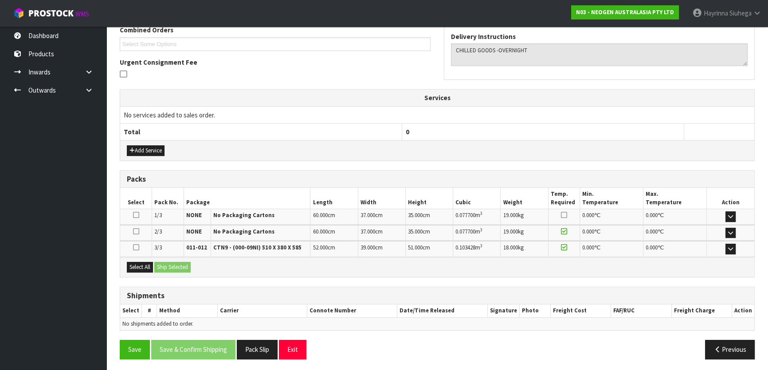
click at [135, 245] on icon at bounding box center [136, 247] width 6 height 7
click at [0, 0] on input "checkbox" at bounding box center [0, 0] width 0 height 0
click at [168, 262] on button "Ship Selected" at bounding box center [172, 267] width 36 height 11
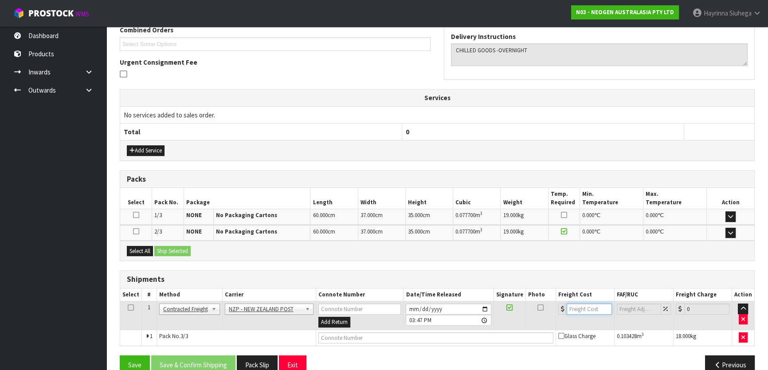
click at [579, 308] on input "number" at bounding box center [589, 309] width 45 height 11
type input "72.24"
click at [378, 337] on input "text" at bounding box center [436, 338] width 235 height 11
click at [742, 335] on icon "button" at bounding box center [744, 338] width 4 height 6
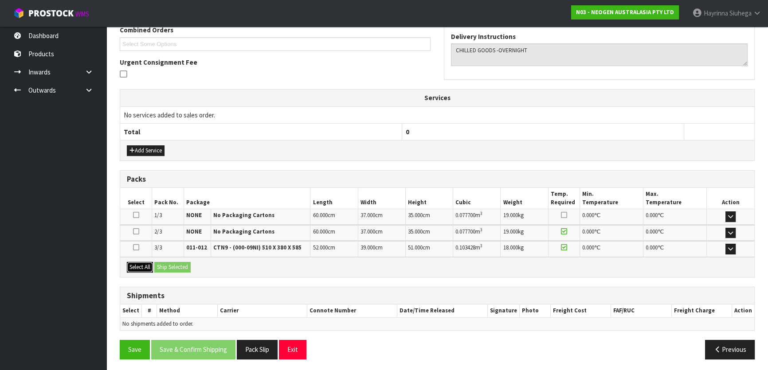
click at [138, 264] on button "Select All" at bounding box center [140, 267] width 26 height 11
click at [156, 262] on button "Ship Selected" at bounding box center [172, 267] width 36 height 11
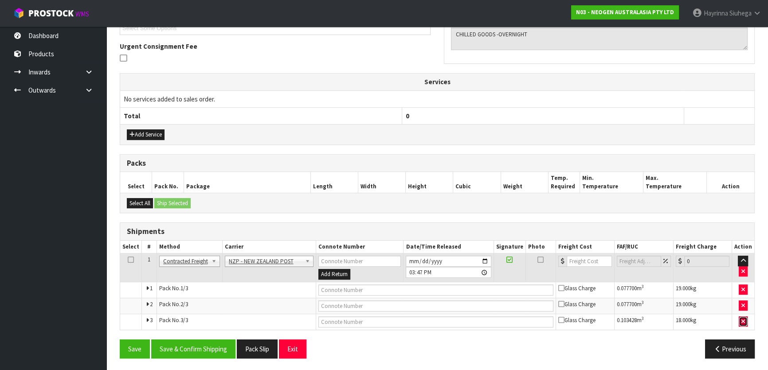
click at [744, 320] on icon "button" at bounding box center [744, 322] width 4 height 6
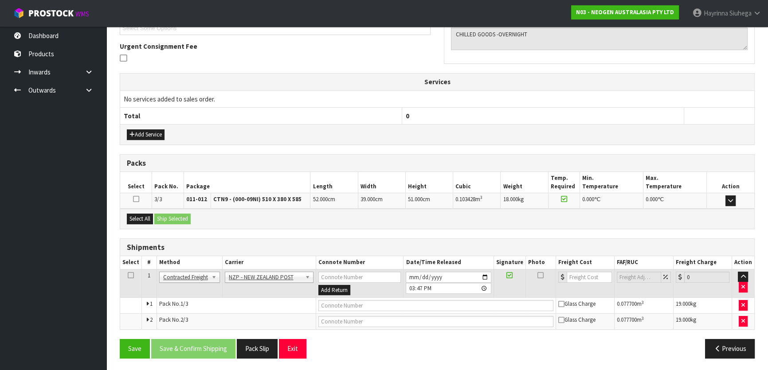
scroll to position [252, 0]
click at [138, 217] on button "Select All" at bounding box center [140, 219] width 26 height 11
click at [165, 216] on button "Ship Selected" at bounding box center [172, 219] width 36 height 11
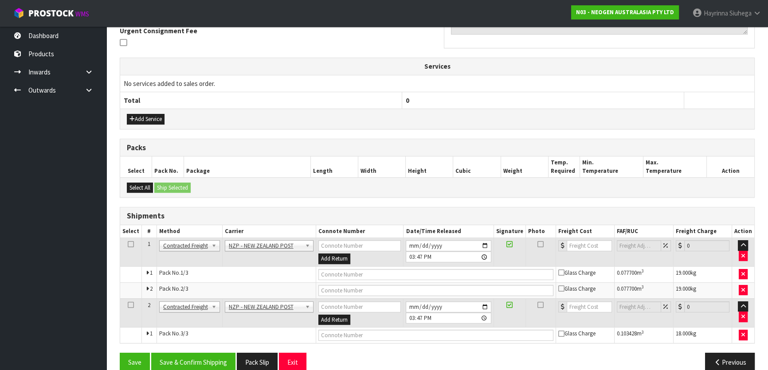
scroll to position [281, 0]
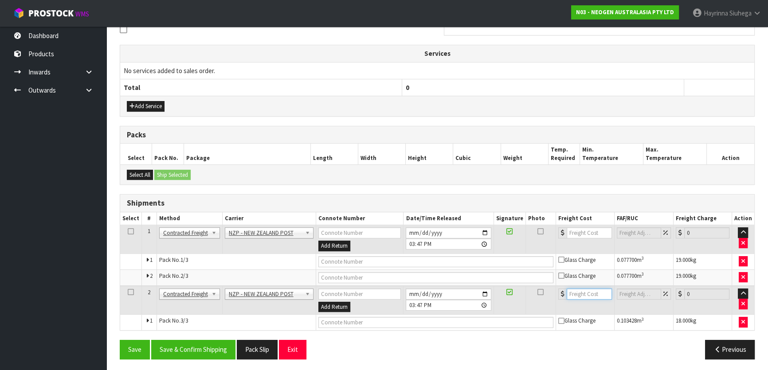
click at [584, 293] on input "number" at bounding box center [589, 294] width 45 height 11
type input "72.24"
click at [462, 323] on input "text" at bounding box center [436, 322] width 235 height 11
type input "00894210379942766887"
click at [120, 340] on button "Save" at bounding box center [135, 349] width 30 height 19
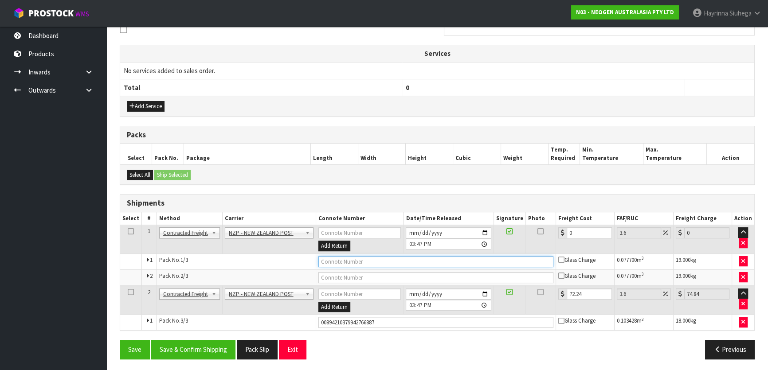
click at [461, 263] on input "text" at bounding box center [436, 261] width 235 height 11
click at [434, 260] on input "text" at bounding box center [436, 261] width 235 height 11
type input "00894210379942768980"
click at [120, 340] on button "Save" at bounding box center [135, 349] width 30 height 19
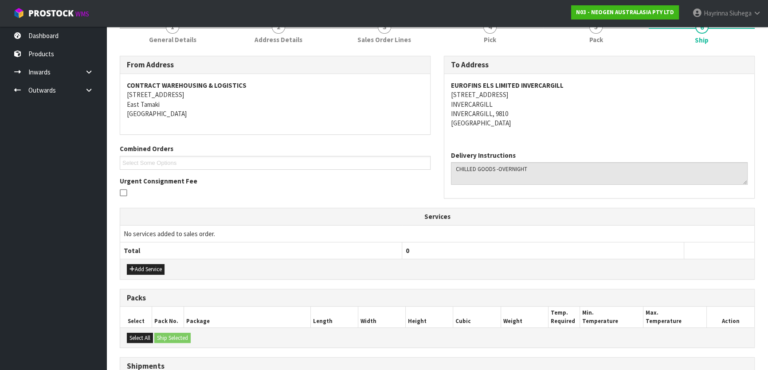
scroll to position [242, 0]
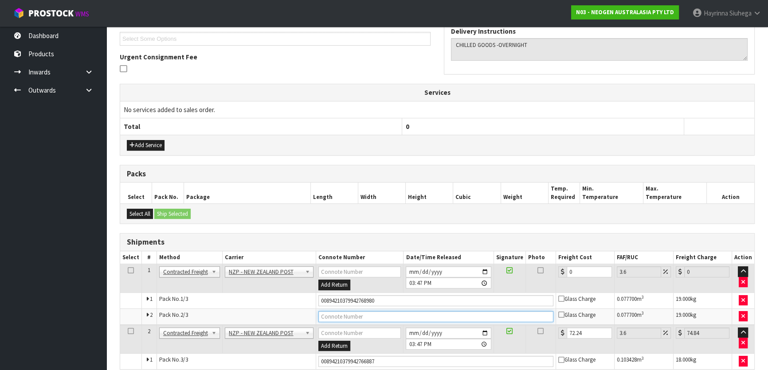
click at [355, 315] on input "text" at bounding box center [436, 316] width 235 height 11
type input "00894210379942768997"
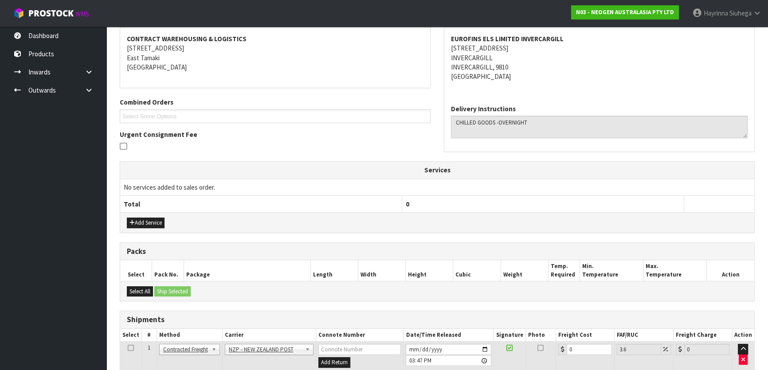
scroll to position [281, 0]
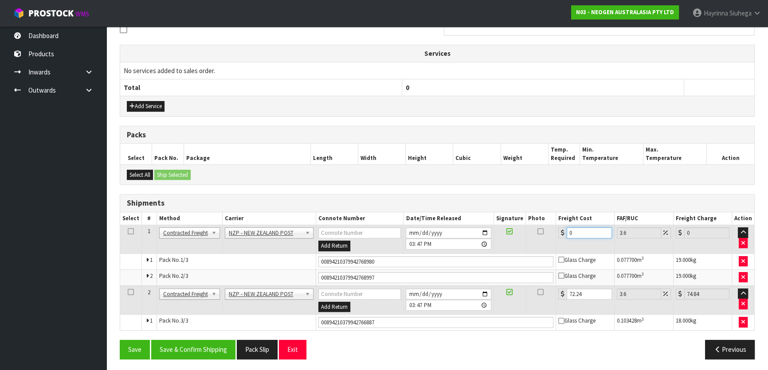
drag, startPoint x: 575, startPoint y: 228, endPoint x: 561, endPoint y: 231, distance: 14.2
click at [561, 231] on div "0" at bounding box center [586, 233] width 54 height 11
type input "5"
type input "5.18"
type input "53"
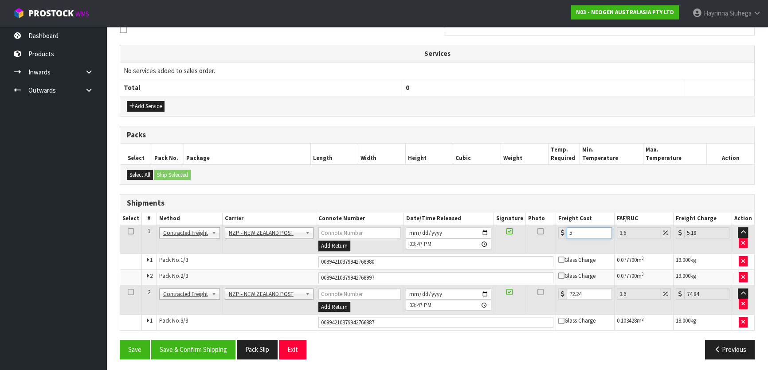
type input "54.91"
type input "532"
type input "551.15"
type input "53"
type input "54.91"
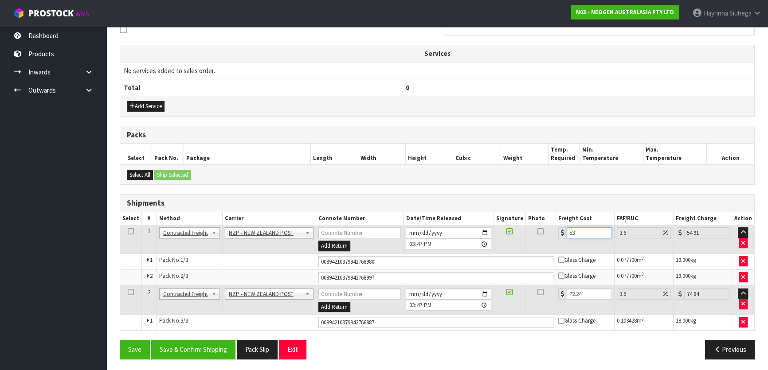
type input "53.2"
type input "55.12"
type input "53.22"
type input "55.14"
type input "53.22"
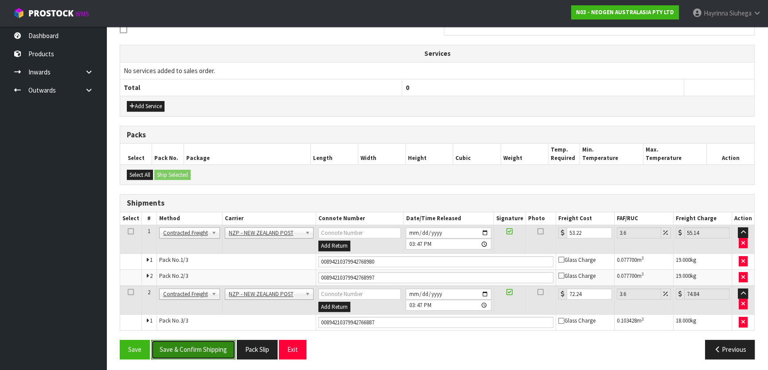
click at [203, 351] on button "Save & Confirm Shipping" at bounding box center [193, 349] width 84 height 19
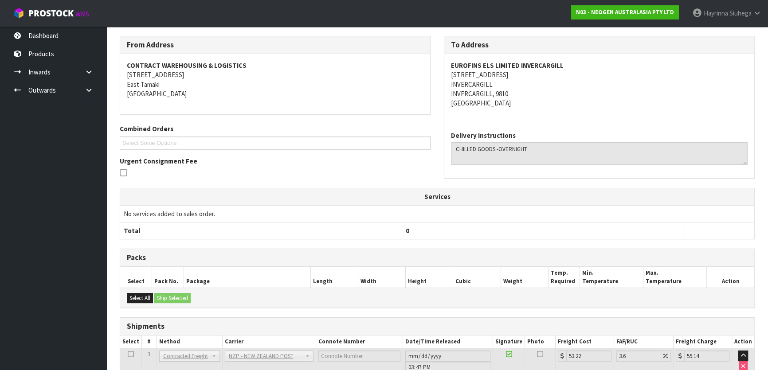
scroll to position [0, 0]
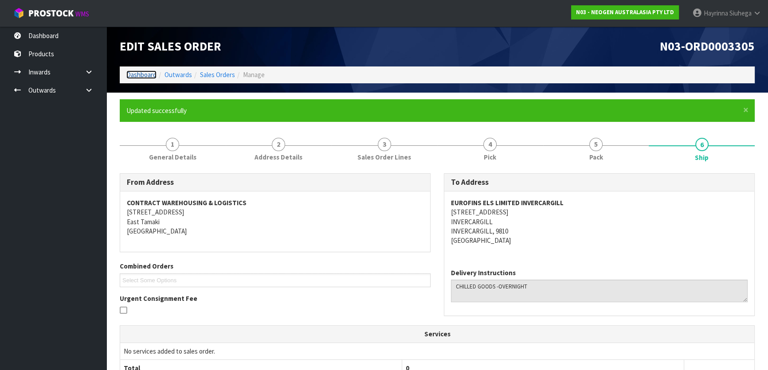
click at [151, 79] on link "Dashboard" at bounding box center [141, 75] width 30 height 8
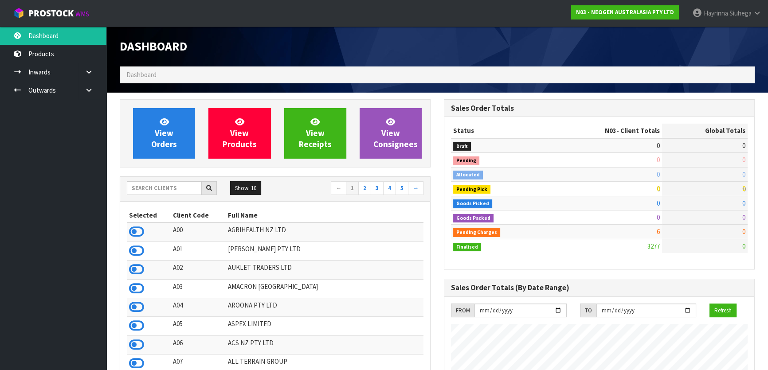
scroll to position [690, 324]
click at [188, 182] on input "text" at bounding box center [164, 188] width 75 height 14
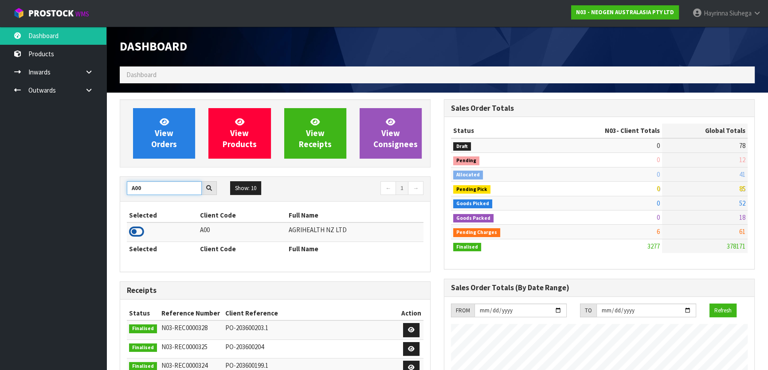
type input "A00"
click at [143, 231] on icon at bounding box center [136, 231] width 15 height 13
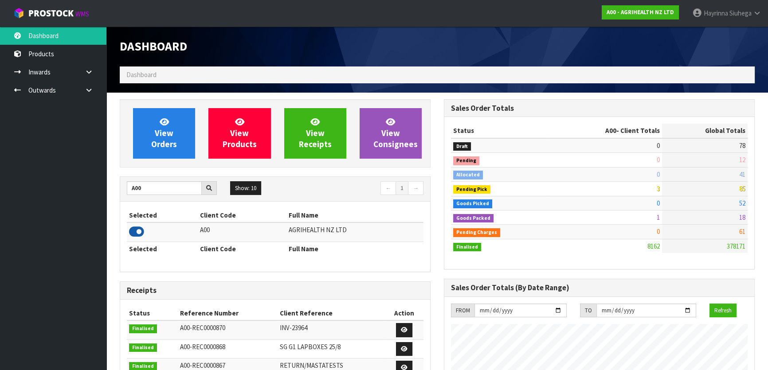
scroll to position [671, 324]
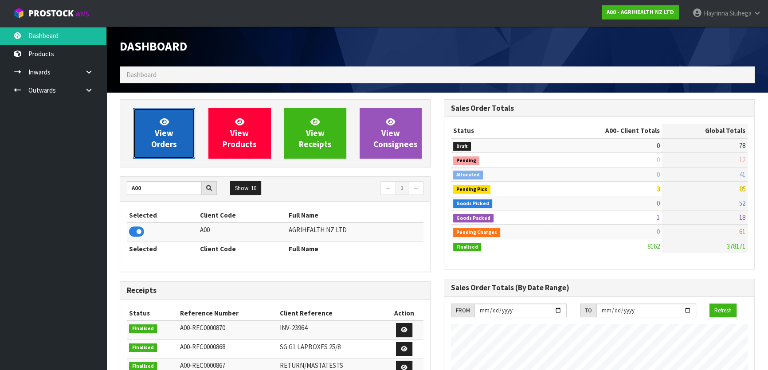
click at [165, 150] on span "View Orders" at bounding box center [164, 133] width 26 height 33
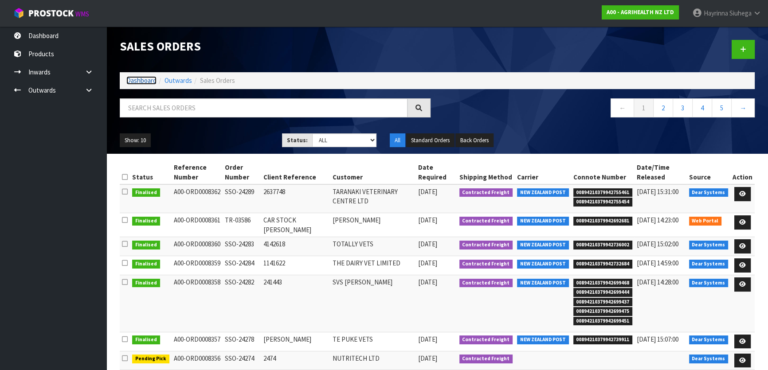
click at [148, 80] on link "Dashboard" at bounding box center [141, 80] width 30 height 8
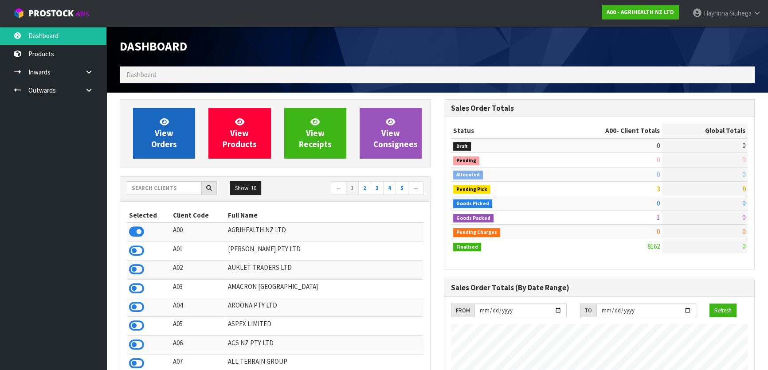
scroll to position [671, 324]
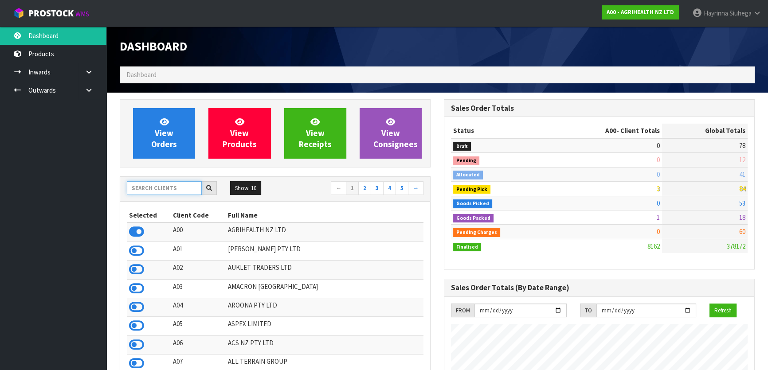
click at [182, 190] on input "text" at bounding box center [164, 188] width 75 height 14
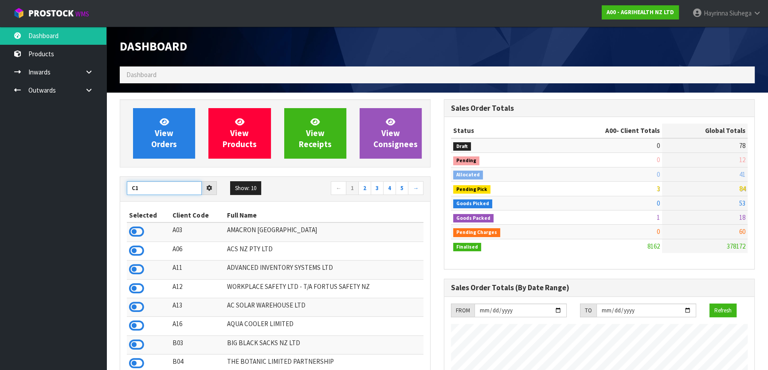
type input "C11"
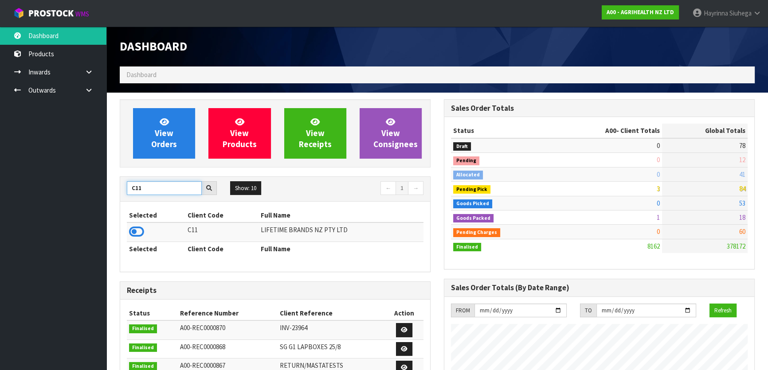
drag, startPoint x: 148, startPoint y: 190, endPoint x: 131, endPoint y: 191, distance: 16.4
click at [131, 191] on input "C11" at bounding box center [164, 188] width 75 height 14
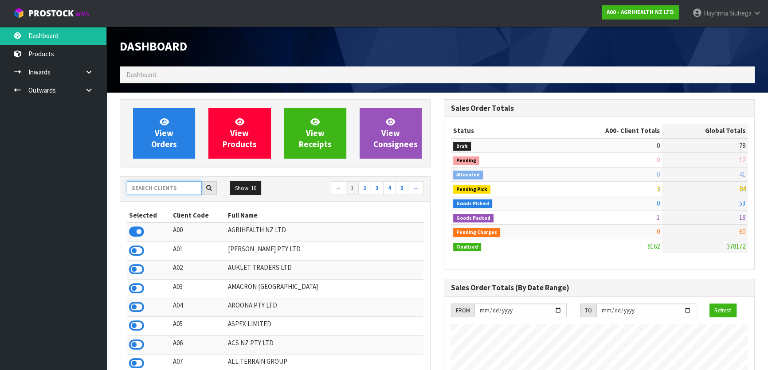
click at [181, 191] on input "text" at bounding box center [164, 188] width 75 height 14
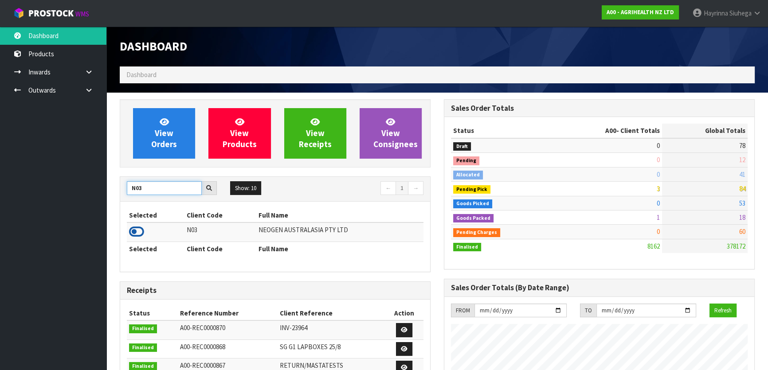
type input "N03"
click at [130, 232] on icon at bounding box center [136, 231] width 15 height 13
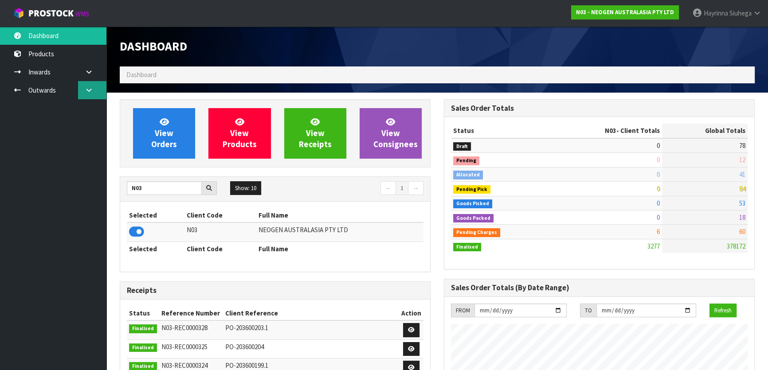
scroll to position [690, 324]
click at [87, 91] on icon at bounding box center [89, 90] width 8 height 7
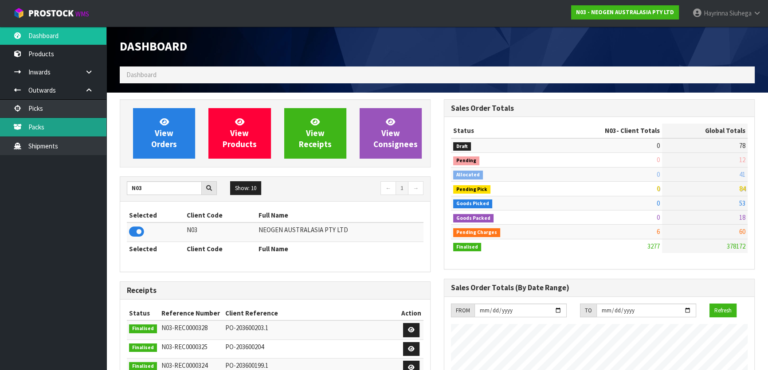
click at [67, 133] on link "Packs" at bounding box center [53, 127] width 106 height 18
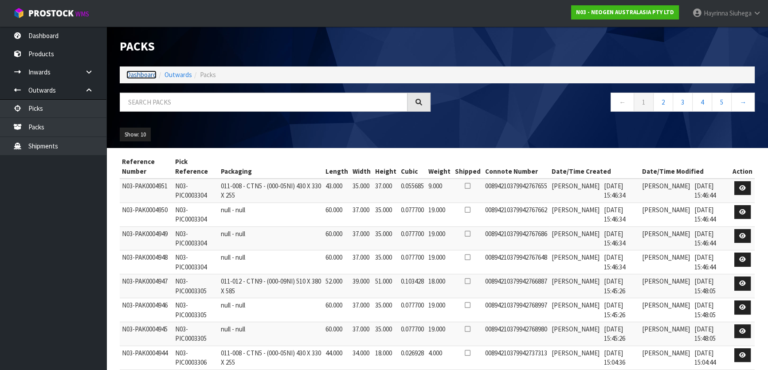
click at [134, 75] on link "Dashboard" at bounding box center [141, 75] width 30 height 8
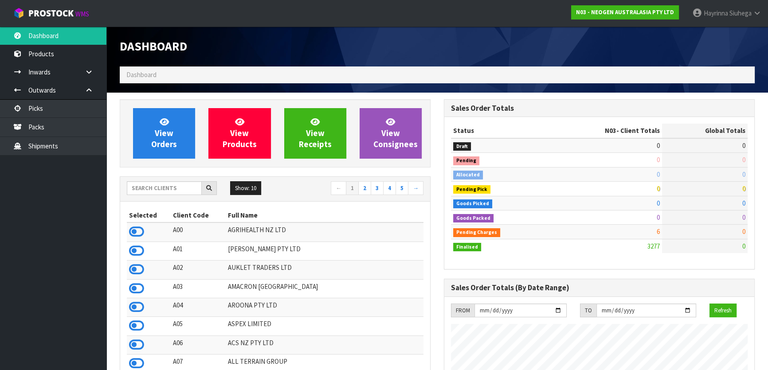
scroll to position [690, 324]
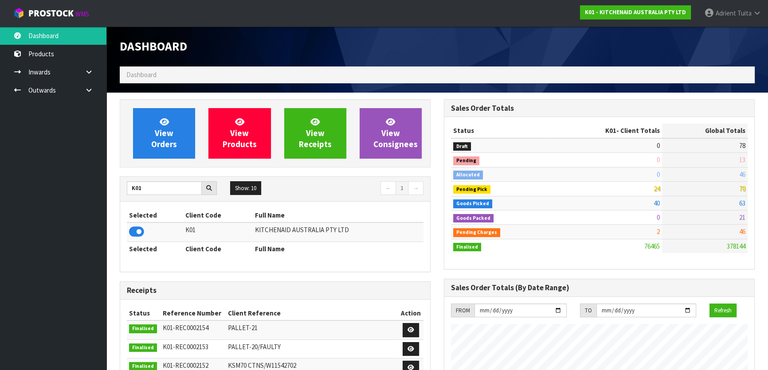
scroll to position [671, 324]
